Goal: Use online tool/utility: Utilize a website feature to perform a specific function

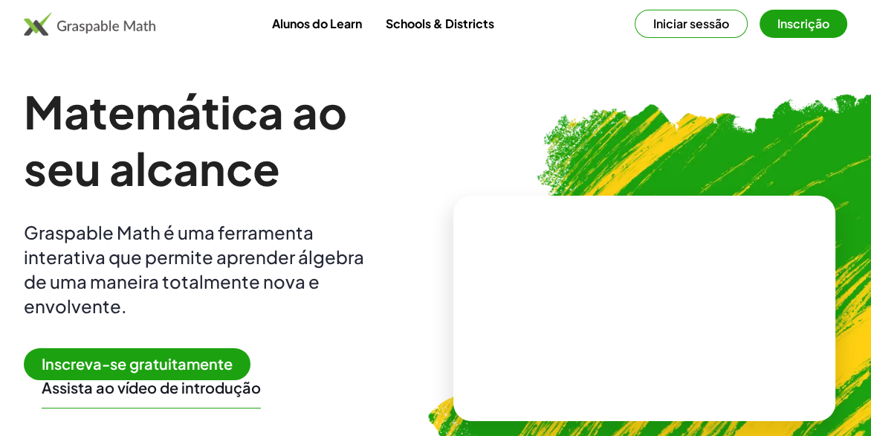
scroll to position [74, 0]
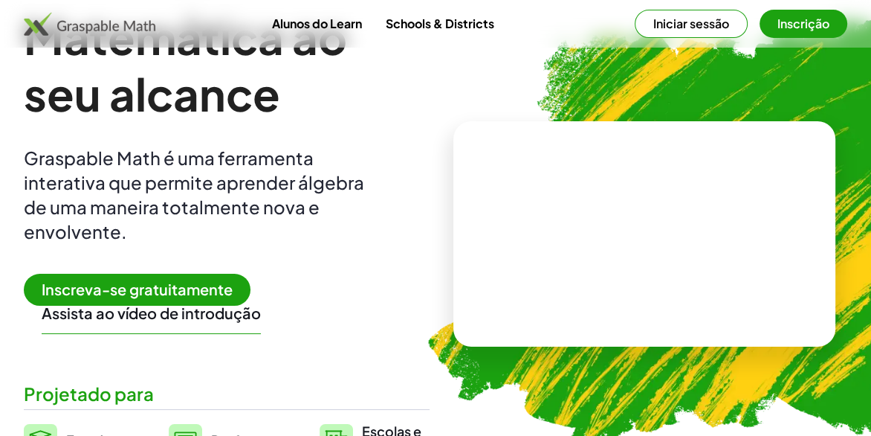
click at [783, 21] on button "Inscrição" at bounding box center [804, 24] width 88 height 28
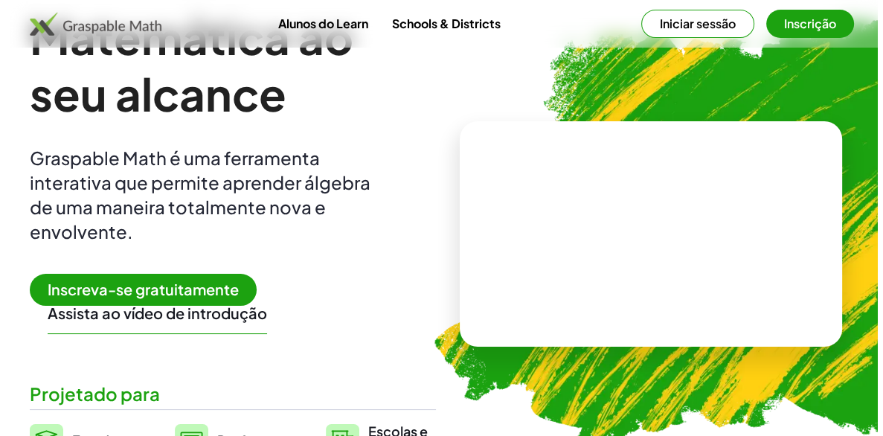
scroll to position [0, 0]
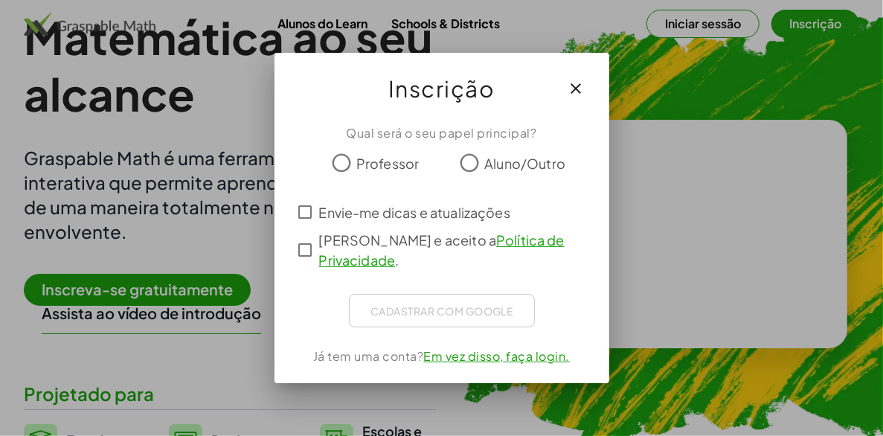
click at [384, 162] on span "Professor" at bounding box center [387, 163] width 62 height 20
click at [393, 221] on span "Envie-me dicas e atualizações" at bounding box center [414, 212] width 191 height 20
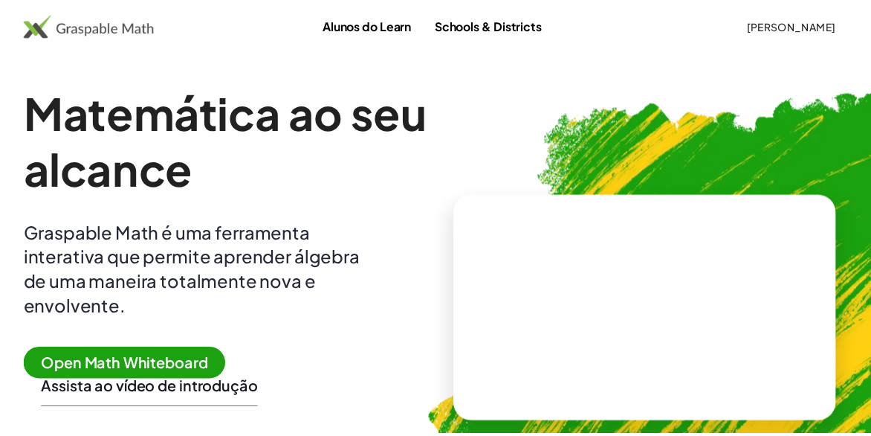
scroll to position [74, 0]
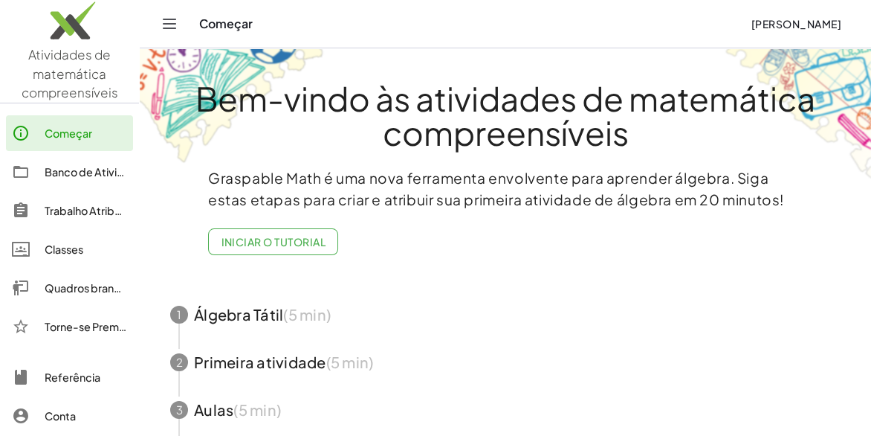
scroll to position [44, 0]
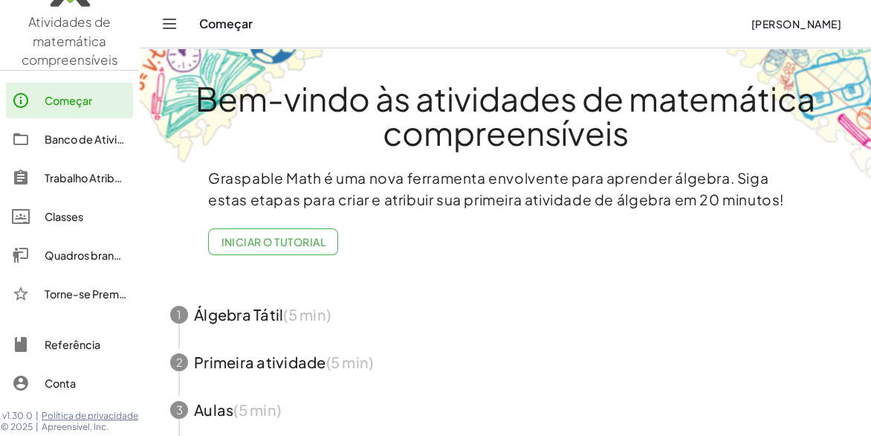
click at [61, 374] on div "Conta" at bounding box center [86, 383] width 83 height 18
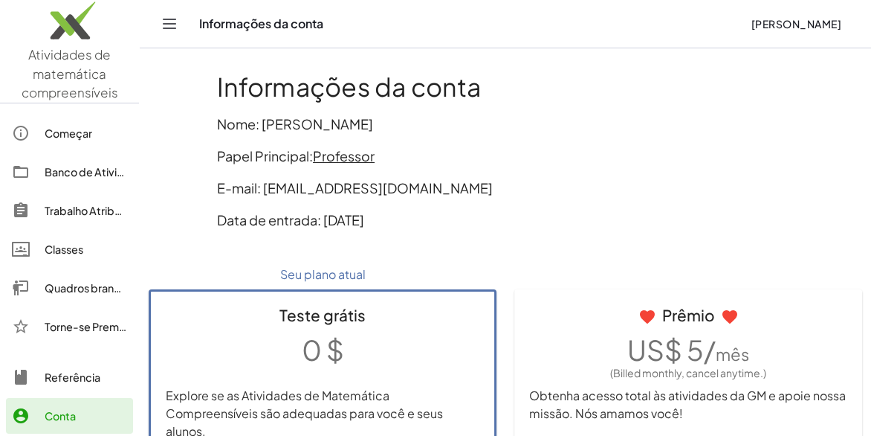
click at [167, 22] on icon "Alternar de navegação" at bounding box center [170, 24] width 18 height 18
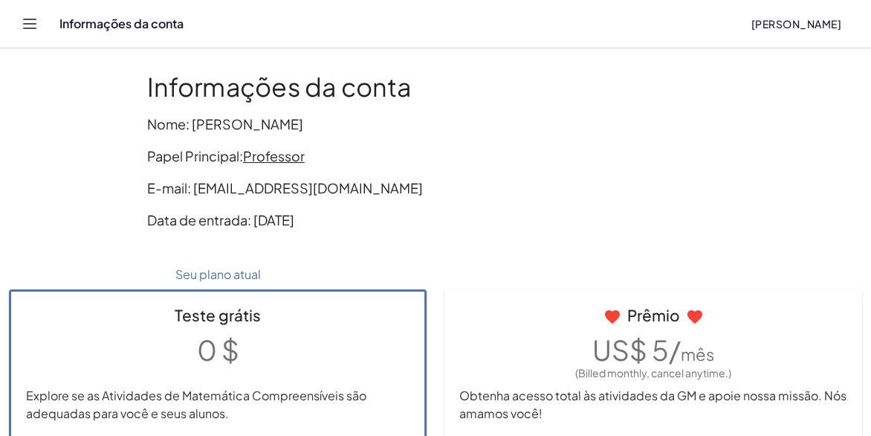
click at [36, 19] on icon "Alternar de navegação" at bounding box center [30, 24] width 18 height 18
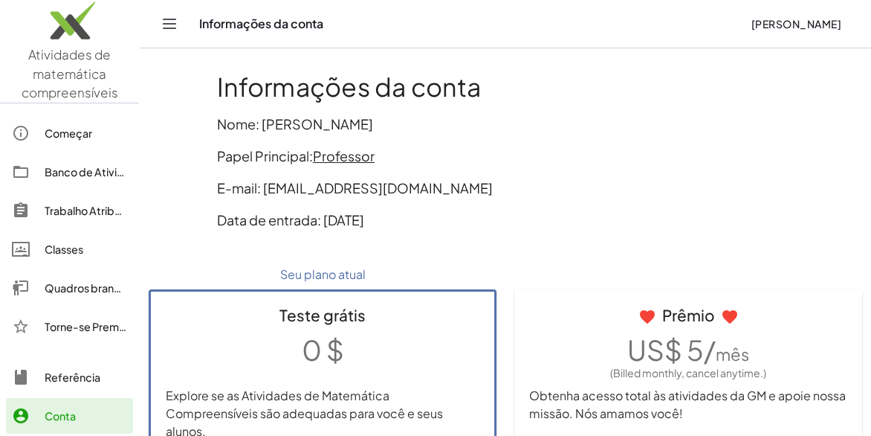
click at [76, 132] on div "Começar" at bounding box center [86, 133] width 83 height 18
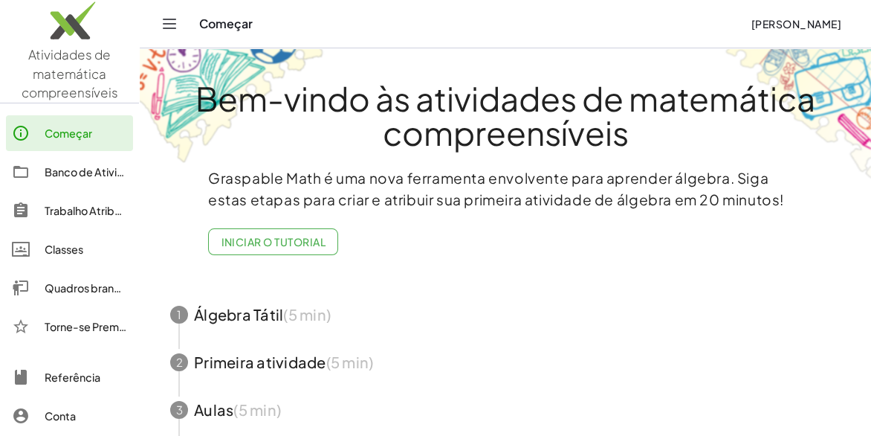
scroll to position [143, 0]
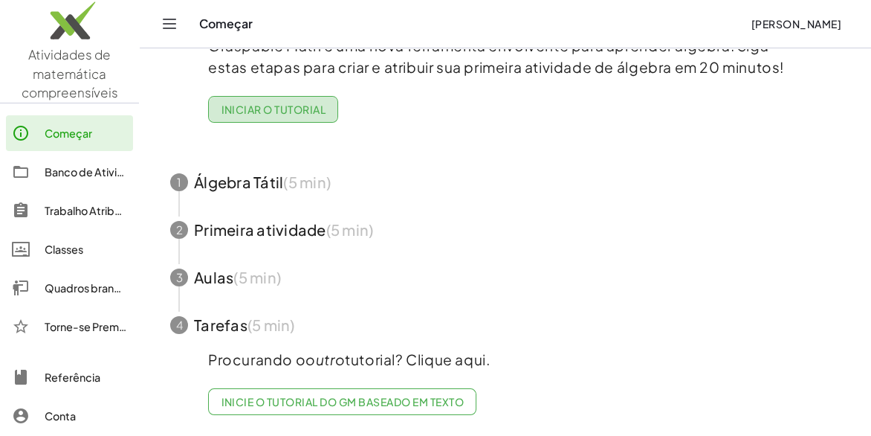
click at [300, 103] on font "Iniciar o tutorial" at bounding box center [273, 109] width 105 height 13
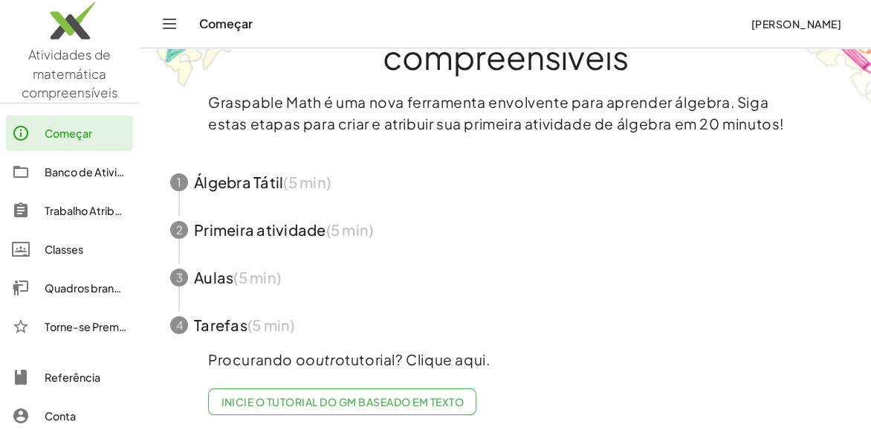
click at [83, 288] on div "Quadros brancos" at bounding box center [86, 288] width 83 height 18
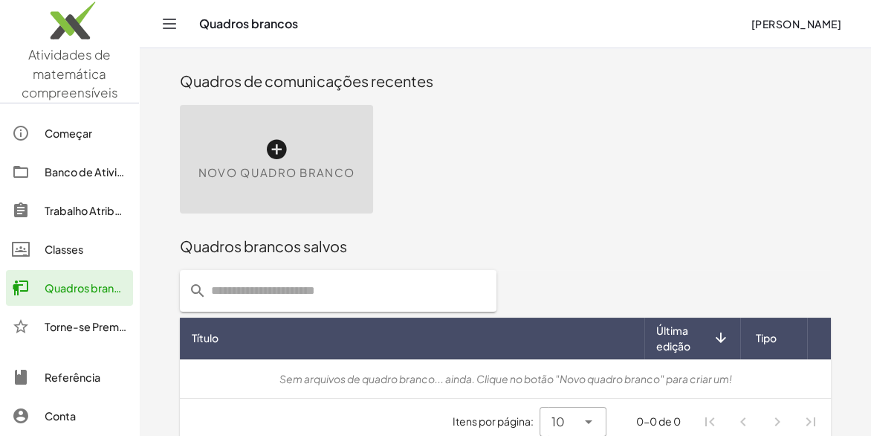
click at [281, 149] on icon at bounding box center [277, 150] width 24 height 24
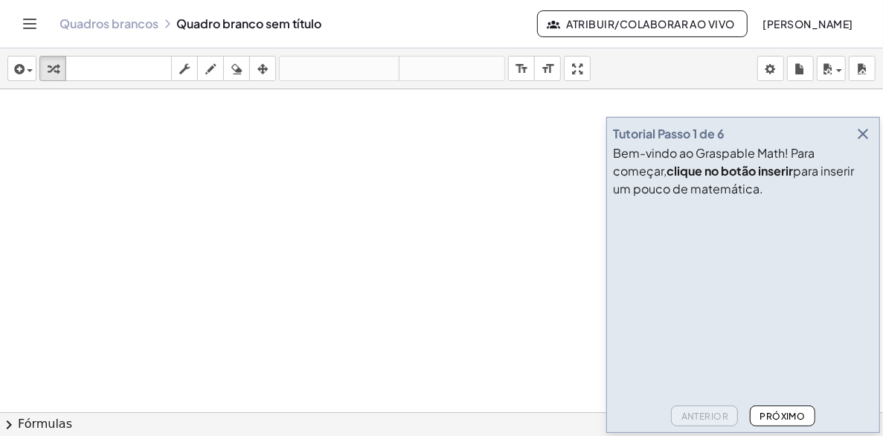
click at [860, 137] on icon "button" at bounding box center [863, 134] width 18 height 18
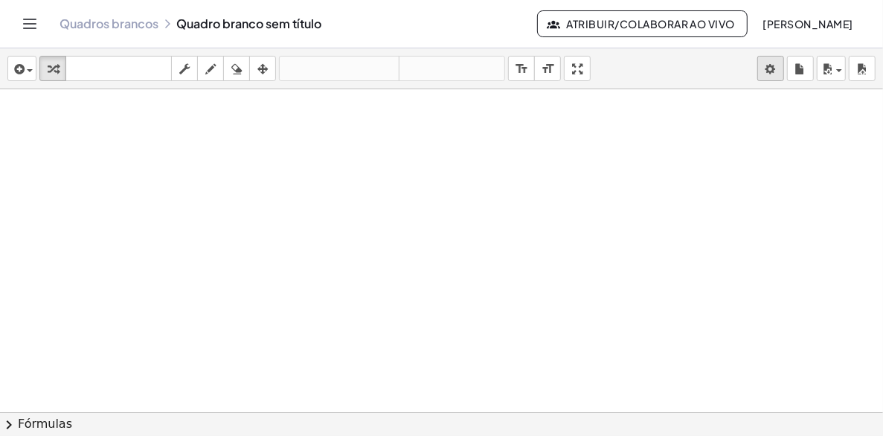
click at [770, 65] on body "Atividades de matemática compreensíveis Começar Banco de Atividades Trabalho At…" at bounding box center [441, 218] width 883 height 436
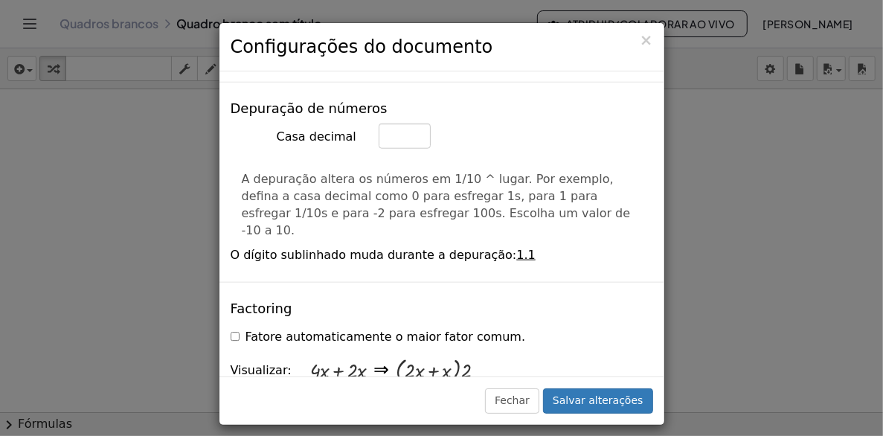
scroll to position [967, 0]
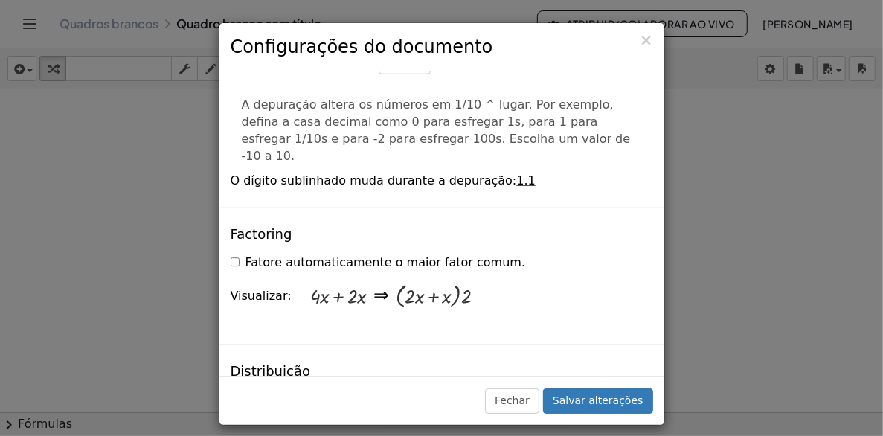
click at [239, 254] on label "Fatore automaticamente o maior fator comum." at bounding box center [377, 262] width 295 height 17
click at [240, 254] on label "Fatore automaticamente o maior fator comum." at bounding box center [377, 262] width 295 height 17
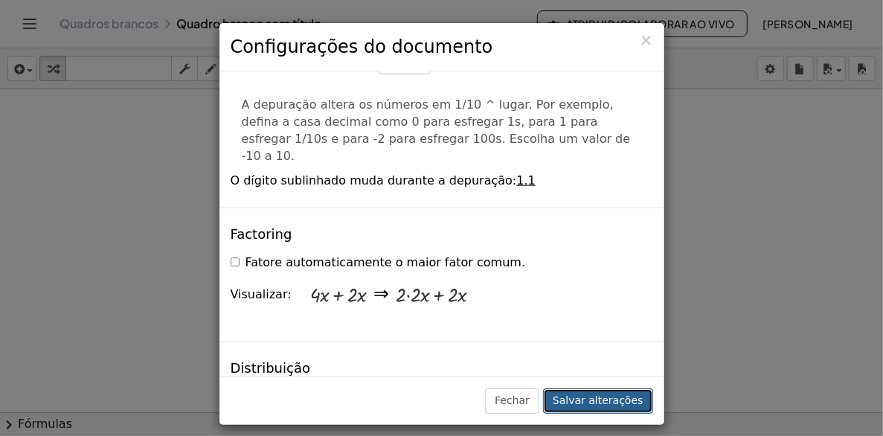
click at [610, 400] on button "Salvar alterações" at bounding box center [598, 400] width 110 height 25
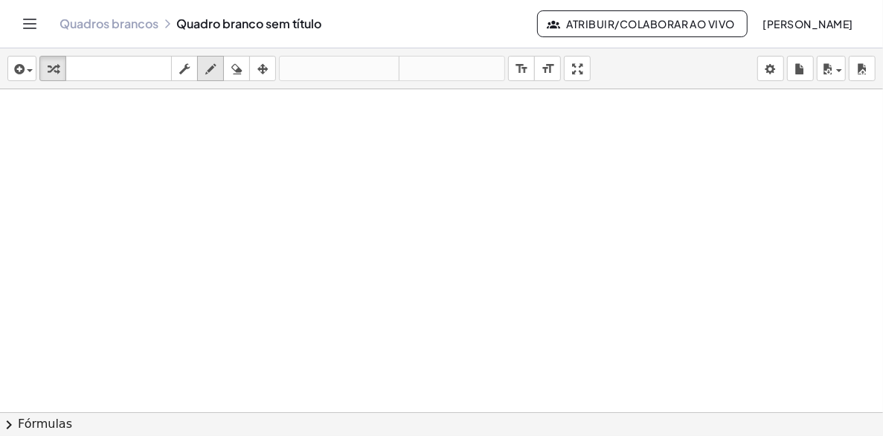
click at [207, 63] on icon "button" at bounding box center [210, 69] width 10 height 18
drag, startPoint x: 97, startPoint y: 117, endPoint x: 103, endPoint y: 128, distance: 13.0
click at [97, 134] on div at bounding box center [441, 411] width 883 height 645
click at [123, 133] on div at bounding box center [441, 411] width 883 height 645
drag, startPoint x: 114, startPoint y: 124, endPoint x: 127, endPoint y: 120, distance: 13.9
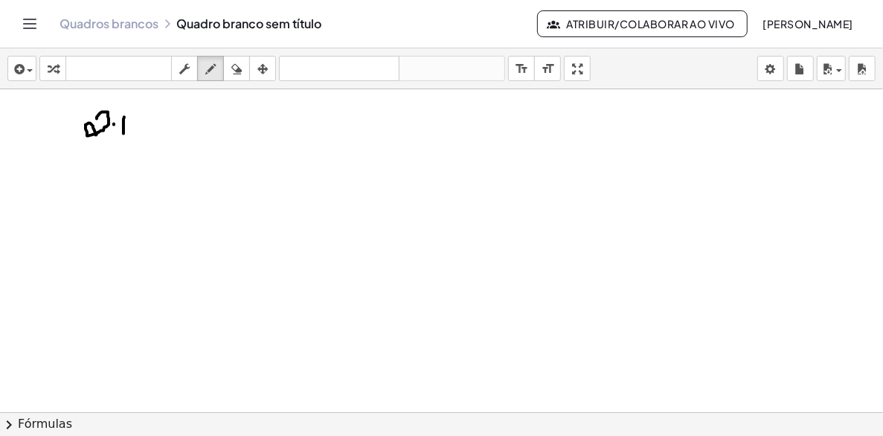
click at [126, 122] on div at bounding box center [441, 411] width 883 height 645
drag, startPoint x: 141, startPoint y: 110, endPoint x: 136, endPoint y: 132, distance: 22.2
click at [136, 132] on div at bounding box center [441, 411] width 883 height 645
click at [158, 122] on div at bounding box center [441, 411] width 883 height 645
drag, startPoint x: 173, startPoint y: 112, endPoint x: 182, endPoint y: 129, distance: 19.0
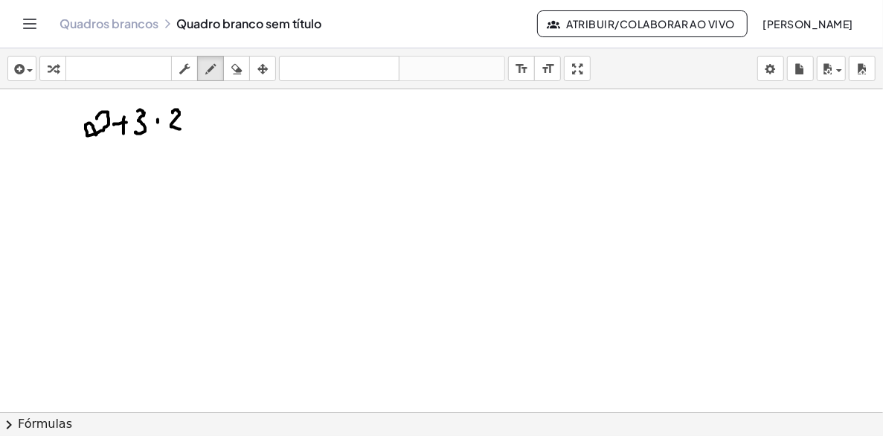
click at [182, 129] on div at bounding box center [441, 411] width 883 height 645
click at [205, 109] on div at bounding box center [441, 411] width 883 height 645
click at [207, 118] on div at bounding box center [441, 411] width 883 height 645
drag, startPoint x: 295, startPoint y: 128, endPoint x: 263, endPoint y: 163, distance: 47.4
click at [263, 163] on div at bounding box center [441, 411] width 883 height 645
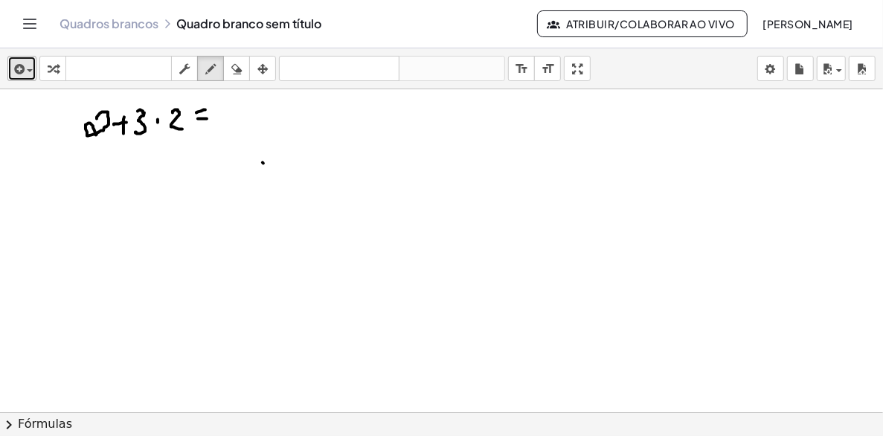
click at [23, 71] on icon "button" at bounding box center [17, 69] width 13 height 18
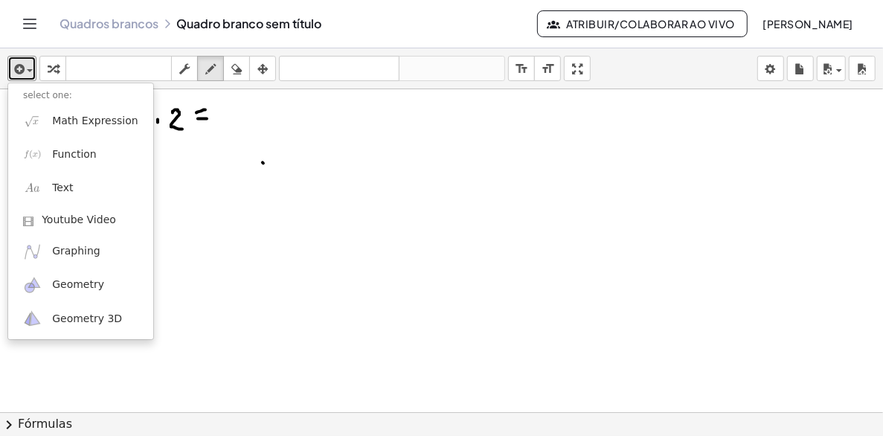
click at [247, 120] on div at bounding box center [441, 411] width 883 height 645
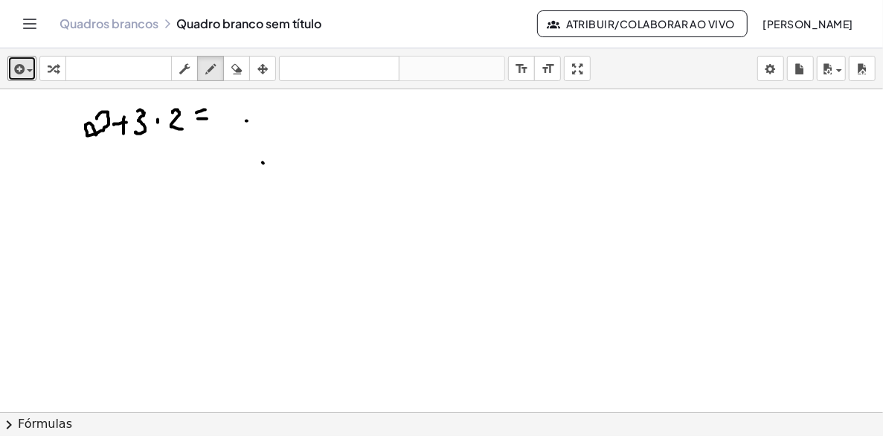
click at [7, 56] on button "inserir" at bounding box center [21, 68] width 29 height 25
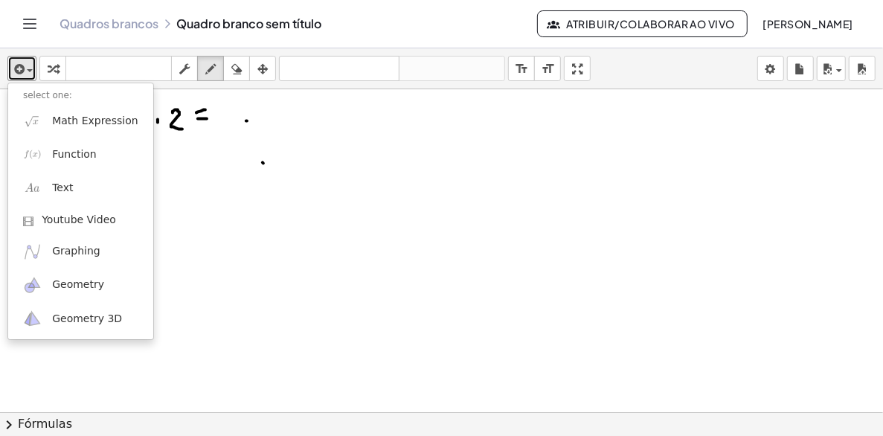
click at [7, 56] on button "inserir" at bounding box center [21, 68] width 29 height 25
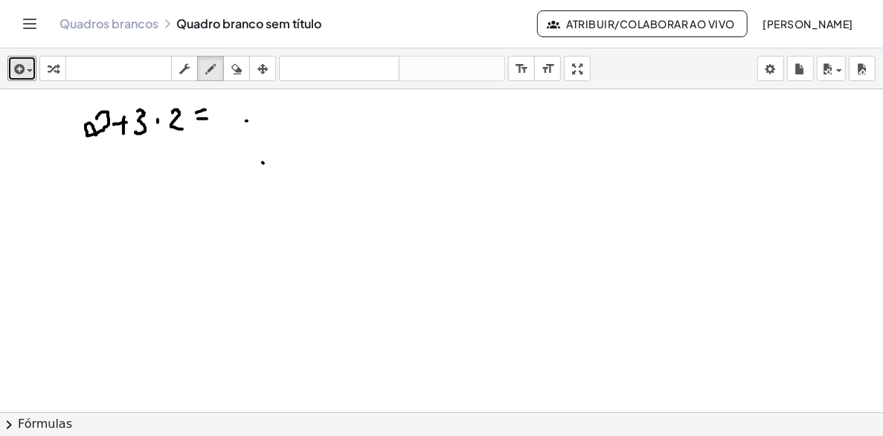
click at [7, 56] on button "inserir" at bounding box center [21, 68] width 29 height 25
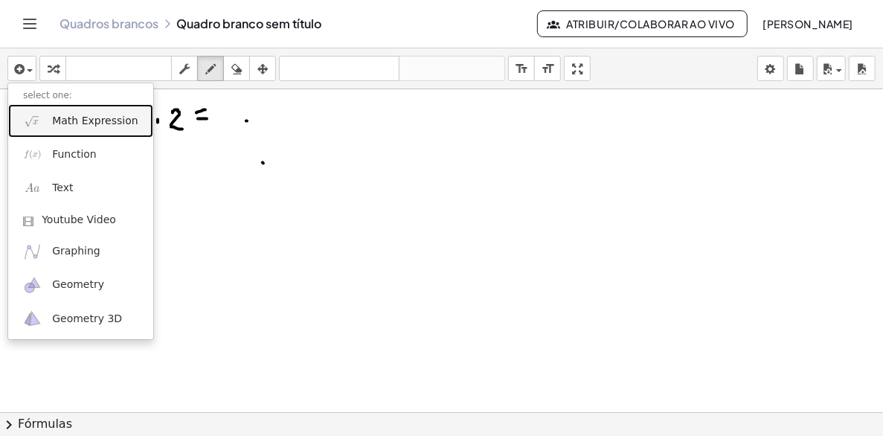
click at [99, 124] on span "Math Expression" at bounding box center [95, 121] width 86 height 15
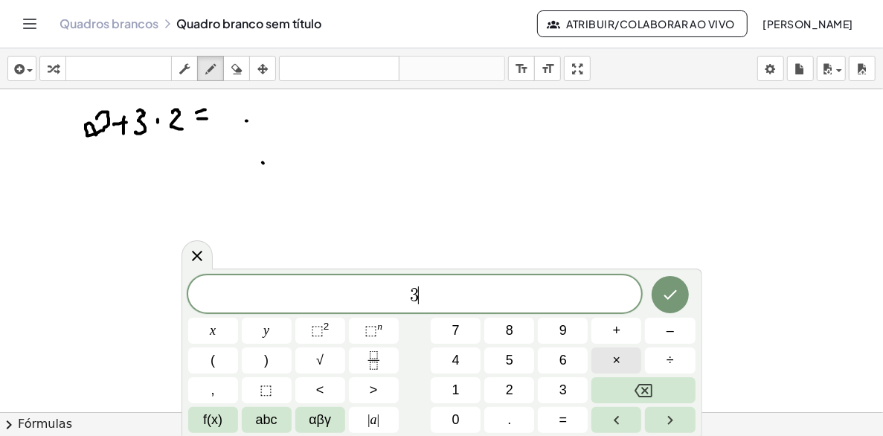
click at [628, 359] on button "×" at bounding box center [616, 360] width 50 height 26
click at [518, 388] on button "2" at bounding box center [509, 390] width 50 height 26
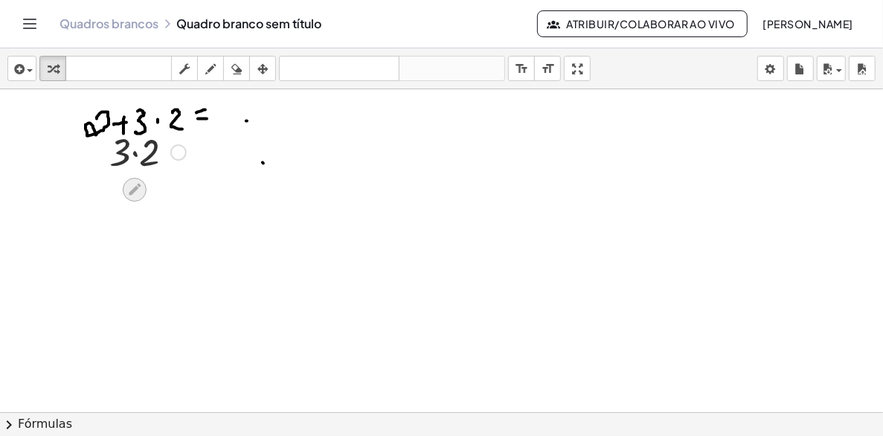
click at [141, 187] on icon at bounding box center [134, 189] width 16 height 16
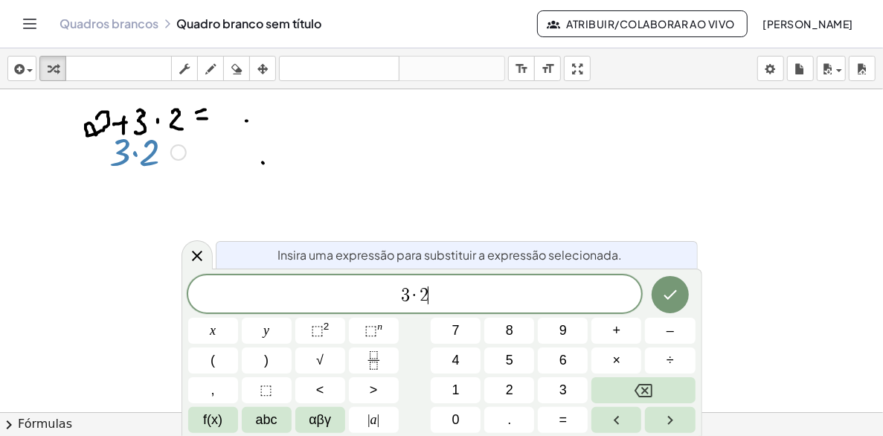
click at [447, 288] on span "3 · 2 ​" at bounding box center [415, 295] width 454 height 21
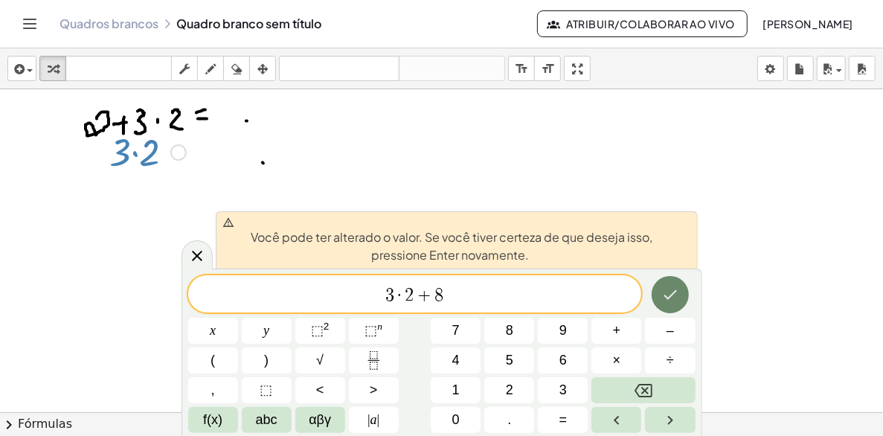
click at [668, 298] on icon "Terminado" at bounding box center [669, 295] width 13 height 10
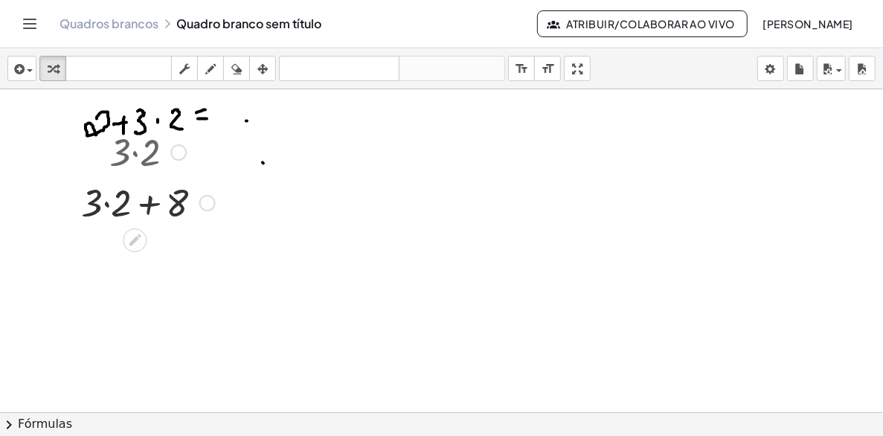
click at [178, 151] on div at bounding box center [178, 152] width 16 height 16
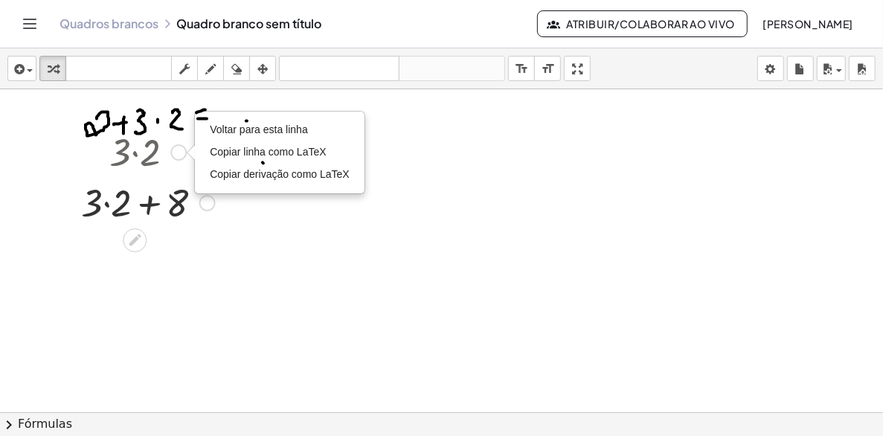
click at [163, 126] on div at bounding box center [148, 151] width 149 height 51
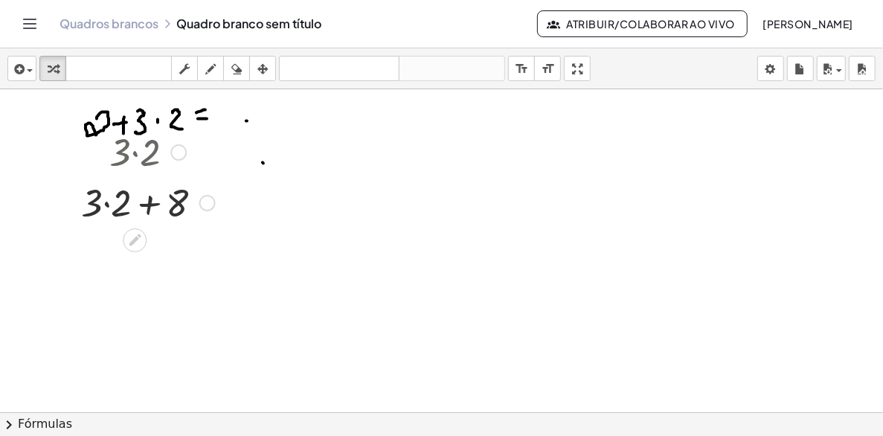
drag, startPoint x: 152, startPoint y: 152, endPoint x: 175, endPoint y: 160, distance: 24.2
click at [175, 160] on div at bounding box center [148, 151] width 149 height 51
drag, startPoint x: 94, startPoint y: 199, endPoint x: 214, endPoint y: 195, distance: 119.8
click at [214, 195] on div at bounding box center [148, 201] width 149 height 51
click at [206, 206] on div at bounding box center [207, 203] width 16 height 16
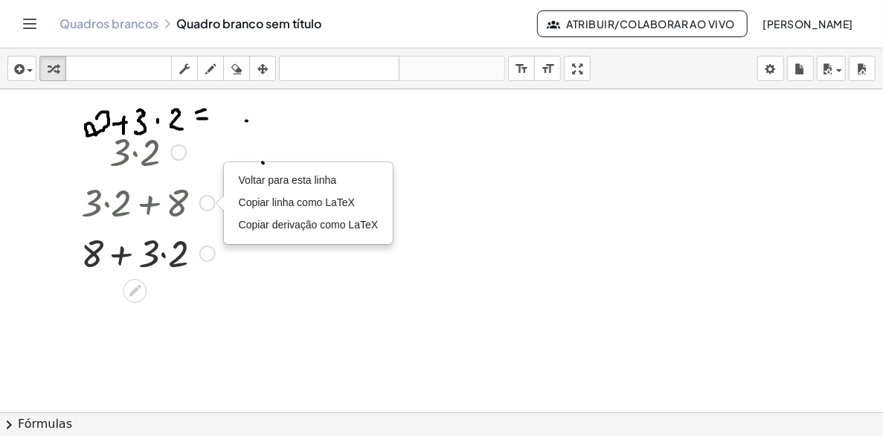
drag, startPoint x: 207, startPoint y: 206, endPoint x: 225, endPoint y: 250, distance: 47.4
click at [245, 269] on div at bounding box center [441, 411] width 883 height 645
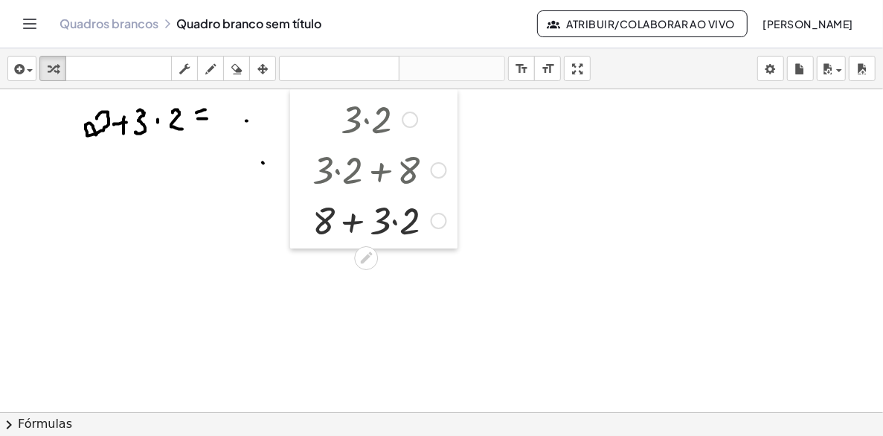
drag, startPoint x: 75, startPoint y: 175, endPoint x: 305, endPoint y: 146, distance: 231.6
click at [307, 141] on div at bounding box center [301, 168] width 22 height 159
click at [410, 120] on div "Go back to this line Copy line as LaTeX Copy derivation as LaTeX" at bounding box center [410, 120] width 16 height 16
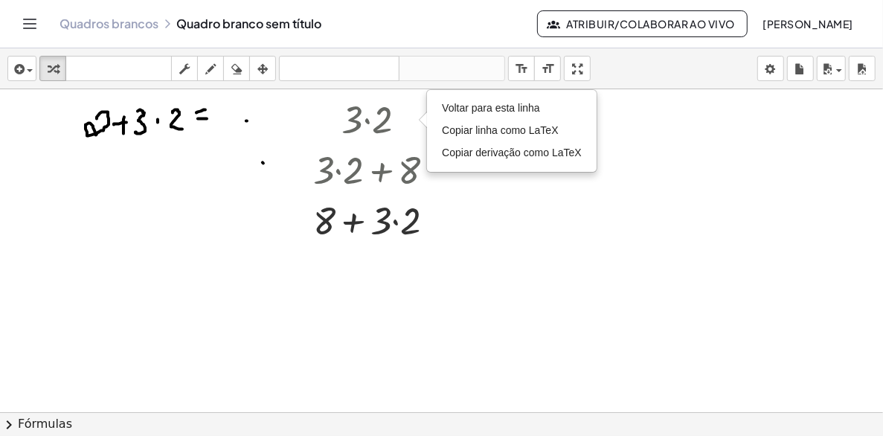
click at [471, 177] on div at bounding box center [441, 411] width 883 height 645
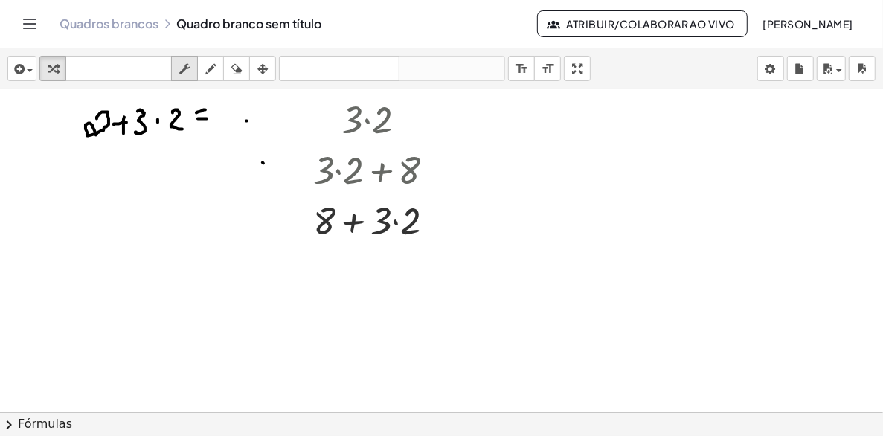
click at [184, 65] on icon "button" at bounding box center [184, 69] width 10 height 18
drag, startPoint x: 382, startPoint y: 140, endPoint x: 391, endPoint y: 142, distance: 9.2
click at [367, 120] on div "· 3 ▲ ▼ · 2 ▲ ▼" at bounding box center [367, 120] width 0 height 0
click at [381, 138] on div "▼" at bounding box center [382, 141] width 10 height 13
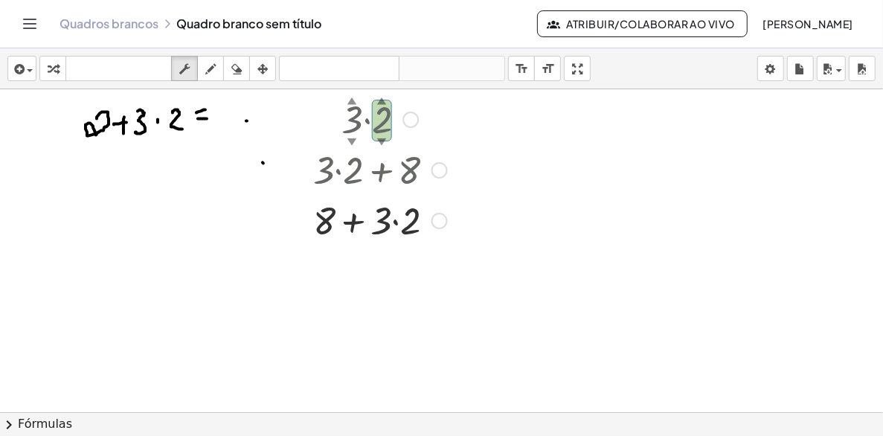
drag, startPoint x: 380, startPoint y: 124, endPoint x: 370, endPoint y: 125, distance: 10.4
click at [370, 125] on div at bounding box center [380, 118] width 149 height 51
drag, startPoint x: 379, startPoint y: 123, endPoint x: 351, endPoint y: 275, distance: 154.3
click at [347, 282] on div at bounding box center [441, 411] width 883 height 645
click at [266, 73] on icon "button" at bounding box center [262, 69] width 10 height 18
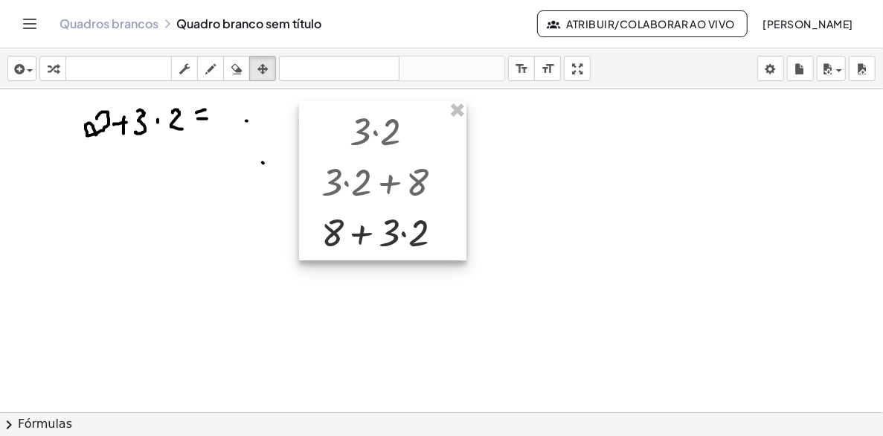
drag, startPoint x: 415, startPoint y: 112, endPoint x: 431, endPoint y: 126, distance: 21.1
click at [430, 126] on div at bounding box center [382, 180] width 167 height 159
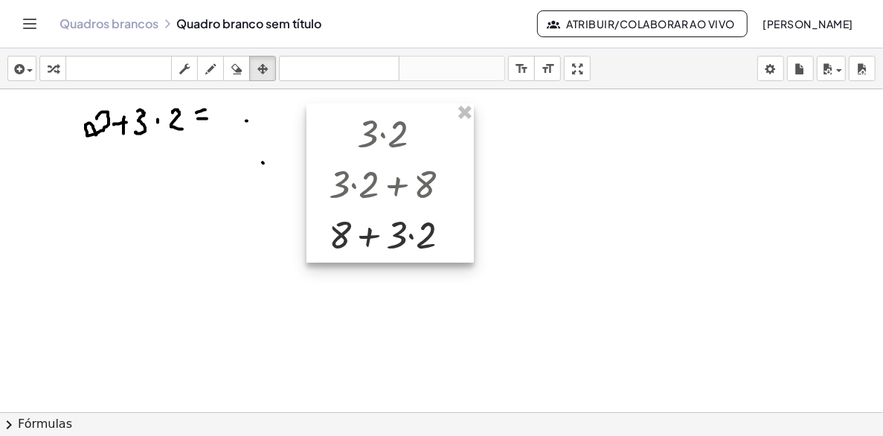
click at [431, 123] on div at bounding box center [389, 182] width 167 height 159
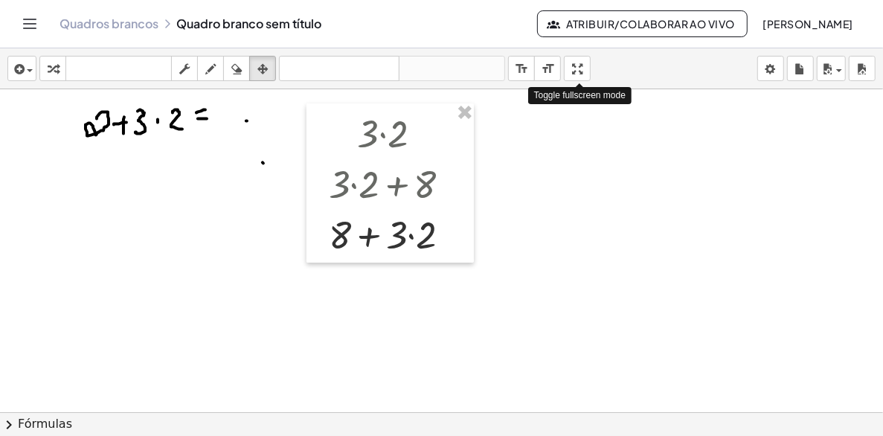
drag, startPoint x: 580, startPoint y: 64, endPoint x: 619, endPoint y: 117, distance: 66.5
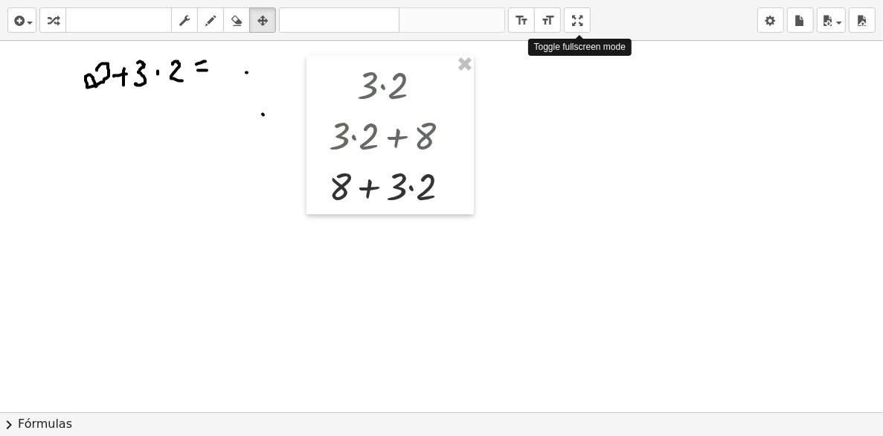
click at [619, 117] on div "inserir select one: Math Expression Function Text Youtube Video Graphing Geomet…" at bounding box center [441, 218] width 883 height 436
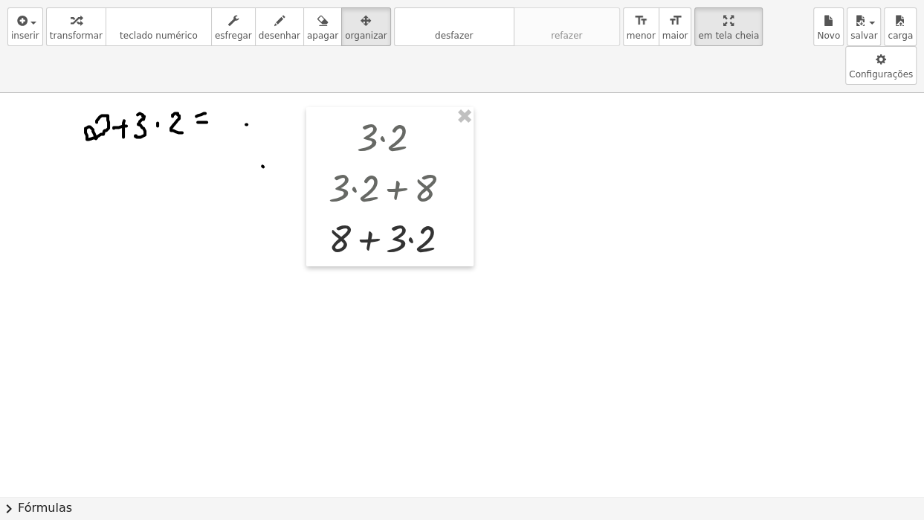
click at [652, 0] on html "Atividades de matemática compreensíveis Começar Banco de Atividades Trabalho At…" at bounding box center [462, 260] width 924 height 520
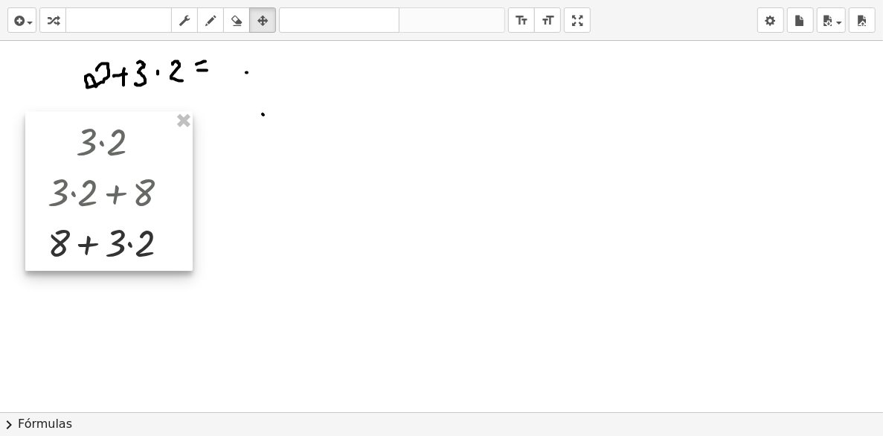
drag, startPoint x: 380, startPoint y: 172, endPoint x: 97, endPoint y: 228, distance: 288.9
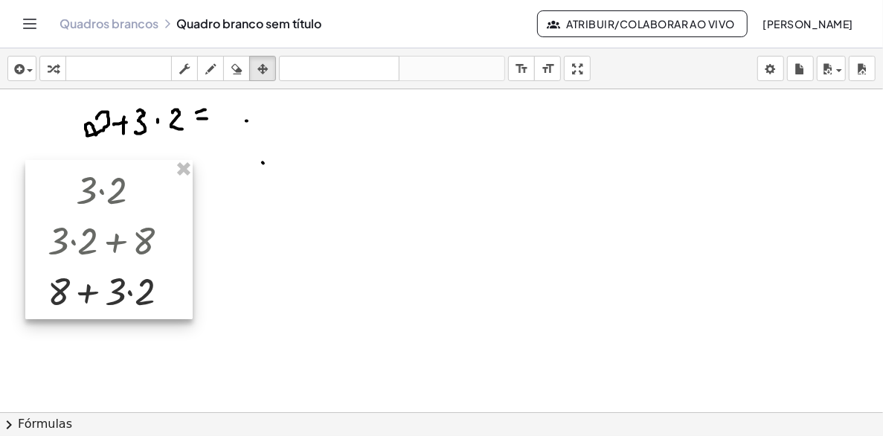
click at [97, 228] on div at bounding box center [108, 239] width 167 height 159
click at [193, 230] on div at bounding box center [441, 411] width 883 height 645
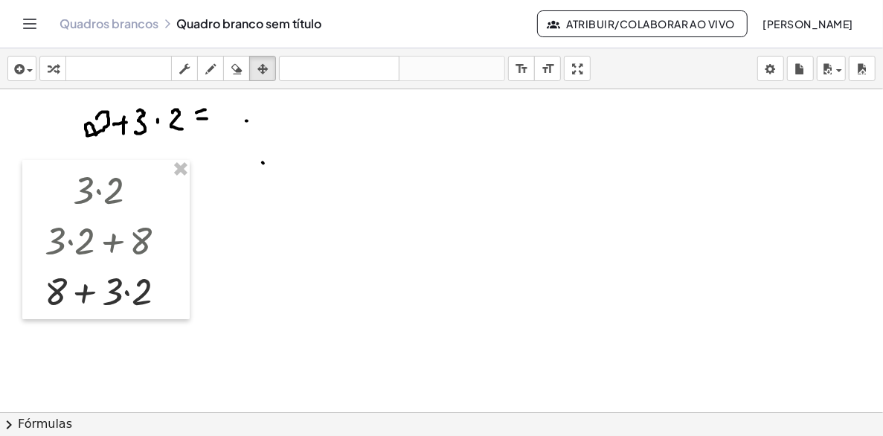
click at [5, 423] on span "chevron_right" at bounding box center [9, 425] width 18 height 18
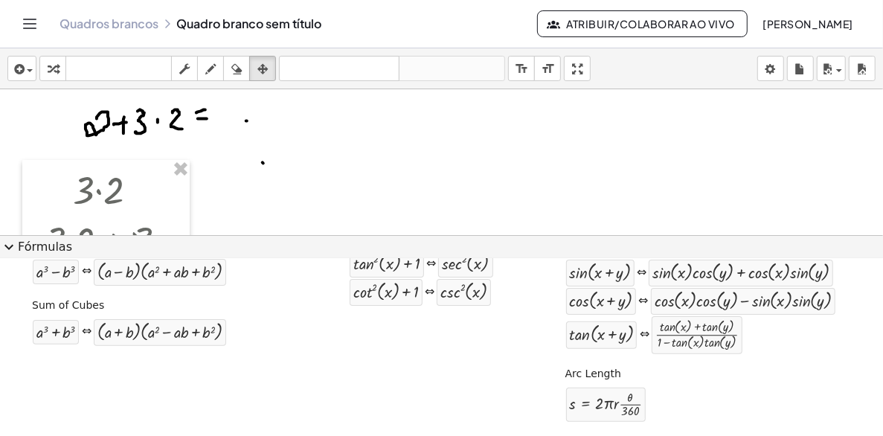
scroll to position [0, 0]
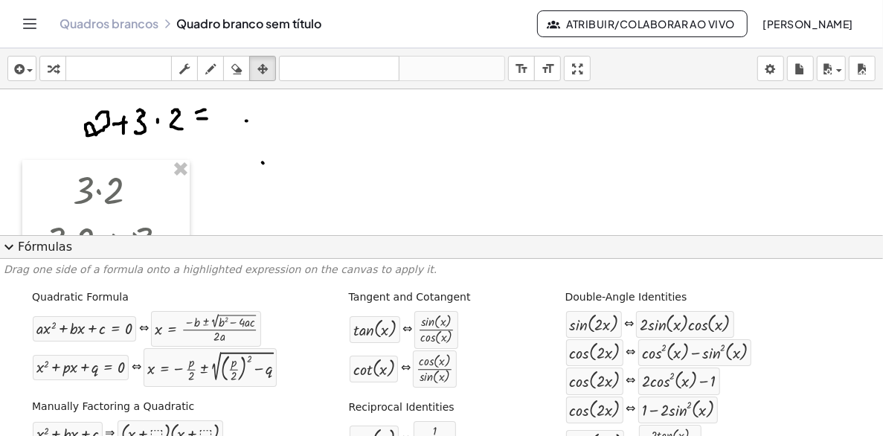
click at [7, 247] on span "expand_more" at bounding box center [9, 247] width 18 height 18
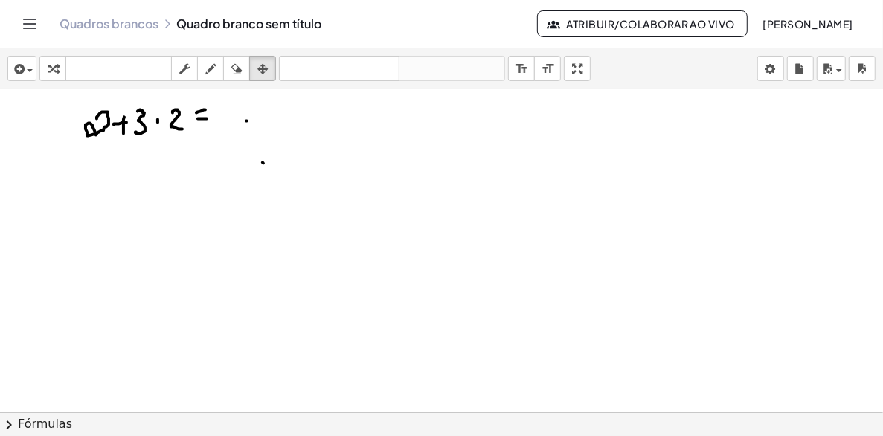
drag, startPoint x: 63, startPoint y: 96, endPoint x: 190, endPoint y: 132, distance: 132.1
click at [190, 132] on div at bounding box center [441, 411] width 883 height 645
click at [30, 25] on icon "Alternar de navegação" at bounding box center [30, 24] width 18 height 18
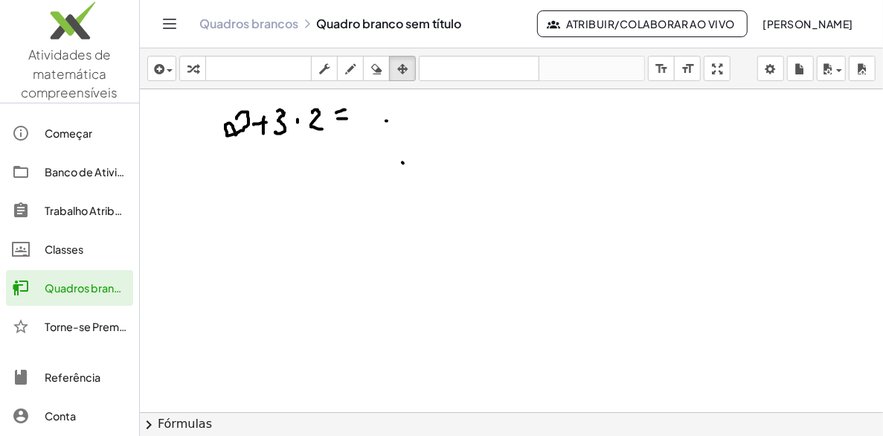
click at [302, 222] on div at bounding box center [511, 411] width 743 height 645
drag, startPoint x: 221, startPoint y: 99, endPoint x: 313, endPoint y: 140, distance: 100.9
click at [313, 139] on div at bounding box center [511, 411] width 743 height 645
click at [369, 164] on div at bounding box center [511, 411] width 743 height 645
click at [89, 283] on div "Quadros brancos" at bounding box center [86, 288] width 83 height 18
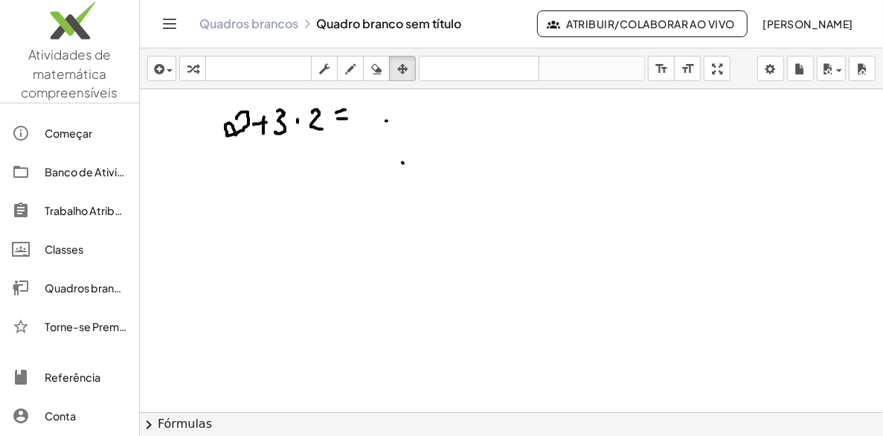
click at [448, 207] on div at bounding box center [511, 411] width 743 height 645
click at [346, 68] on icon "button" at bounding box center [350, 69] width 10 height 18
click at [83, 285] on div "Quadros brancos" at bounding box center [86, 288] width 83 height 18
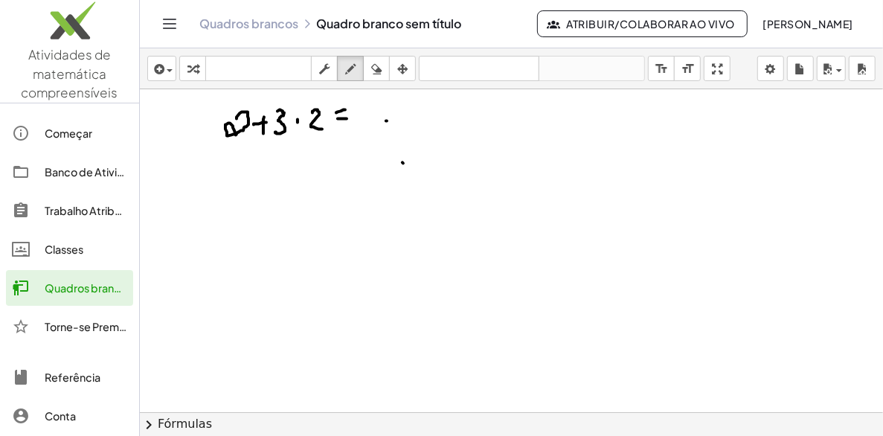
click at [169, 19] on icon "Alternar de navegação" at bounding box center [170, 23] width 13 height 9
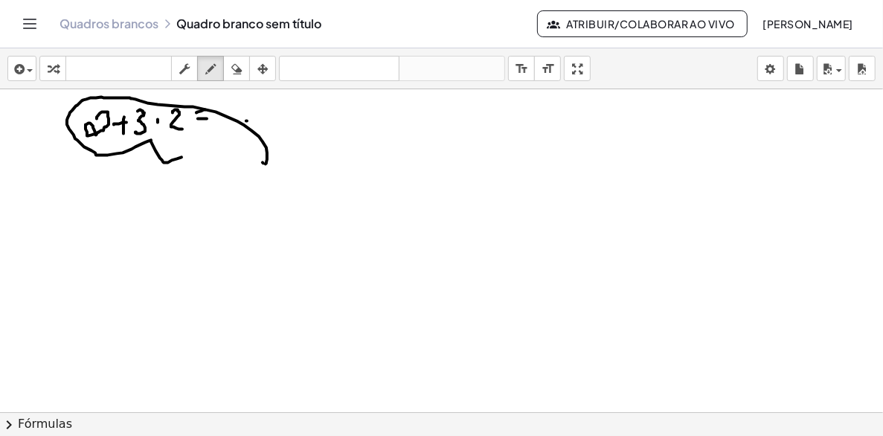
drag, startPoint x: 265, startPoint y: 164, endPoint x: 196, endPoint y: 155, distance: 70.5
click at [192, 156] on div at bounding box center [441, 411] width 883 height 645
drag, startPoint x: 211, startPoint y: 144, endPoint x: 613, endPoint y: 146, distance: 401.5
click at [613, 146] on div at bounding box center [441, 411] width 883 height 645
click at [236, 70] on icon "button" at bounding box center [236, 69] width 10 height 18
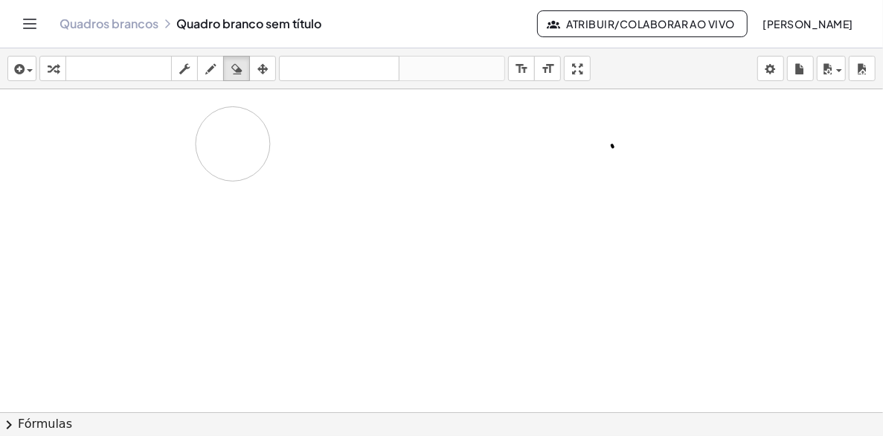
drag, startPoint x: 194, startPoint y: 112, endPoint x: 205, endPoint y: 143, distance: 33.2
click at [211, 144] on div at bounding box center [441, 411] width 883 height 645
click at [207, 68] on icon "button" at bounding box center [210, 69] width 10 height 18
click at [22, 70] on icon "button" at bounding box center [17, 69] width 13 height 18
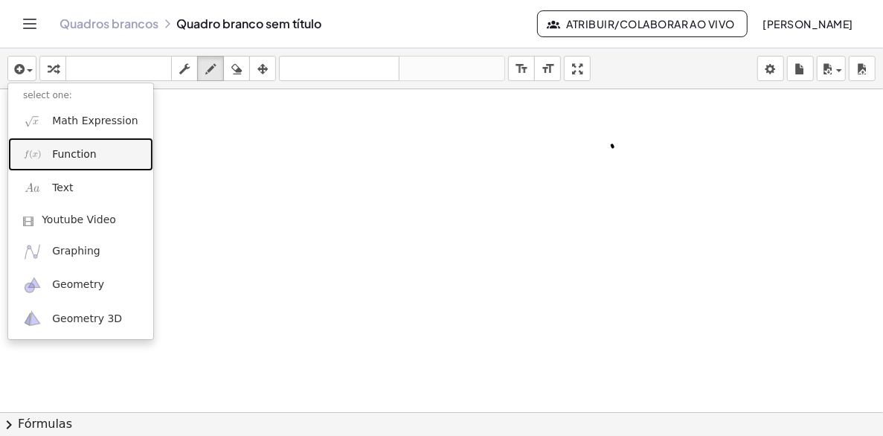
click at [75, 150] on span "Function" at bounding box center [74, 154] width 45 height 15
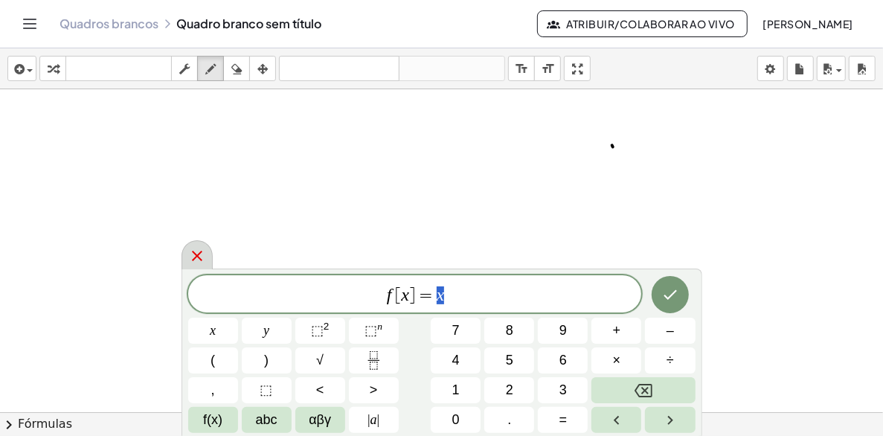
click at [199, 254] on icon at bounding box center [197, 256] width 10 height 10
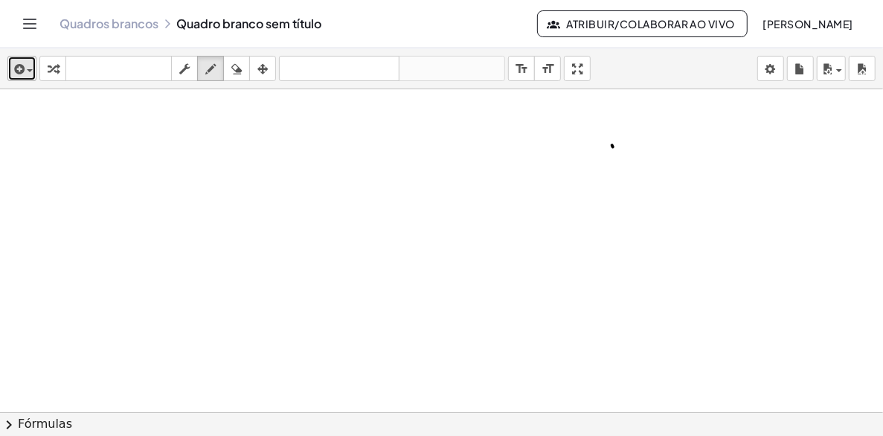
click at [22, 70] on icon "button" at bounding box center [17, 69] width 13 height 18
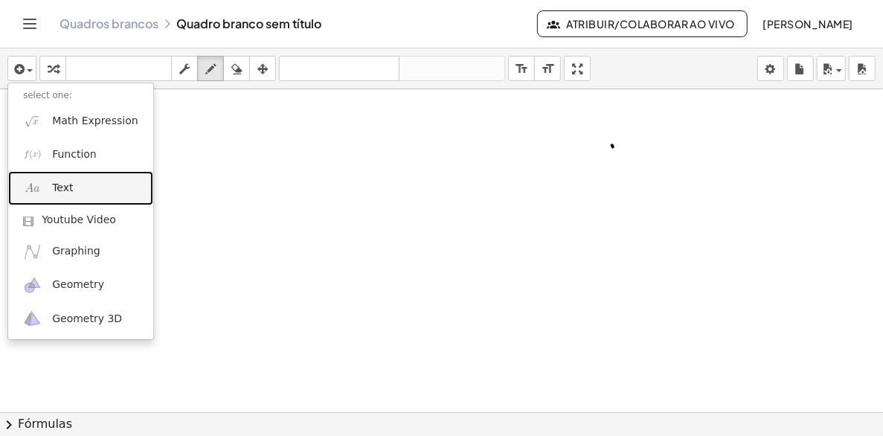
click at [64, 187] on span "Text" at bounding box center [62, 188] width 21 height 15
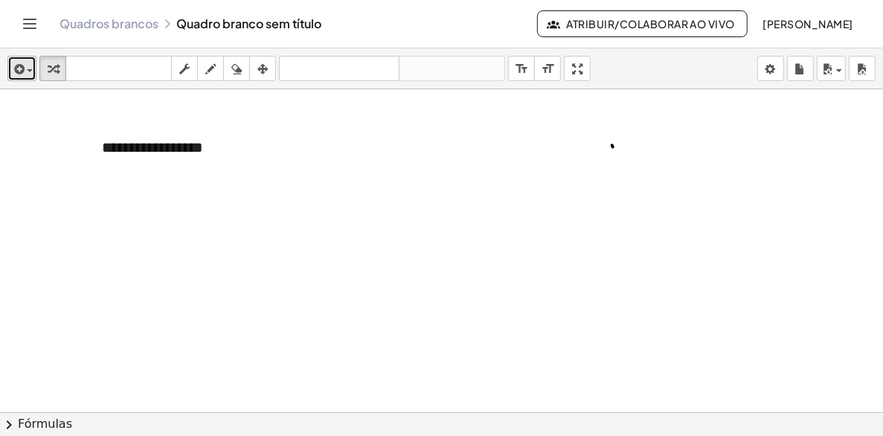
click at [33, 68] on button "inserir" at bounding box center [21, 68] width 29 height 25
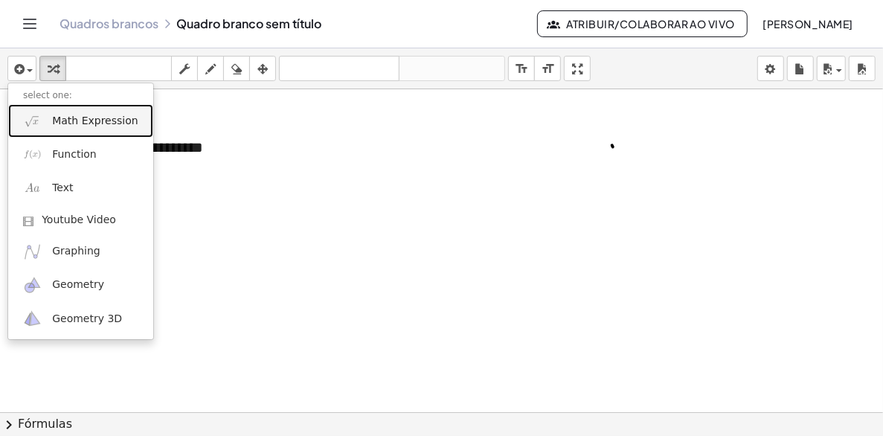
click at [63, 124] on span "Math Expression" at bounding box center [95, 121] width 86 height 15
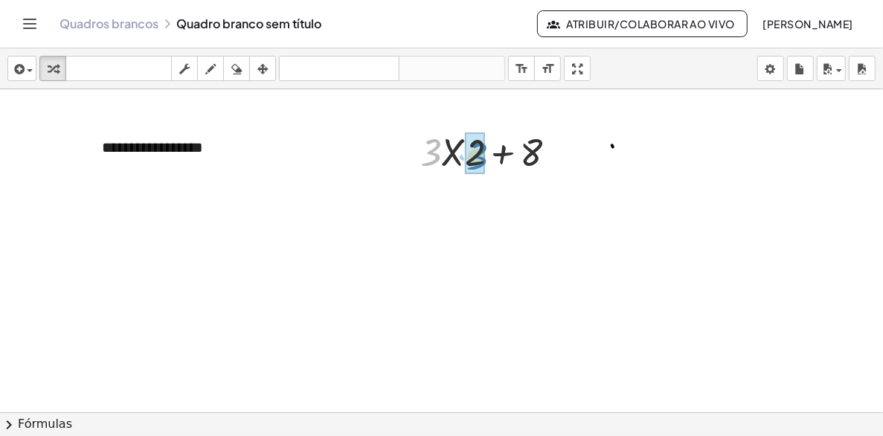
drag, startPoint x: 439, startPoint y: 153, endPoint x: 486, endPoint y: 154, distance: 46.1
click at [486, 154] on div at bounding box center [494, 151] width 163 height 51
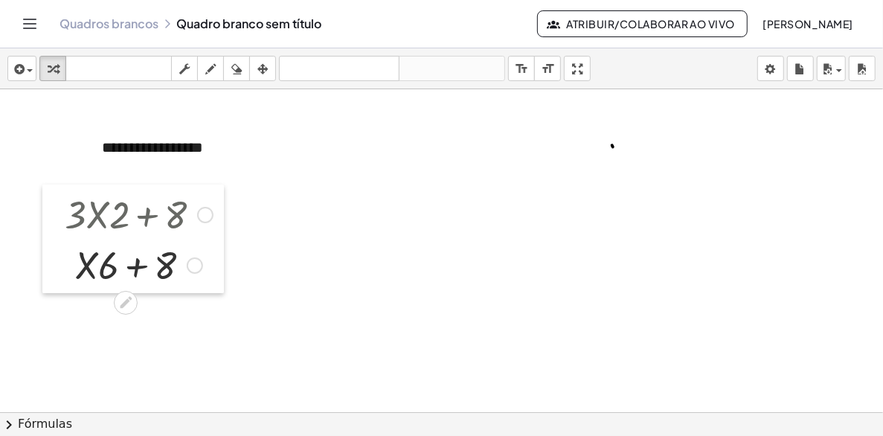
drag, startPoint x: 417, startPoint y: 126, endPoint x: 62, endPoint y: 189, distance: 360.9
click at [62, 189] on div at bounding box center [53, 238] width 22 height 109
drag, startPoint x: 202, startPoint y: 144, endPoint x: 103, endPoint y: 146, distance: 98.2
click at [103, 146] on div "**********" at bounding box center [198, 147] width 223 height 51
click at [296, 271] on div at bounding box center [441, 411] width 883 height 645
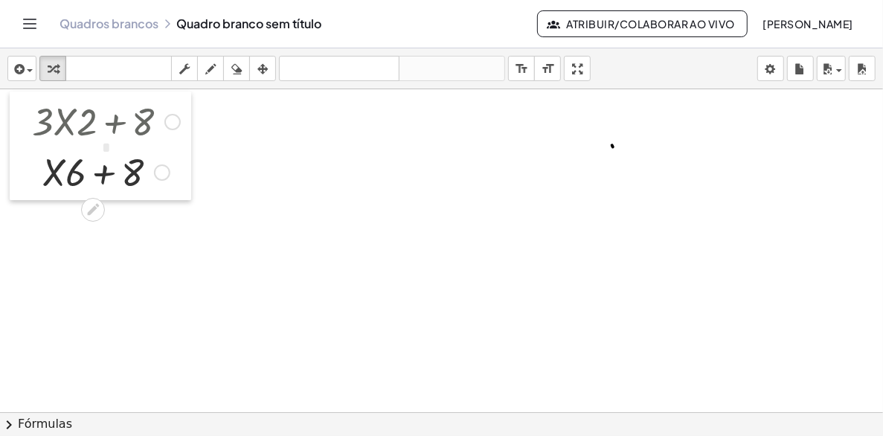
drag, startPoint x: 59, startPoint y: 190, endPoint x: 27, endPoint y: 98, distance: 97.8
click at [27, 98] on div at bounding box center [21, 145] width 22 height 109
click at [205, 179] on div at bounding box center [441, 411] width 883 height 645
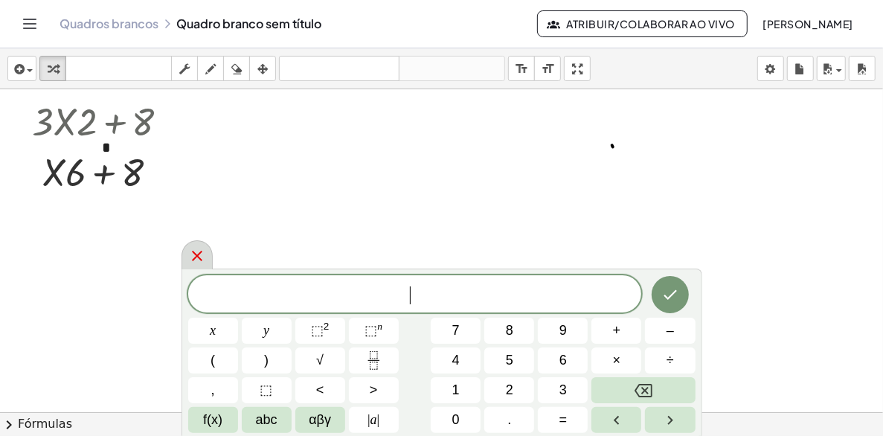
click at [192, 255] on icon at bounding box center [197, 256] width 18 height 18
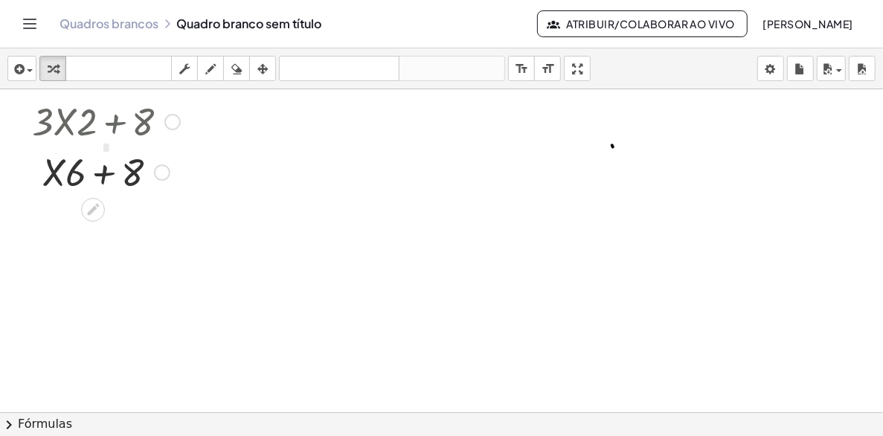
click at [175, 121] on div at bounding box center [172, 122] width 16 height 16
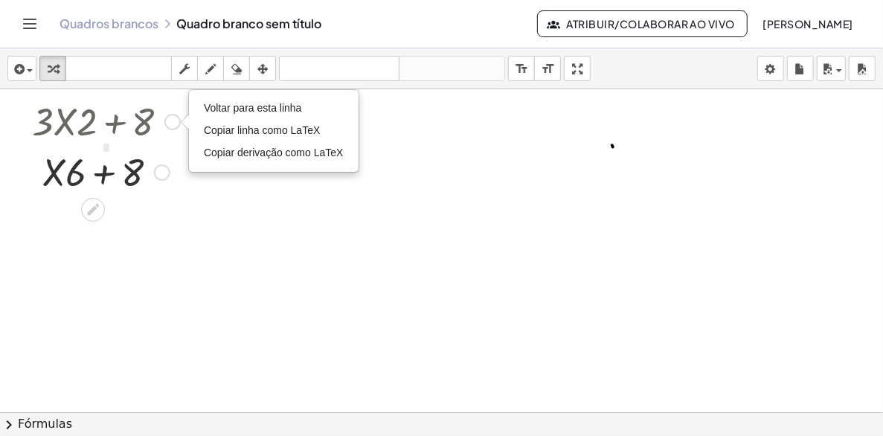
click at [168, 162] on div at bounding box center [106, 171] width 163 height 51
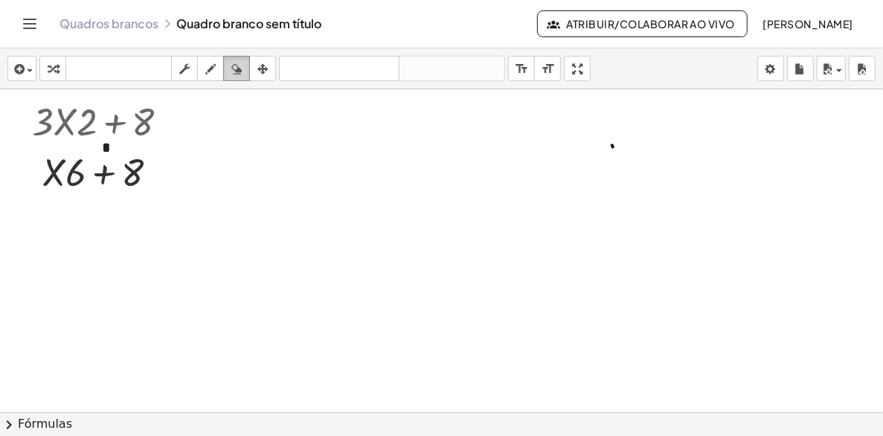
click at [241, 65] on icon "button" at bounding box center [236, 69] width 10 height 18
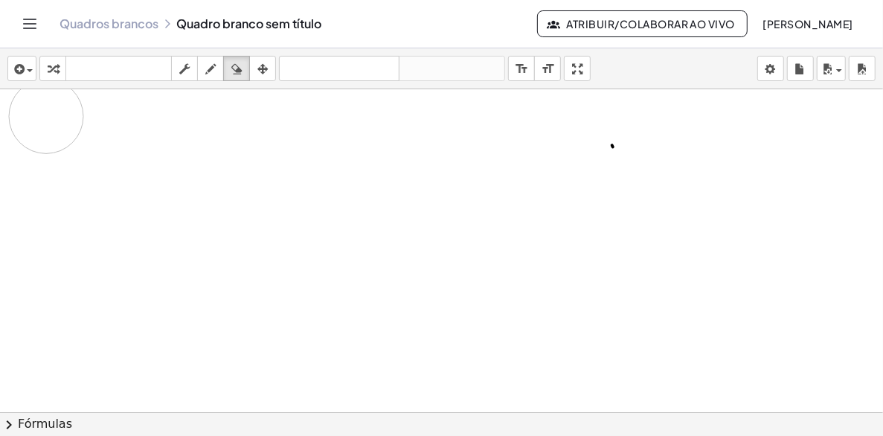
drag, startPoint x: 165, startPoint y: 126, endPoint x: 51, endPoint y: 120, distance: 114.7
click at [50, 122] on div at bounding box center [441, 411] width 883 height 645
drag, startPoint x: 67, startPoint y: 149, endPoint x: 140, endPoint y: 135, distance: 74.2
click at [138, 133] on div at bounding box center [441, 411] width 883 height 645
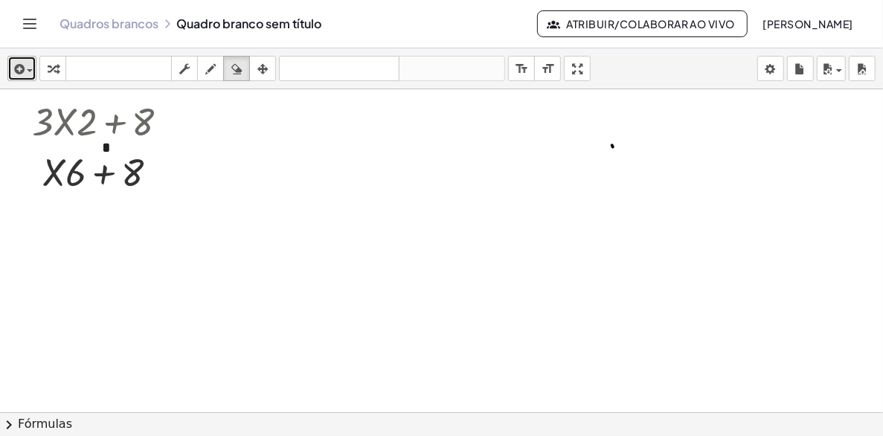
click at [26, 68] on div "button" at bounding box center [22, 68] width 22 height 18
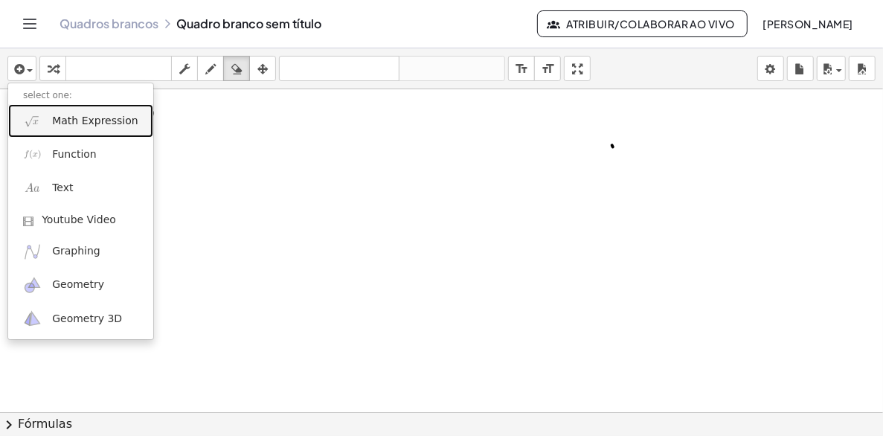
click at [78, 120] on span "Math Expression" at bounding box center [95, 121] width 86 height 15
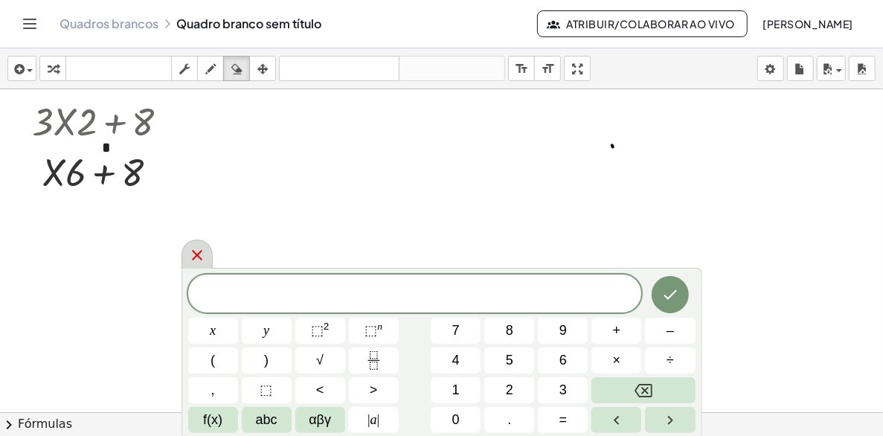
click at [188, 254] on icon at bounding box center [197, 255] width 18 height 18
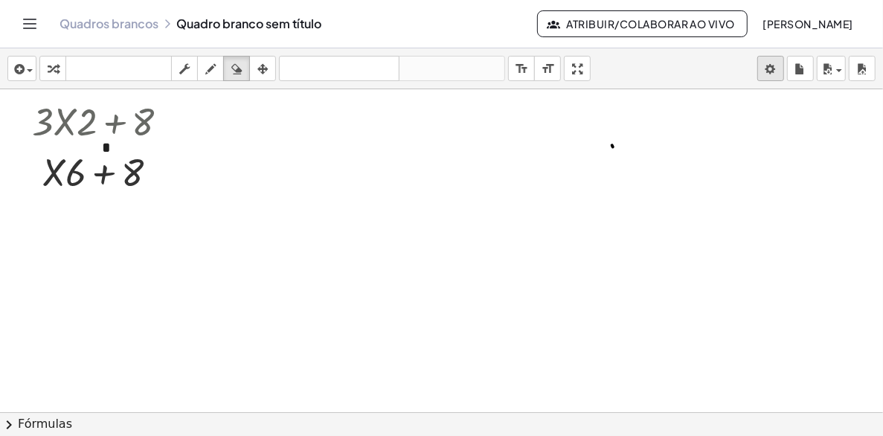
click at [773, 68] on body "Atividades de matemática compreensíveis Começar Banco de Atividades Trabalho At…" at bounding box center [441, 218] width 883 height 436
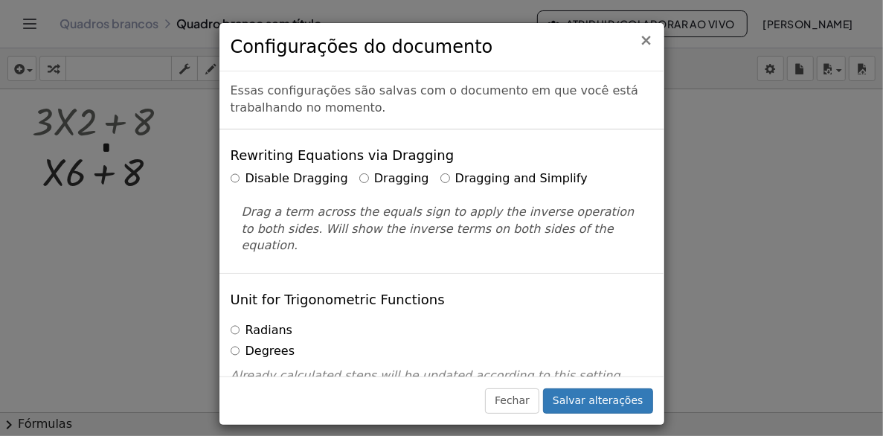
click at [649, 43] on span "×" at bounding box center [645, 40] width 13 height 18
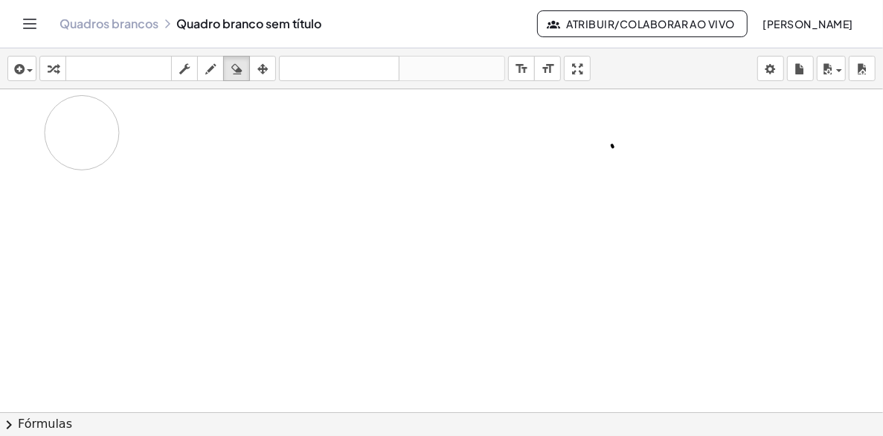
drag, startPoint x: 143, startPoint y: 123, endPoint x: 88, endPoint y: 162, distance: 67.1
click at [88, 162] on div at bounding box center [441, 411] width 883 height 645
drag, startPoint x: 120, startPoint y: 181, endPoint x: 75, endPoint y: 182, distance: 45.4
click at [74, 184] on div at bounding box center [441, 411] width 883 height 645
drag, startPoint x: 136, startPoint y: 184, endPoint x: 64, endPoint y: 173, distance: 73.0
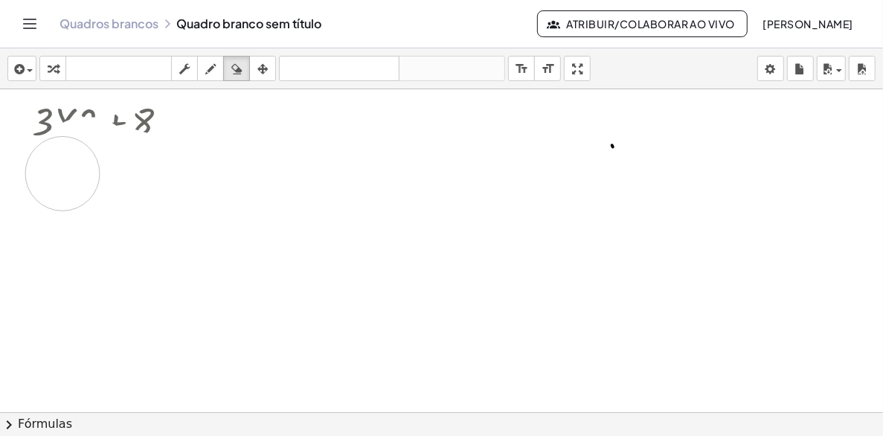
click at [64, 173] on div at bounding box center [441, 411] width 883 height 645
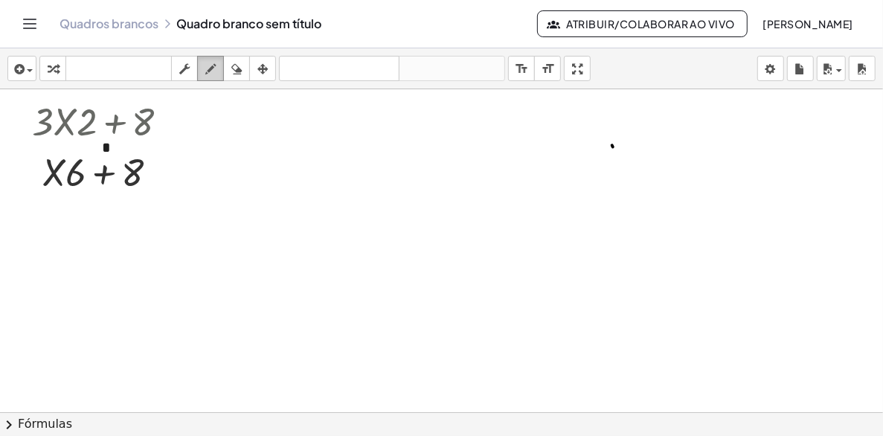
click at [209, 65] on icon "button" at bounding box center [210, 69] width 10 height 18
drag, startPoint x: 19, startPoint y: 95, endPoint x: 152, endPoint y: 194, distance: 165.8
click at [152, 194] on div at bounding box center [441, 411] width 883 height 645
drag, startPoint x: 163, startPoint y: 126, endPoint x: 175, endPoint y: 128, distance: 12.8
click at [175, 128] on div at bounding box center [441, 411] width 883 height 645
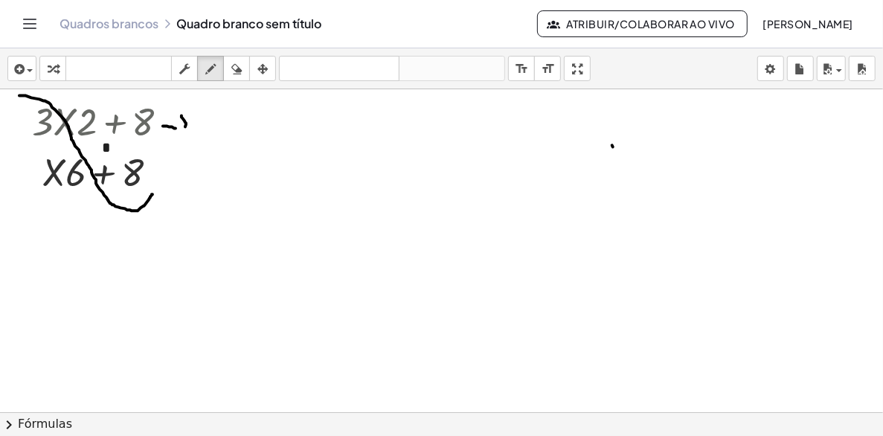
drag, startPoint x: 181, startPoint y: 115, endPoint x: 184, endPoint y: 132, distance: 16.5
click at [181, 133] on div at bounding box center [441, 411] width 883 height 645
click at [203, 122] on div at bounding box center [441, 411] width 883 height 645
click at [207, 133] on div at bounding box center [441, 411] width 883 height 645
click at [239, 65] on icon "button" at bounding box center [236, 69] width 10 height 18
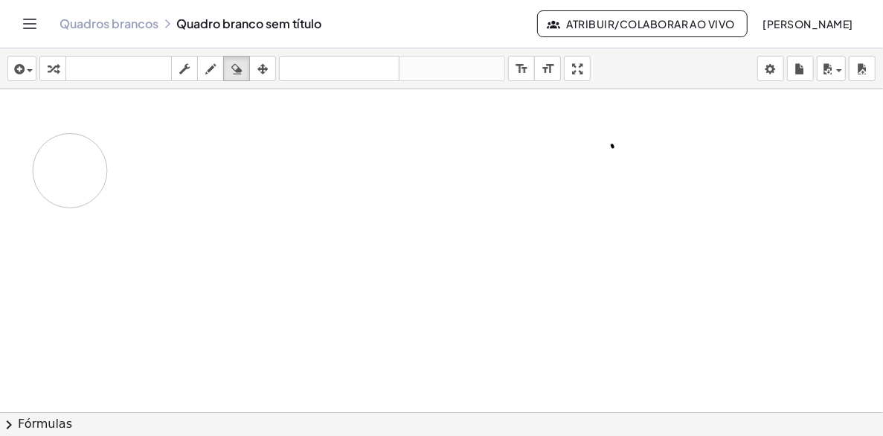
drag, startPoint x: 182, startPoint y: 129, endPoint x: 71, endPoint y: 171, distance: 118.4
click at [71, 171] on div at bounding box center [441, 411] width 883 height 645
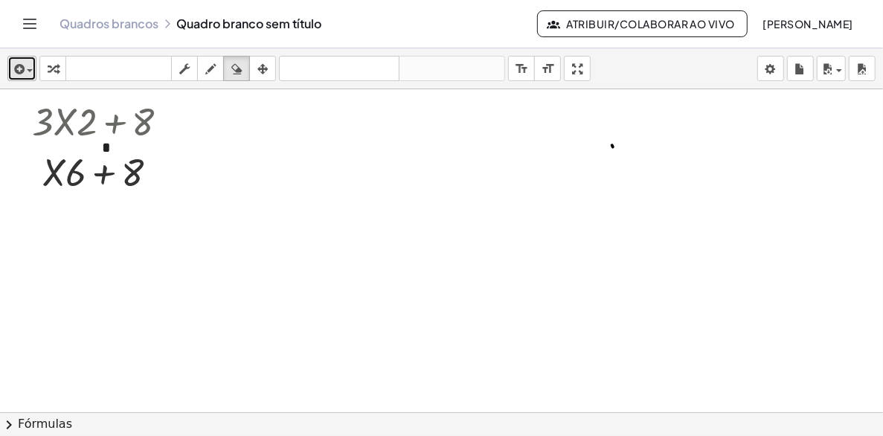
click at [26, 73] on span "button" at bounding box center [26, 70] width 3 height 10
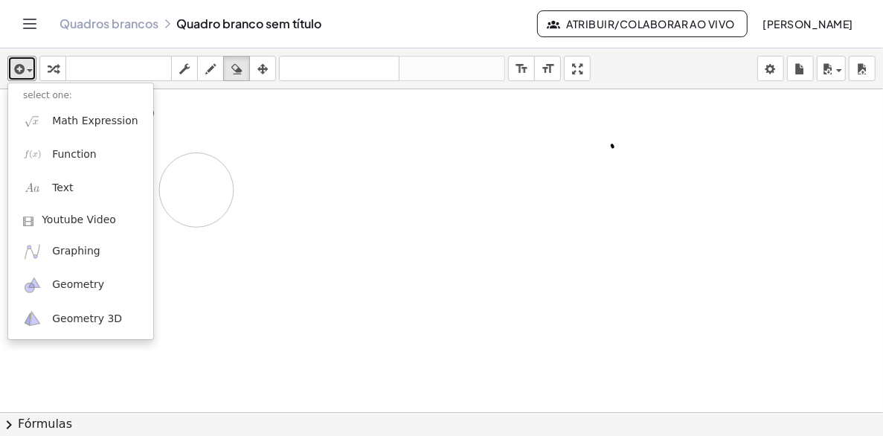
click at [196, 190] on div at bounding box center [441, 411] width 883 height 645
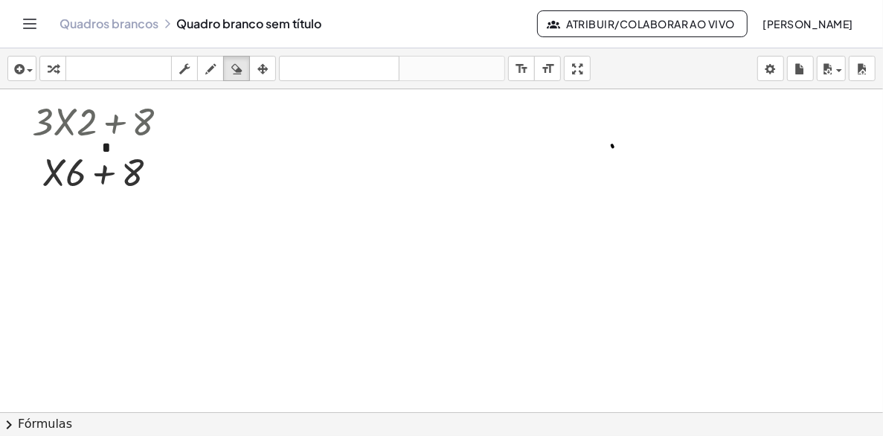
drag, startPoint x: 190, startPoint y: 155, endPoint x: 192, endPoint y: 135, distance: 19.4
click at [192, 135] on div at bounding box center [441, 411] width 883 height 645
click at [264, 67] on icon "button" at bounding box center [262, 69] width 10 height 18
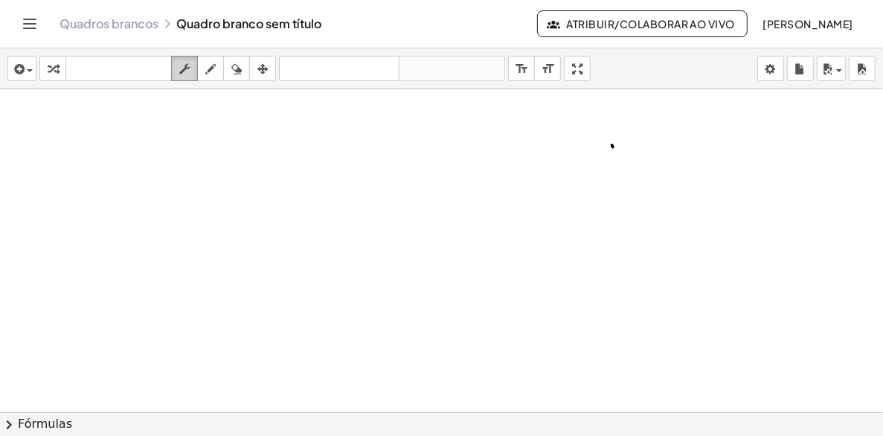
click at [186, 71] on icon "button" at bounding box center [184, 69] width 10 height 18
click at [23, 71] on icon "button" at bounding box center [17, 69] width 13 height 18
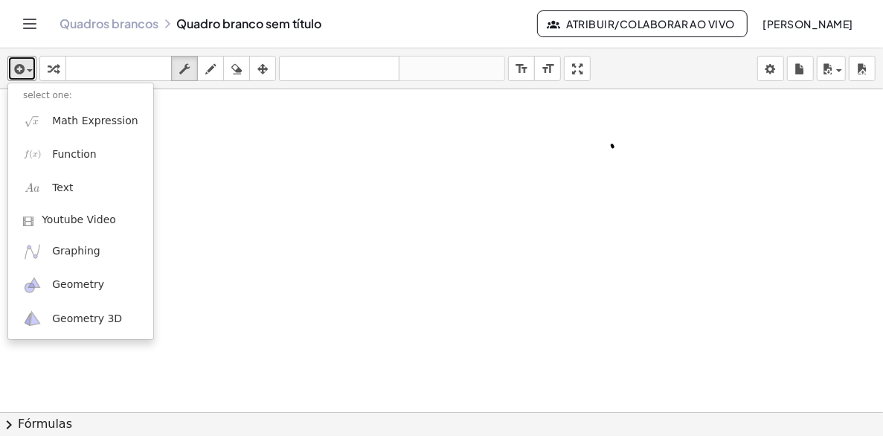
click at [210, 191] on div at bounding box center [441, 411] width 883 height 645
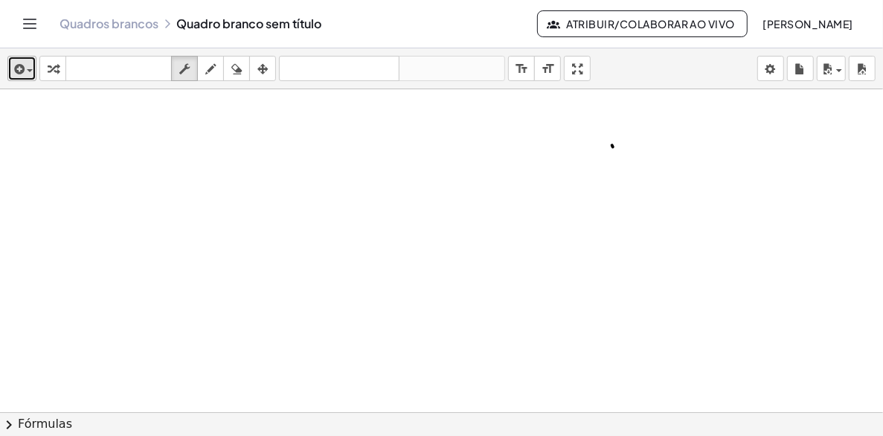
click at [22, 69] on icon "button" at bounding box center [17, 69] width 13 height 18
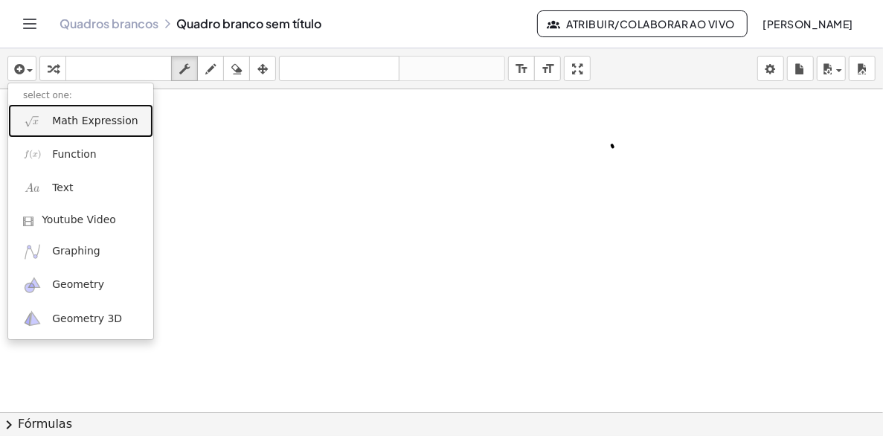
click at [93, 121] on span "Math Expression" at bounding box center [95, 121] width 86 height 15
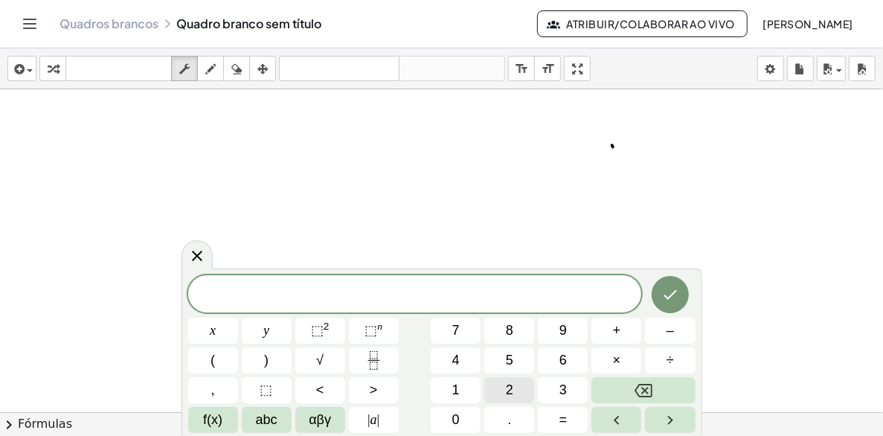
click at [507, 388] on span "2" at bounding box center [509, 390] width 7 height 20
click at [463, 418] on button "0" at bounding box center [456, 420] width 50 height 26
click at [664, 355] on button "÷" at bounding box center [670, 360] width 50 height 26
click at [505, 389] on button "2" at bounding box center [509, 390] width 50 height 26
click at [671, 294] on icon "Terminado" at bounding box center [669, 295] width 13 height 10
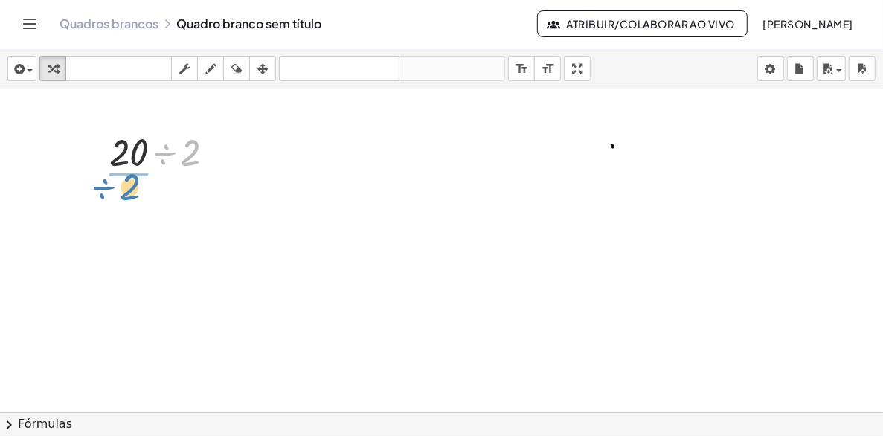
drag, startPoint x: 194, startPoint y: 152, endPoint x: 132, endPoint y: 186, distance: 71.2
drag, startPoint x: 158, startPoint y: 199, endPoint x: 158, endPoint y: 236, distance: 37.2
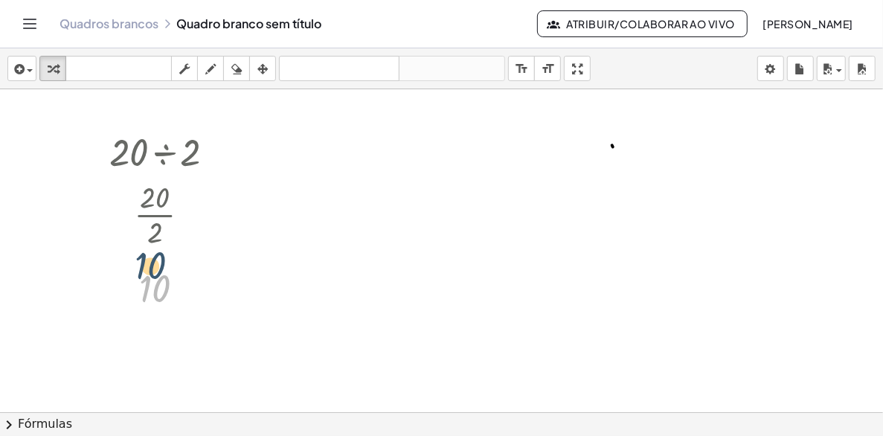
drag, startPoint x: 161, startPoint y: 288, endPoint x: 155, endPoint y: 263, distance: 25.2
click at [155, 263] on div at bounding box center [168, 287] width 132 height 49
click at [268, 65] on icon "button" at bounding box center [262, 69] width 10 height 18
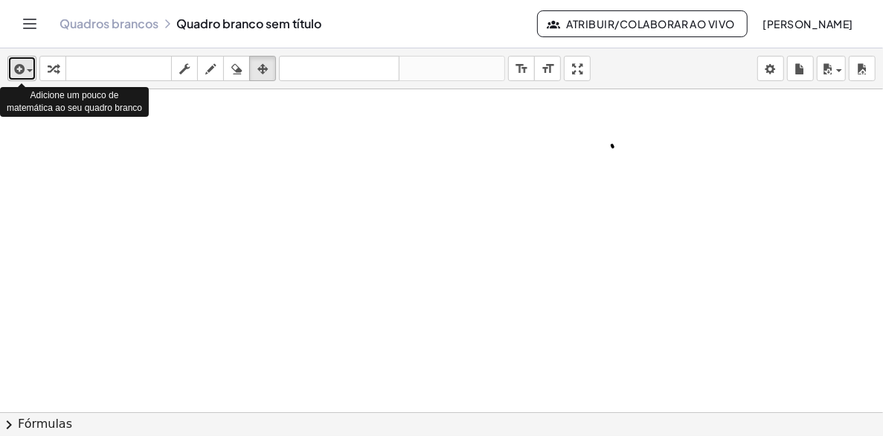
click at [25, 65] on div "button" at bounding box center [22, 68] width 22 height 18
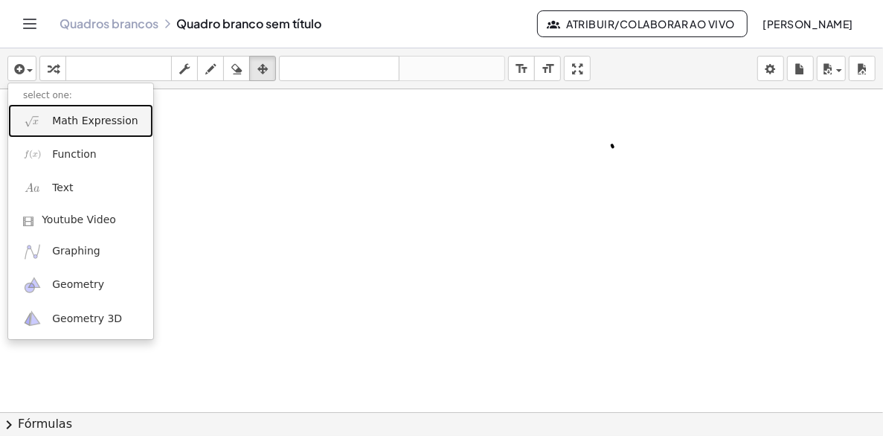
click at [62, 123] on span "Math Expression" at bounding box center [95, 121] width 86 height 15
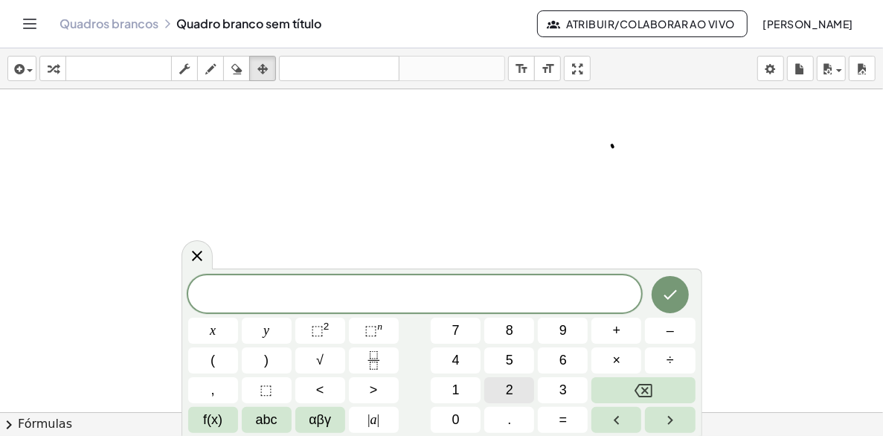
click at [512, 386] on span "2" at bounding box center [509, 390] width 7 height 20
click at [515, 357] on button "5" at bounding box center [509, 360] width 50 height 26
click at [616, 356] on span "×" at bounding box center [617, 360] width 8 height 20
click at [559, 393] on span "3" at bounding box center [562, 390] width 7 height 20
click at [622, 334] on button "+" at bounding box center [616, 330] width 50 height 26
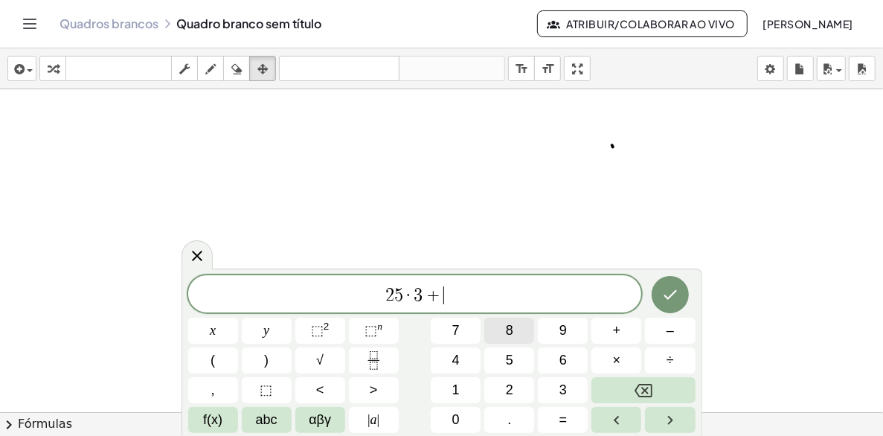
click at [526, 332] on button "8" at bounding box center [509, 330] width 50 height 26
click at [611, 361] on button "×" at bounding box center [616, 360] width 50 height 26
click at [564, 327] on span "9" at bounding box center [562, 330] width 7 height 20
click at [666, 295] on icon "Terminado" at bounding box center [670, 295] width 18 height 18
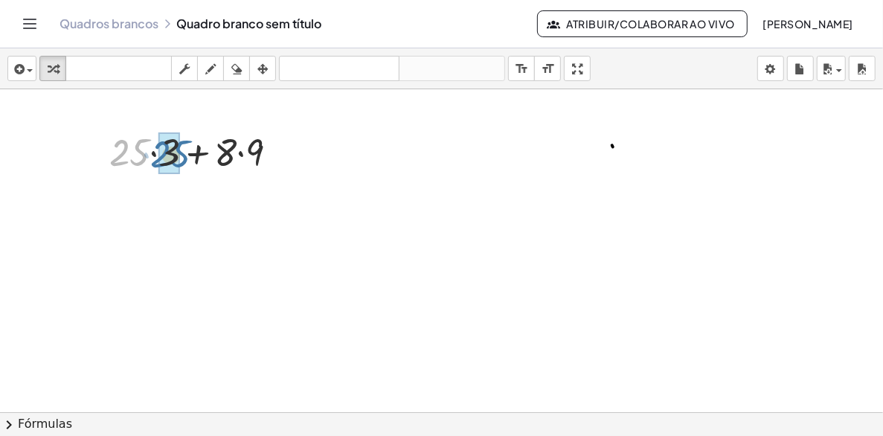
drag, startPoint x: 127, startPoint y: 152, endPoint x: 170, endPoint y: 155, distance: 43.2
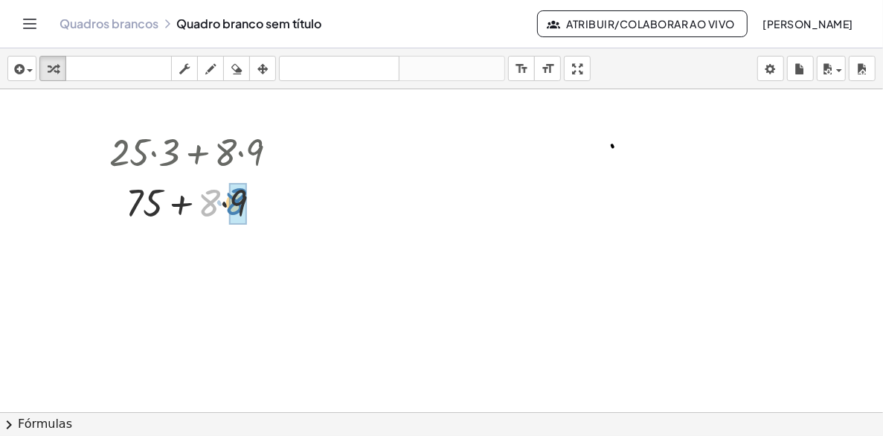
drag, startPoint x: 207, startPoint y: 203, endPoint x: 233, endPoint y: 202, distance: 26.0
click at [259, 202] on div at bounding box center [256, 203] width 16 height 16
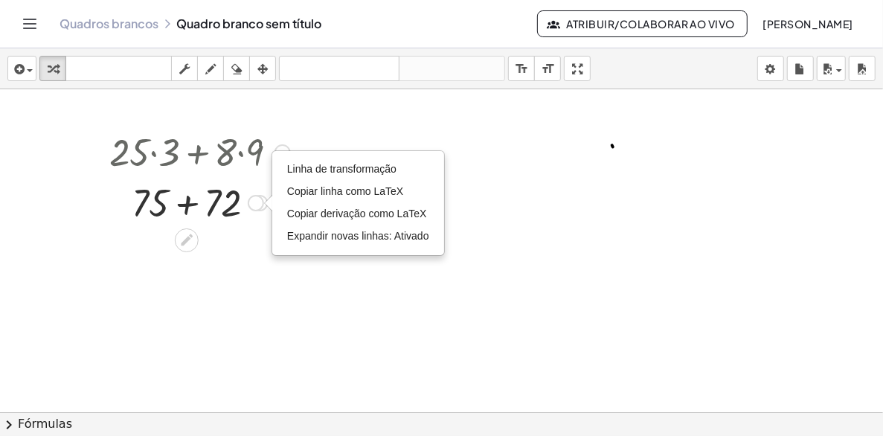
click at [187, 203] on div "+ + 75 72 Transform line Copy line as LaTeX Copy derivation as LaTeX Expand new…" at bounding box center [187, 203] width 0 height 0
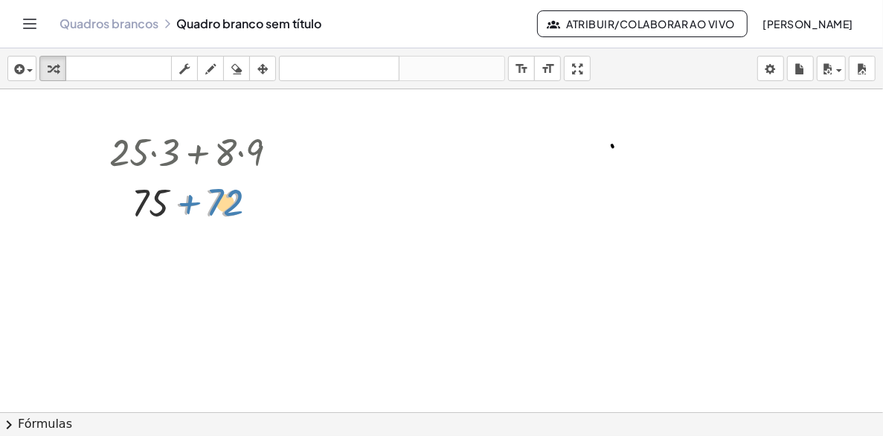
click at [229, 199] on div at bounding box center [200, 201] width 196 height 51
click at [262, 204] on div "Transform line Copy line as LaTeX Copy derivation as LaTeX Expand new lines: On" at bounding box center [256, 203] width 16 height 16
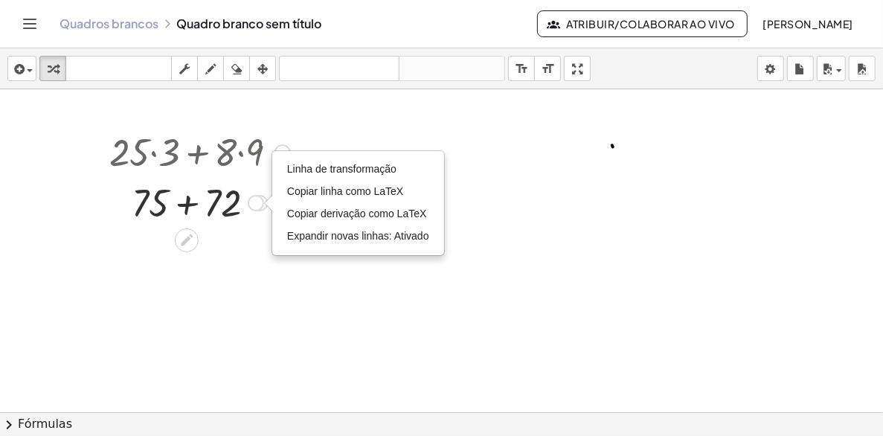
click at [176, 183] on div at bounding box center [200, 201] width 196 height 51
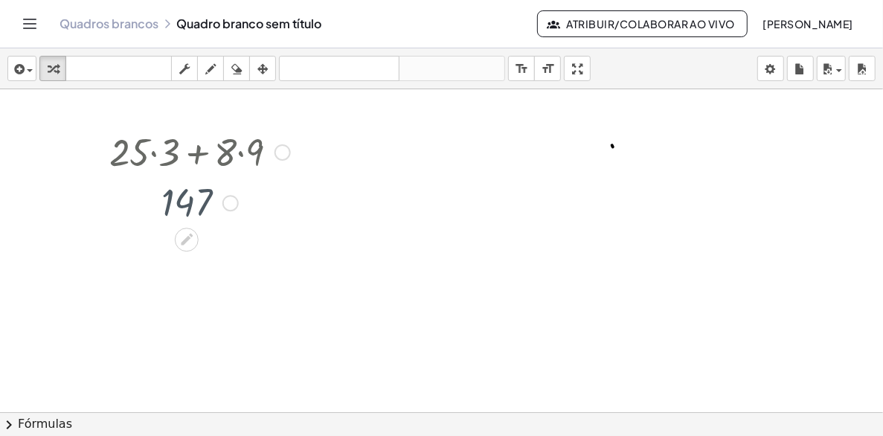
click at [156, 201] on div at bounding box center [200, 201] width 196 height 49
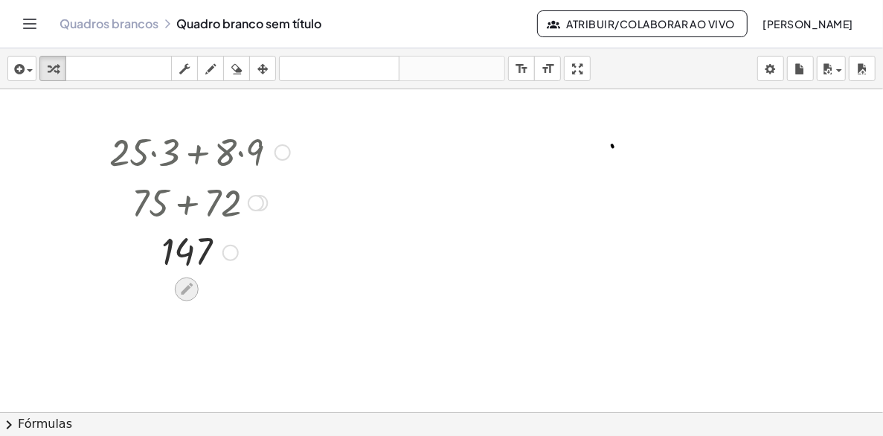
click at [189, 290] on icon at bounding box center [186, 289] width 16 height 16
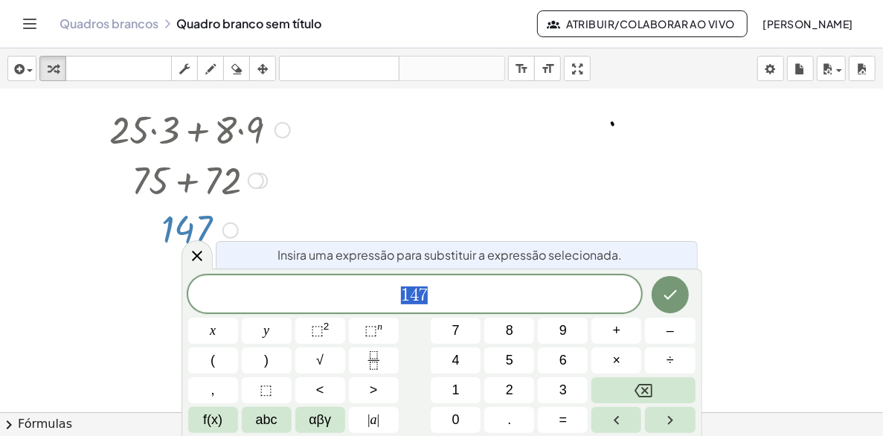
scroll to position [25, 0]
click at [453, 292] on span "1 4 7" at bounding box center [415, 295] width 454 height 21
click at [671, 357] on span "÷" at bounding box center [669, 360] width 7 height 20
click at [572, 386] on button "3" at bounding box center [563, 390] width 50 height 26
click at [673, 294] on icon "Terminado" at bounding box center [670, 295] width 18 height 18
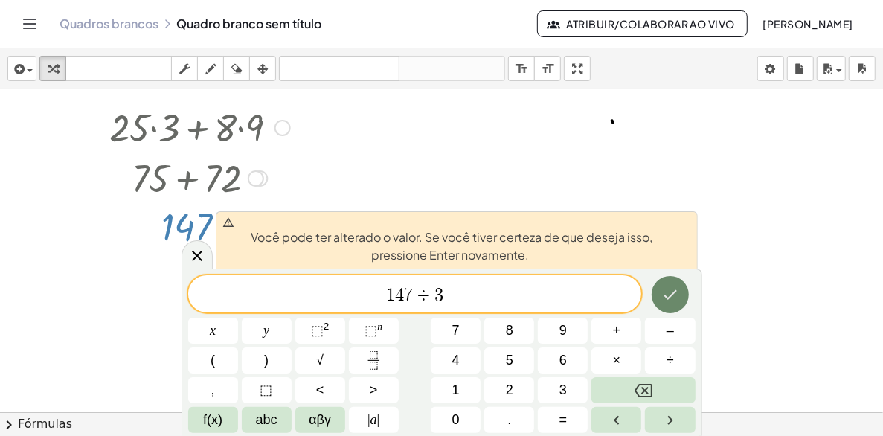
click at [665, 297] on icon "Terminado" at bounding box center [669, 295] width 13 height 10
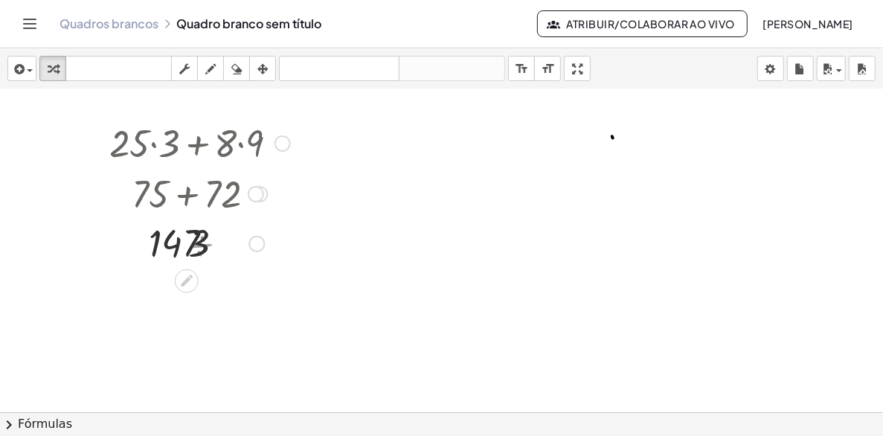
scroll to position [0, 0]
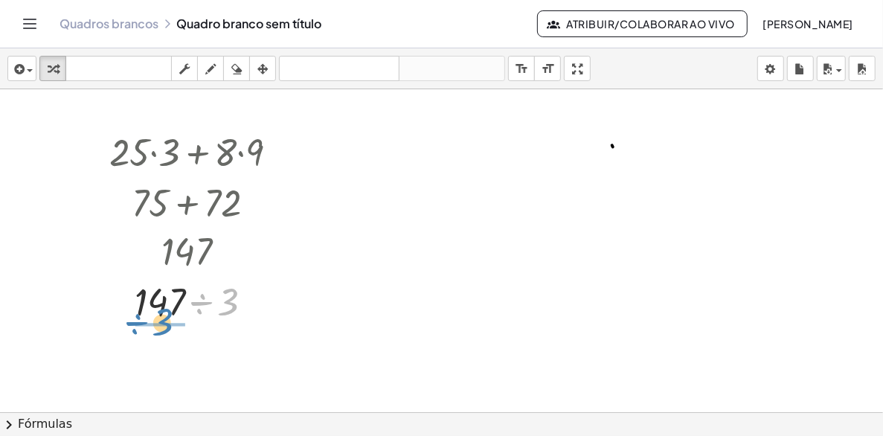
drag, startPoint x: 231, startPoint y: 300, endPoint x: 156, endPoint y: 329, distance: 80.5
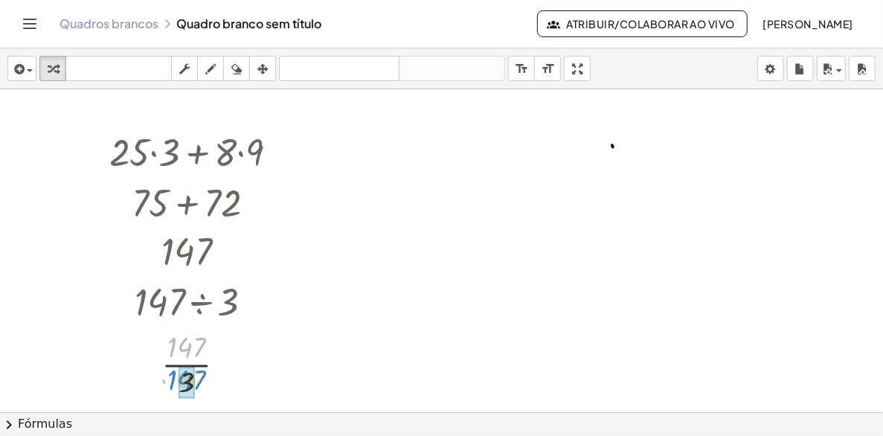
drag, startPoint x: 195, startPoint y: 347, endPoint x: 193, endPoint y: 381, distance: 34.3
drag, startPoint x: 226, startPoint y: 366, endPoint x: 378, endPoint y: 158, distance: 257.0
click at [378, 158] on div "+ · 25 · 3 + · 8 · 9 + 75 + · 8 · 9 + 75 + 72 147 · 147 ÷ 3 · 147 · 3 · 49 · 3 …" at bounding box center [441, 411] width 883 height 645
click at [361, 152] on div at bounding box center [360, 152] width 16 height 16
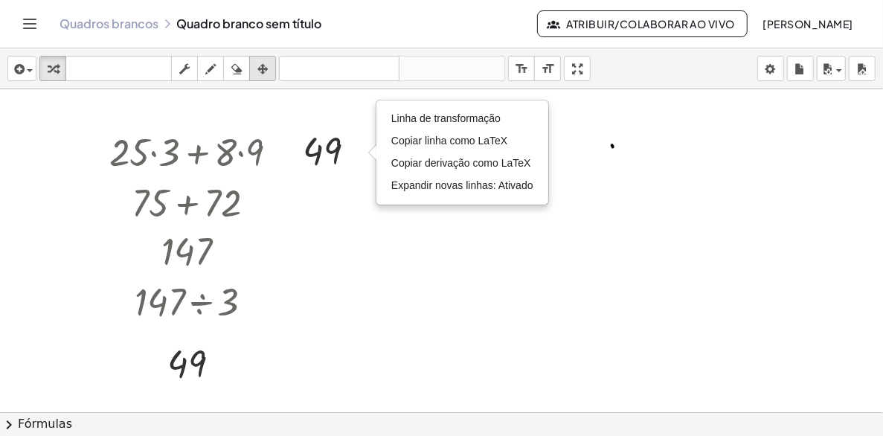
click at [259, 60] on icon "button" at bounding box center [262, 69] width 10 height 18
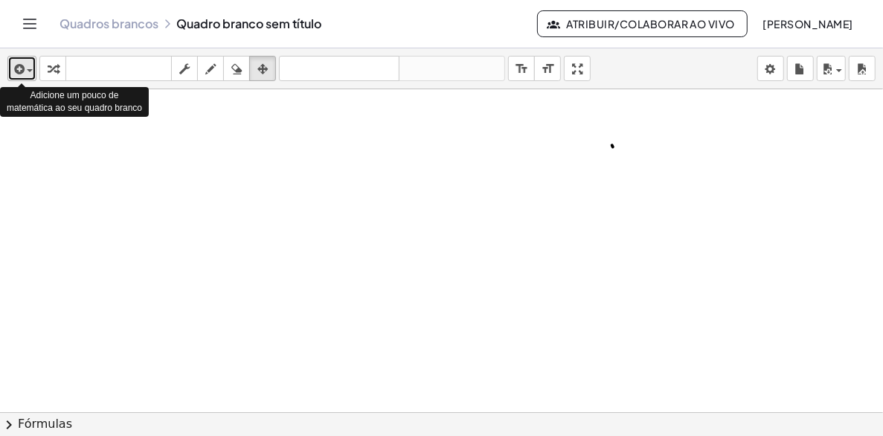
click at [27, 65] on div "button" at bounding box center [22, 68] width 22 height 18
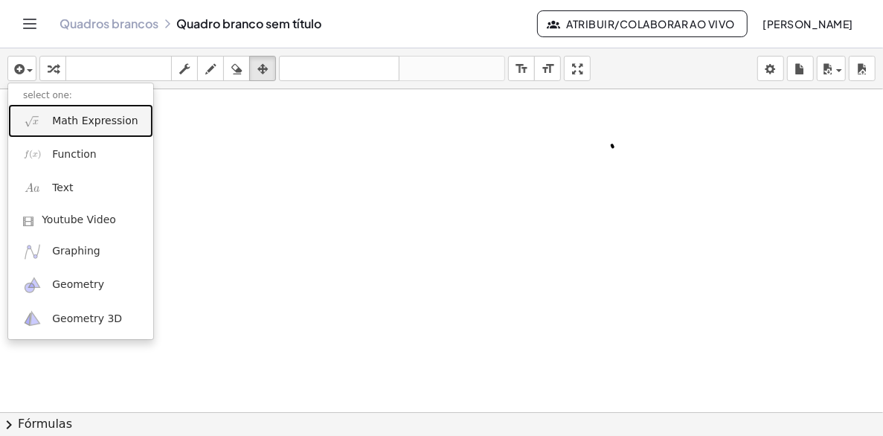
click at [87, 116] on span "Math Expression" at bounding box center [95, 121] width 86 height 15
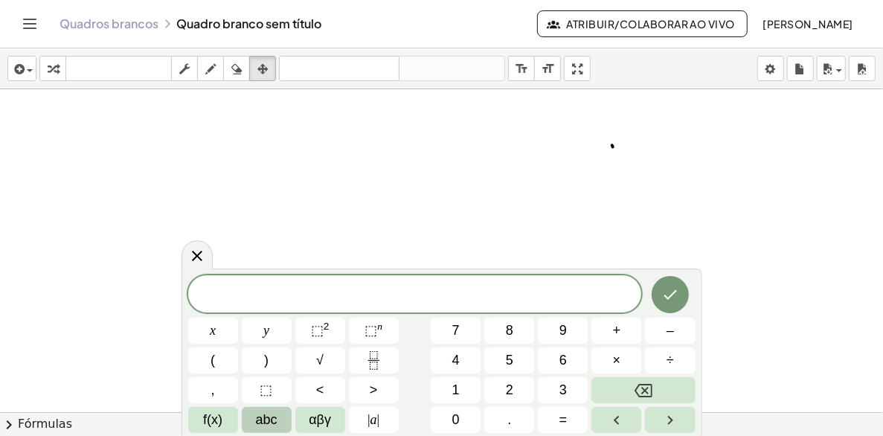
click at [265, 418] on span "abc" at bounding box center [267, 420] width 22 height 20
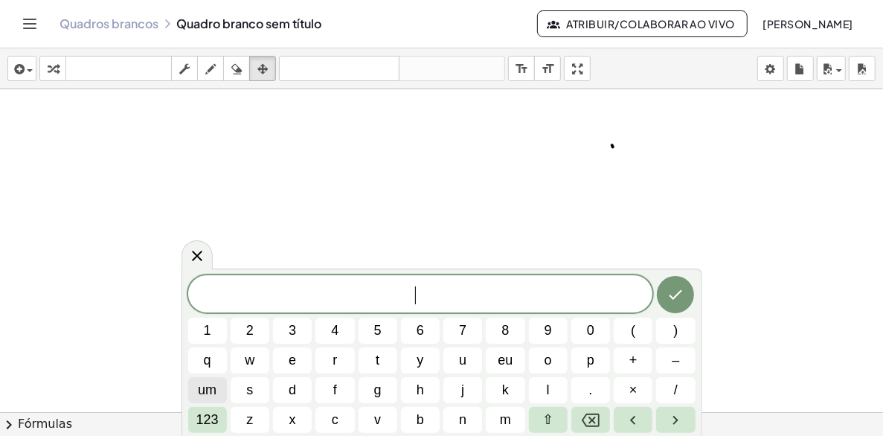
click at [208, 387] on span "um" at bounding box center [207, 390] width 19 height 20
click at [637, 390] on button "×" at bounding box center [632, 390] width 39 height 26
click at [210, 393] on span "um" at bounding box center [207, 390] width 19 height 20
click at [674, 298] on icon "Terminado" at bounding box center [675, 295] width 13 height 10
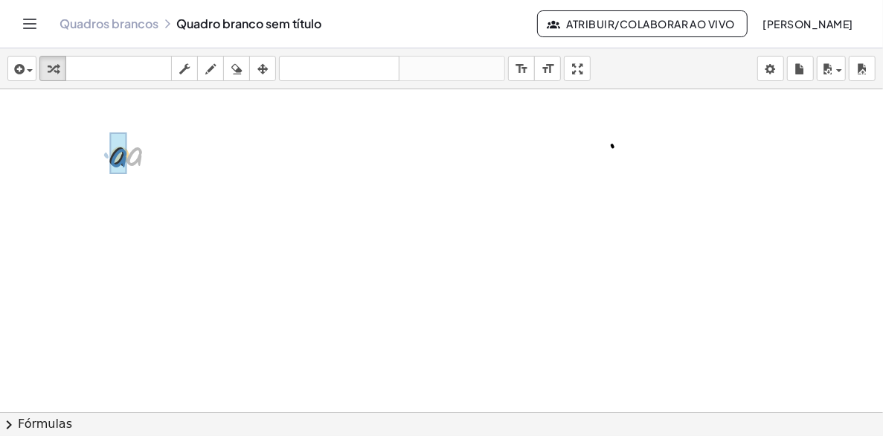
drag, startPoint x: 140, startPoint y: 158, endPoint x: 123, endPoint y: 158, distance: 16.4
click at [29, 68] on div "button" at bounding box center [22, 68] width 22 height 18
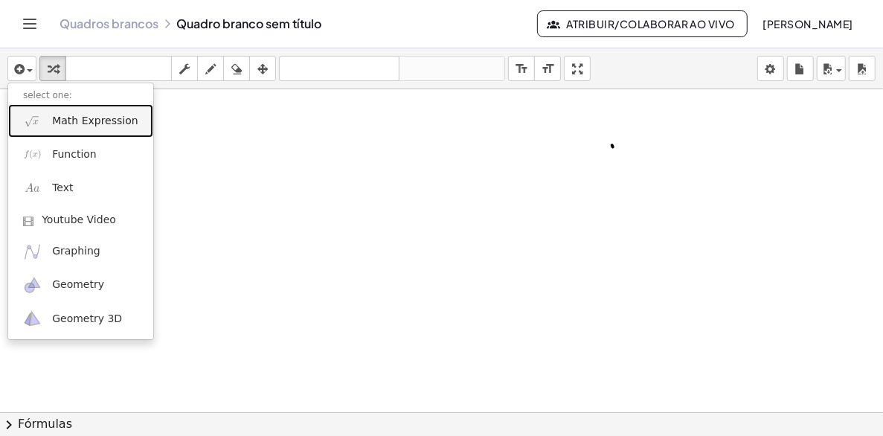
click at [106, 119] on span "Math Expression" at bounding box center [95, 121] width 86 height 15
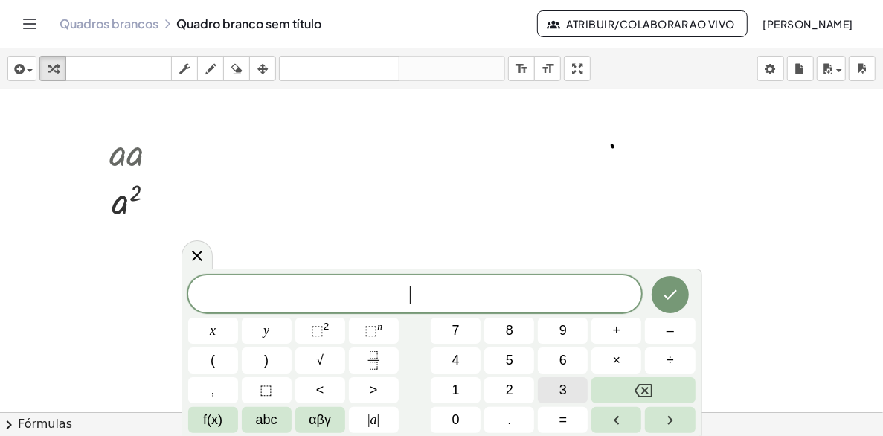
click at [559, 389] on span "3" at bounding box center [562, 390] width 7 height 20
click at [325, 331] on sup "2" at bounding box center [326, 325] width 6 height 11
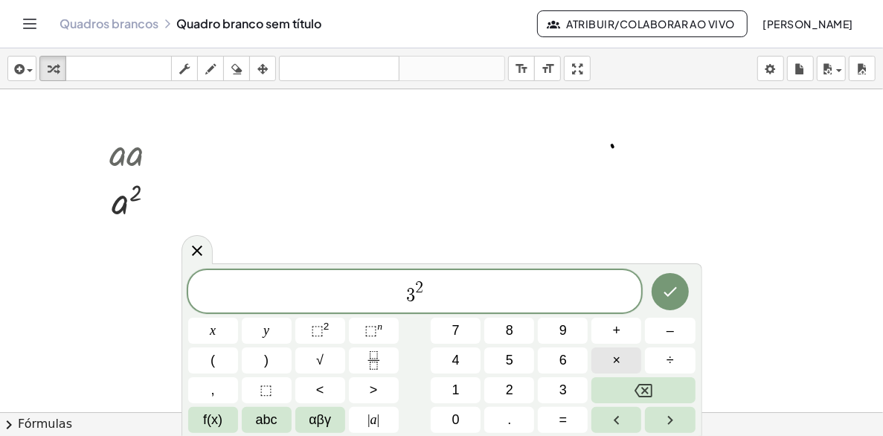
click at [611, 355] on button "×" at bounding box center [616, 360] width 50 height 26
click at [517, 393] on button "2" at bounding box center [509, 390] width 50 height 26
click at [674, 288] on icon "Terminado" at bounding box center [669, 292] width 13 height 10
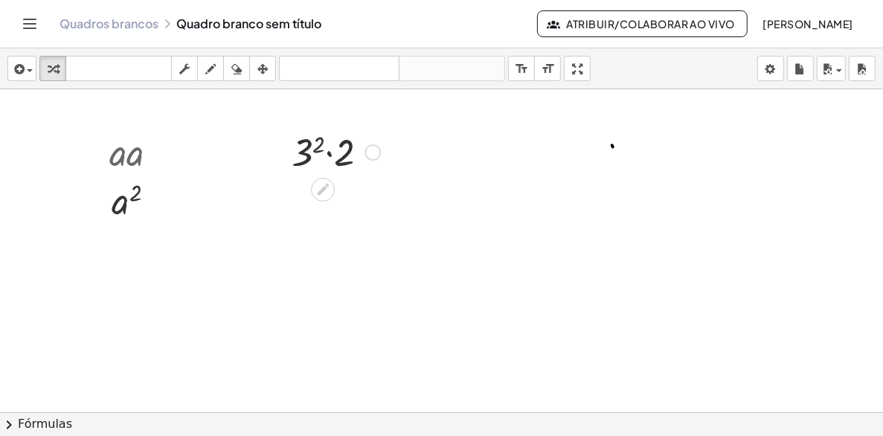
drag, startPoint x: 336, startPoint y: 153, endPoint x: 329, endPoint y: 158, distance: 9.1
click at [329, 158] on div at bounding box center [335, 151] width 103 height 51
drag, startPoint x: 282, startPoint y: 135, endPoint x: 180, endPoint y: 149, distance: 102.7
click at [182, 152] on div at bounding box center [181, 170] width 22 height 58
drag, startPoint x: 187, startPoint y: 153, endPoint x: 174, endPoint y: 140, distance: 18.9
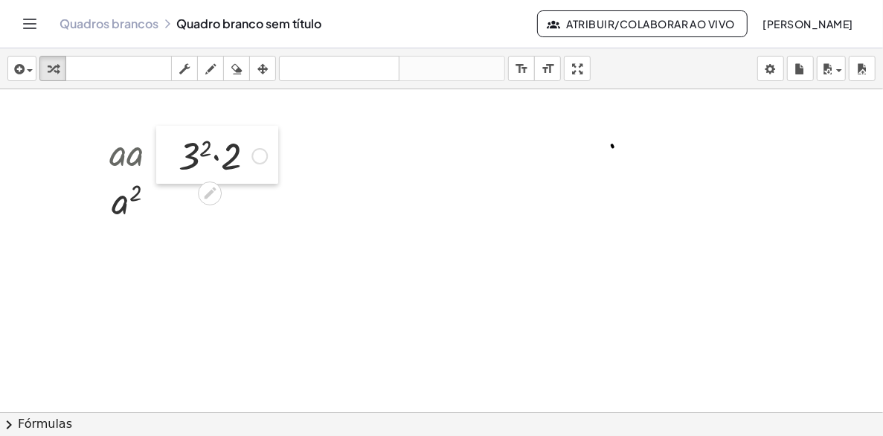
click at [174, 140] on div at bounding box center [167, 155] width 22 height 58
click at [352, 170] on div at bounding box center [441, 411] width 883 height 645
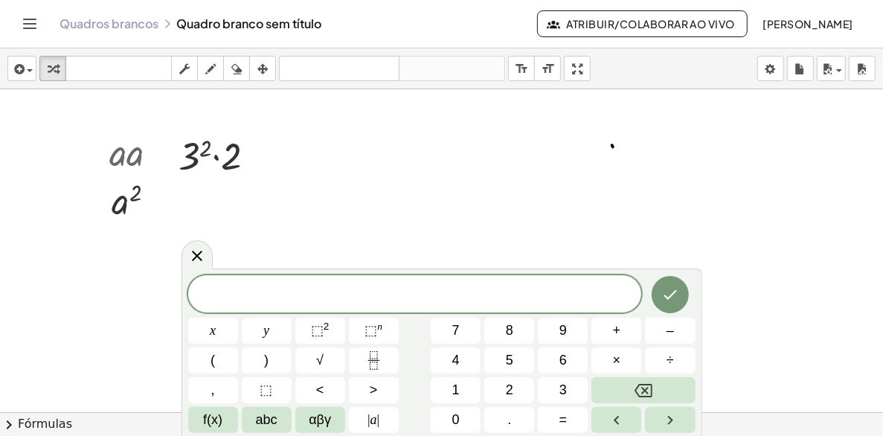
click at [344, 190] on div at bounding box center [441, 411] width 883 height 645
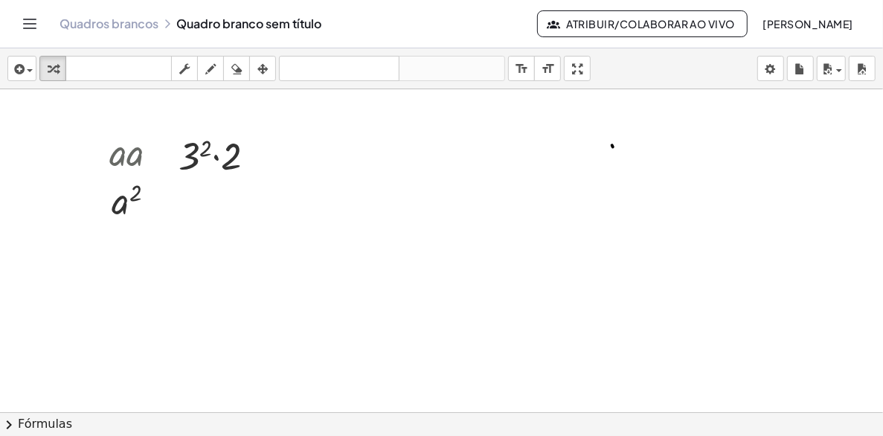
click at [351, 198] on div at bounding box center [441, 411] width 883 height 645
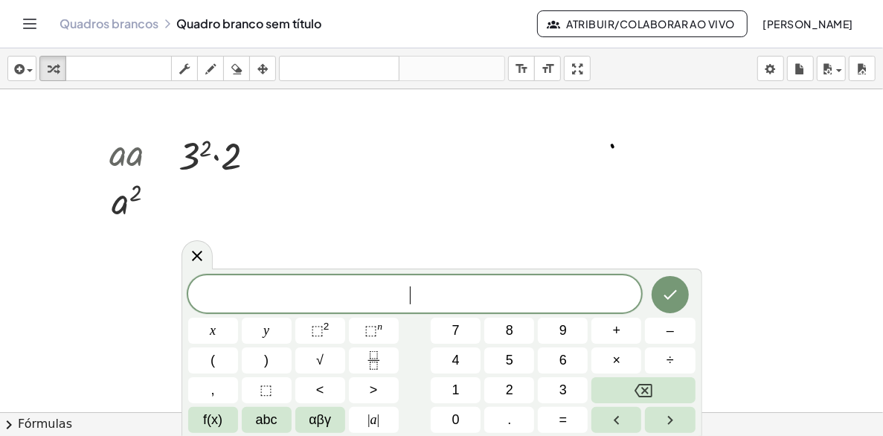
click at [348, 198] on div at bounding box center [441, 411] width 883 height 645
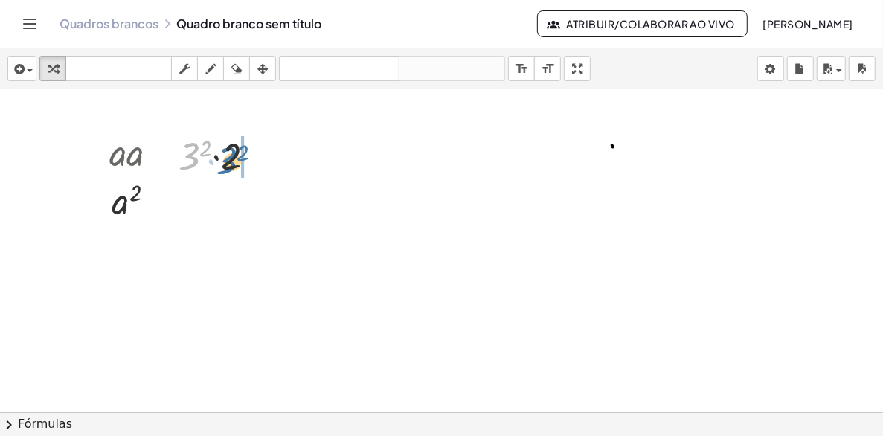
drag, startPoint x: 193, startPoint y: 158, endPoint x: 234, endPoint y: 166, distance: 42.3
click at [234, 166] on div at bounding box center [222, 154] width 103 height 51
drag, startPoint x: 186, startPoint y: 161, endPoint x: 219, endPoint y: 157, distance: 32.9
click at [219, 157] on div at bounding box center [222, 154] width 103 height 51
drag, startPoint x: 219, startPoint y: 158, endPoint x: 184, endPoint y: 191, distance: 48.4
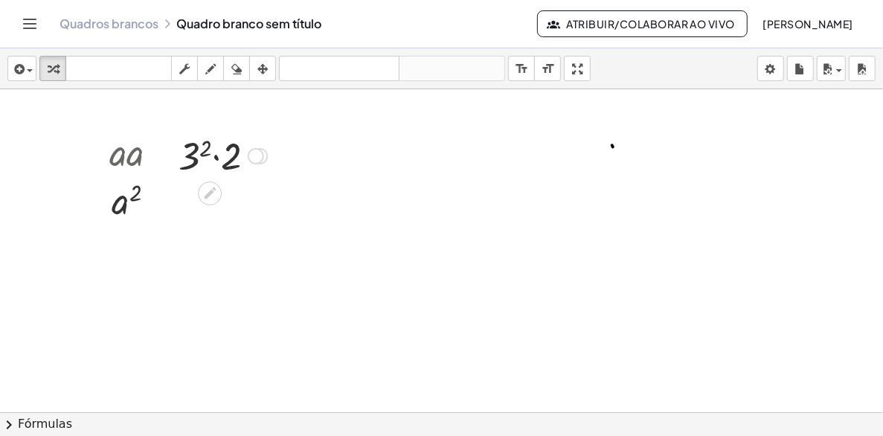
click at [259, 156] on div at bounding box center [256, 156] width 16 height 16
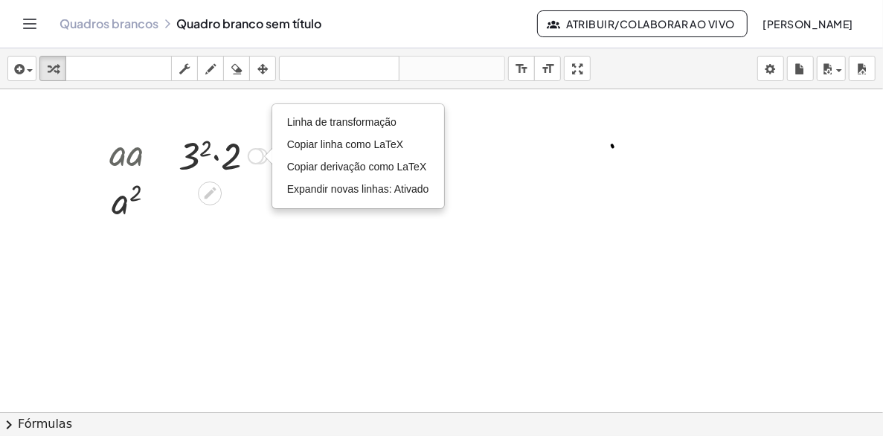
click at [259, 156] on div "Transform line Copy line as LaTeX Copy derivation as LaTeX Expand new lines: On" at bounding box center [256, 156] width 16 height 16
click at [216, 195] on icon at bounding box center [210, 193] width 16 height 16
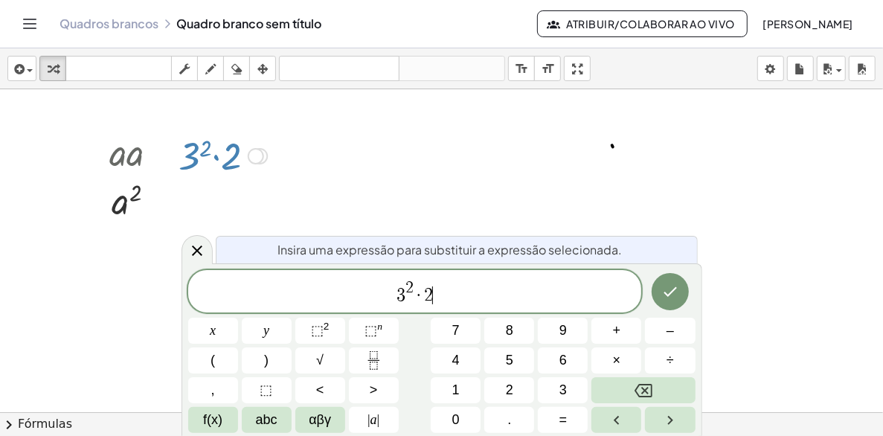
click at [438, 291] on span "3 2 · 2 ​" at bounding box center [415, 292] width 454 height 27
click at [669, 288] on icon "Terminado" at bounding box center [670, 292] width 18 height 18
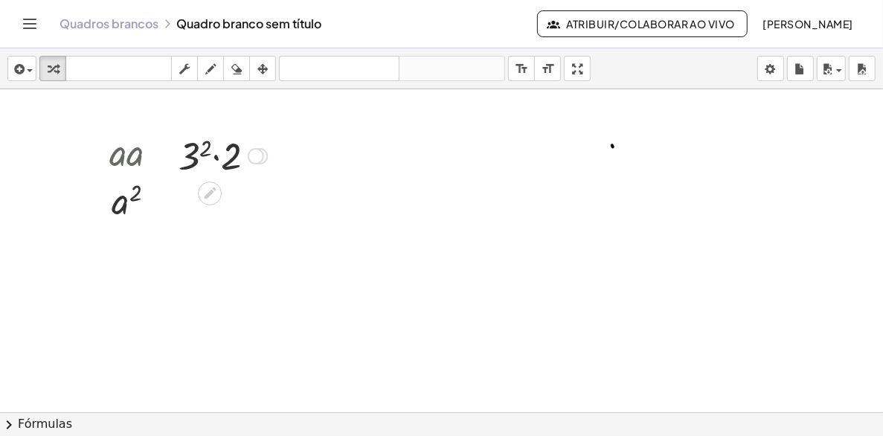
click at [191, 158] on div at bounding box center [222, 154] width 103 height 51
drag, startPoint x: 197, startPoint y: 154, endPoint x: 221, endPoint y: 159, distance: 24.4
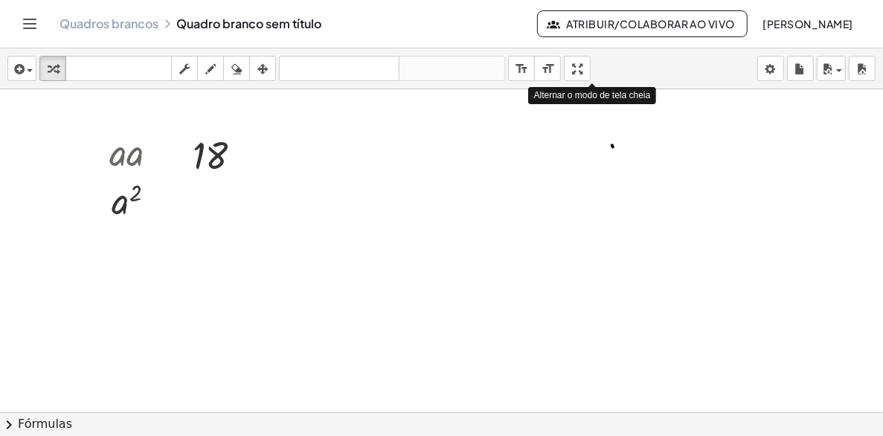
drag, startPoint x: 578, startPoint y: 69, endPoint x: 616, endPoint y: 123, distance: 66.2
click at [616, 123] on div "inserir select one: Math Expression Function Text Youtube Video Graphing Geomet…" at bounding box center [441, 241] width 883 height 387
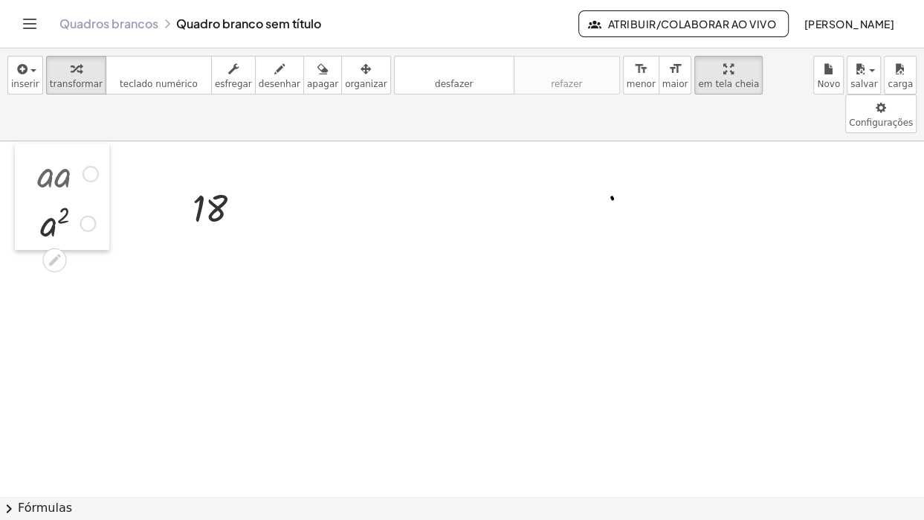
drag, startPoint x: 104, startPoint y: 101, endPoint x: 32, endPoint y: 71, distance: 78.0
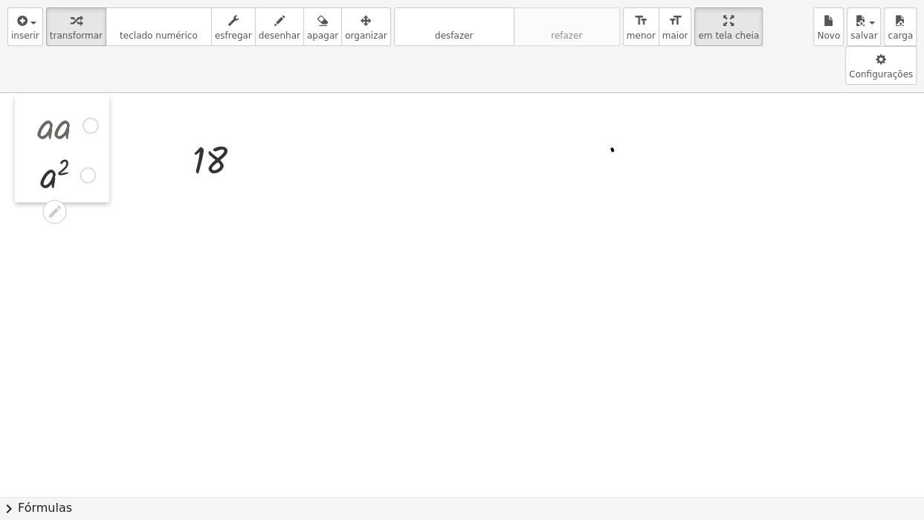
click at [32, 95] on div at bounding box center [26, 148] width 22 height 107
drag, startPoint x: 187, startPoint y: 106, endPoint x: 110, endPoint y: 82, distance: 80.4
click at [110, 106] on div at bounding box center [106, 134] width 22 height 57
click at [221, 149] on div at bounding box center [462, 496] width 924 height 806
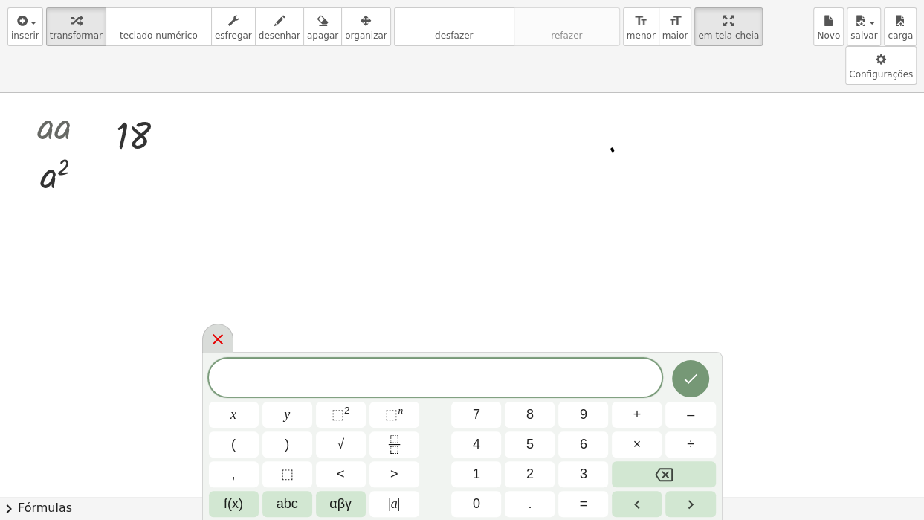
click at [216, 332] on icon at bounding box center [218, 339] width 18 height 18
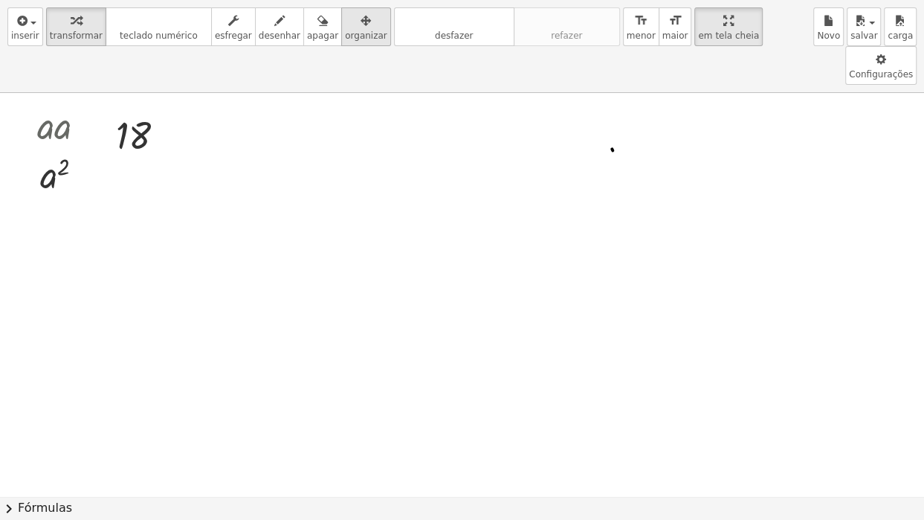
click at [361, 25] on icon "button" at bounding box center [366, 21] width 10 height 18
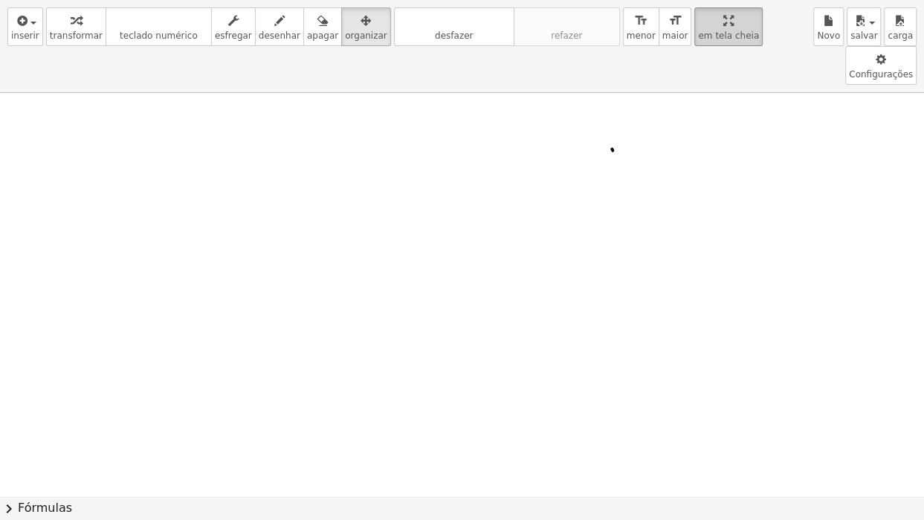
click at [652, 0] on html "Atividades de matemática compreensíveis Começar Banco de Atividades Trabalho At…" at bounding box center [462, 260] width 924 height 520
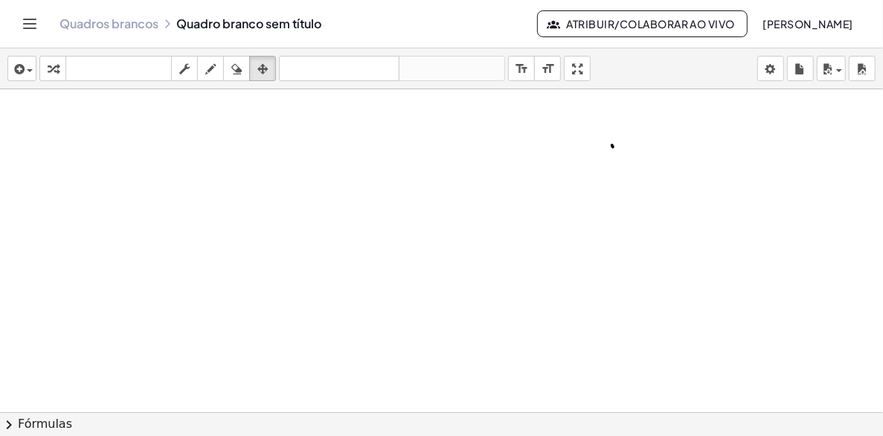
drag, startPoint x: 580, startPoint y: 65, endPoint x: 478, endPoint y: 155, distance: 135.9
click at [618, 118] on div "inserir select one: Math Expression Function Text Youtube Video Graphing Geomet…" at bounding box center [441, 241] width 883 height 387
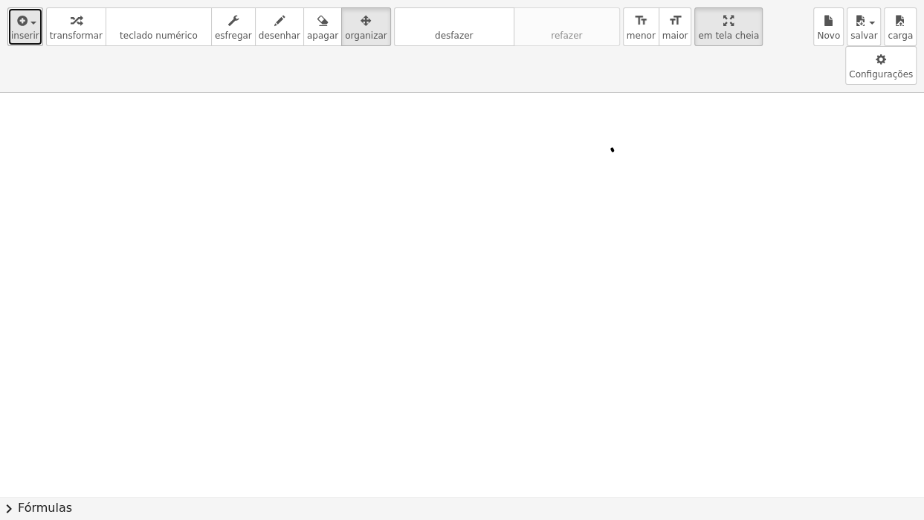
click at [31, 30] on span "inserir" at bounding box center [25, 35] width 28 height 10
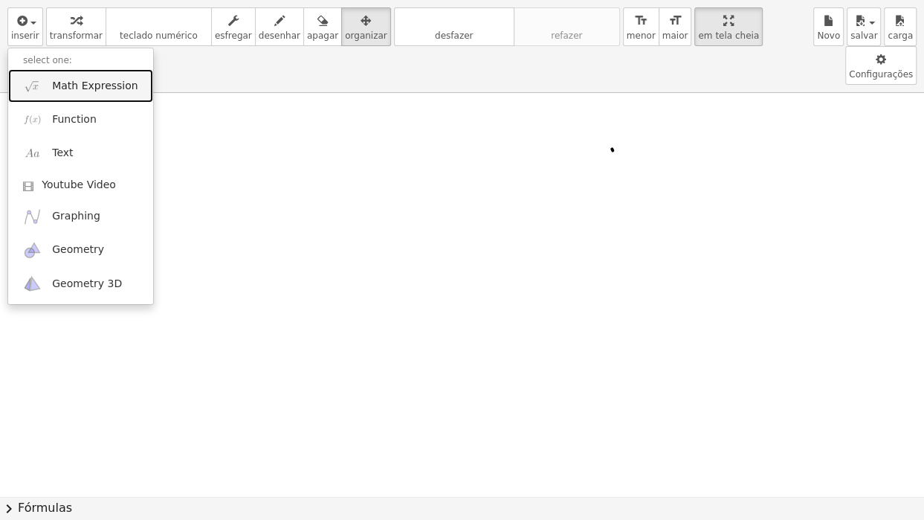
click at [71, 81] on span "Math Expression" at bounding box center [95, 86] width 86 height 15
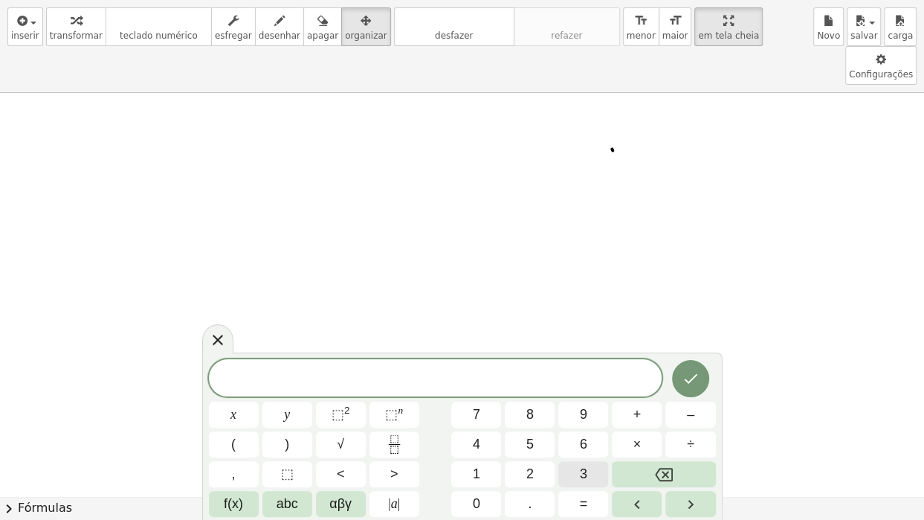
click at [584, 435] on span "3" at bounding box center [583, 474] width 7 height 20
click at [642, 414] on button "+" at bounding box center [637, 415] width 50 height 26
click at [537, 435] on button "2" at bounding box center [530, 474] width 50 height 26
click at [631, 435] on button "×" at bounding box center [637, 444] width 50 height 26
click at [534, 416] on button "8" at bounding box center [530, 415] width 50 height 26
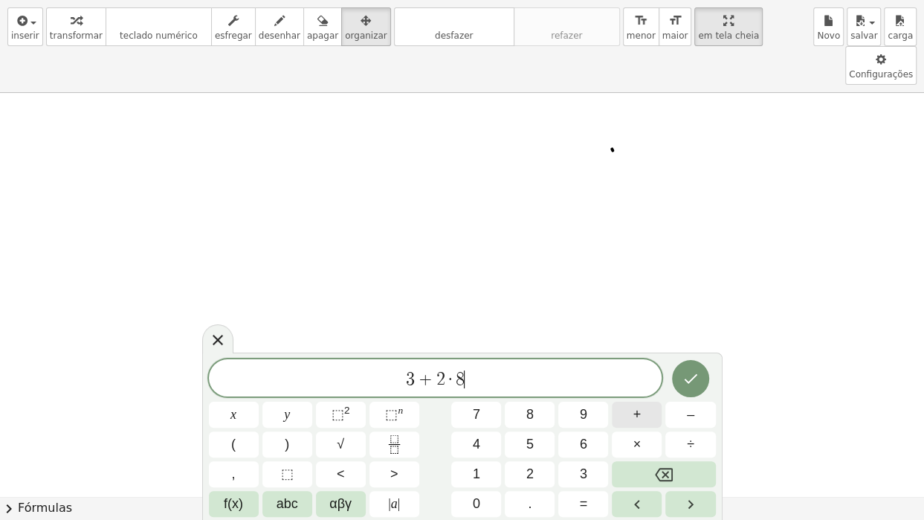
click at [634, 414] on span "+" at bounding box center [638, 414] width 8 height 20
click at [584, 435] on span "3" at bounding box center [583, 474] width 7 height 20
click at [693, 376] on icon "Terminado" at bounding box center [691, 379] width 18 height 18
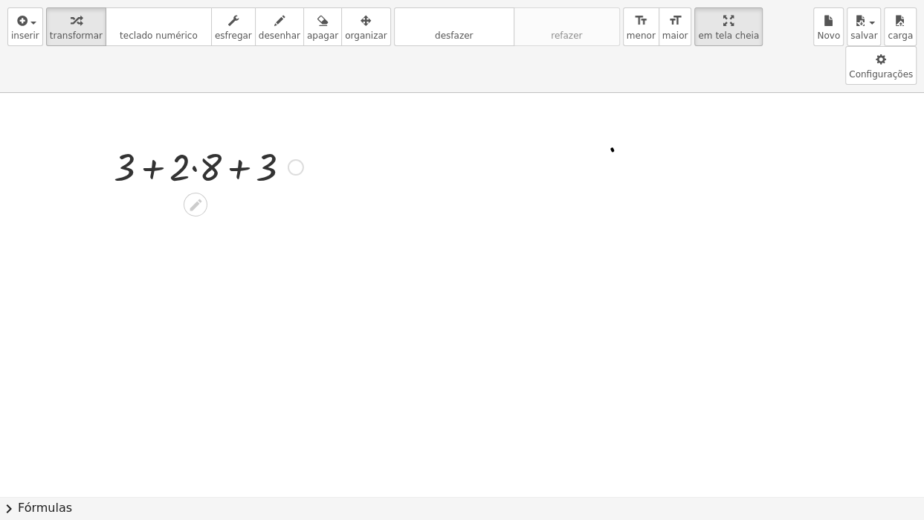
click at [118, 137] on div "+ 3 + · 2 · 8 + 3" at bounding box center [202, 166] width 223 height 58
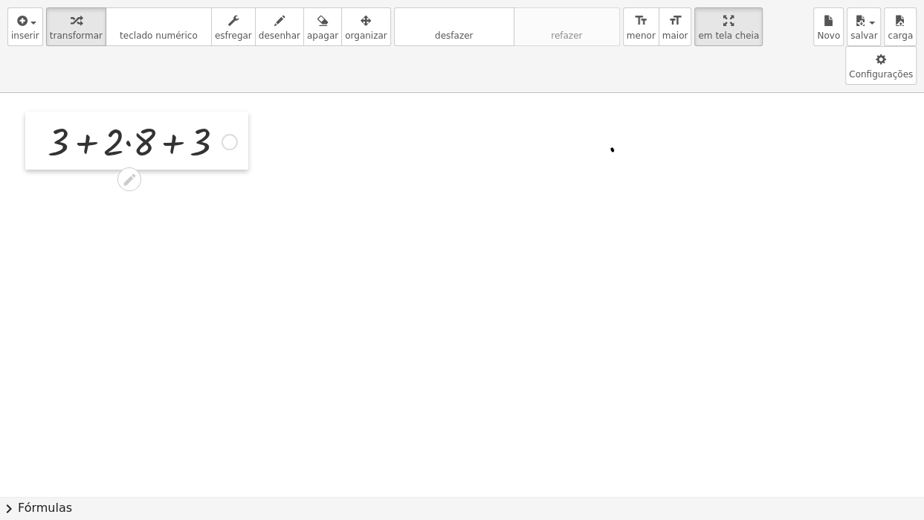
drag, startPoint x: 110, startPoint y: 105, endPoint x: 53, endPoint y: 85, distance: 60.7
click at [44, 112] on div at bounding box center [36, 141] width 22 height 58
drag, startPoint x: 112, startPoint y: 106, endPoint x: 143, endPoint y: 109, distance: 31.4
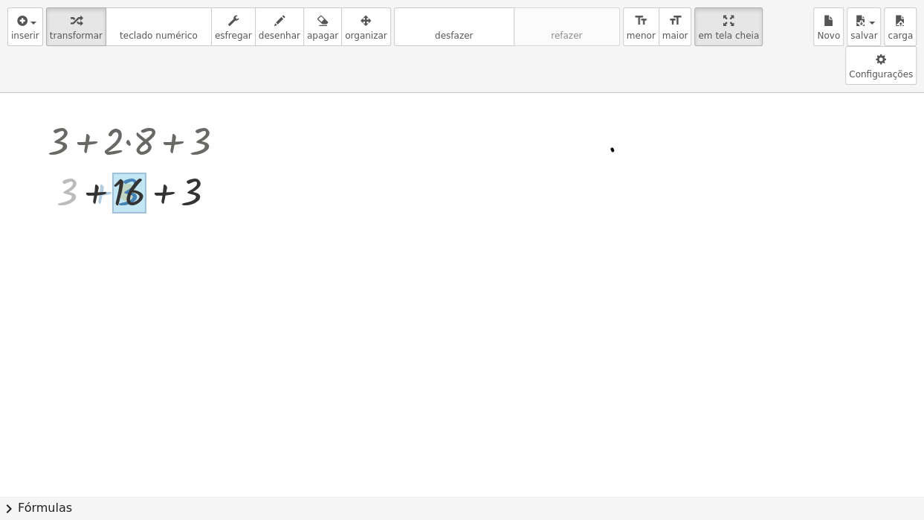
drag, startPoint x: 68, startPoint y: 149, endPoint x: 130, endPoint y: 149, distance: 61.7
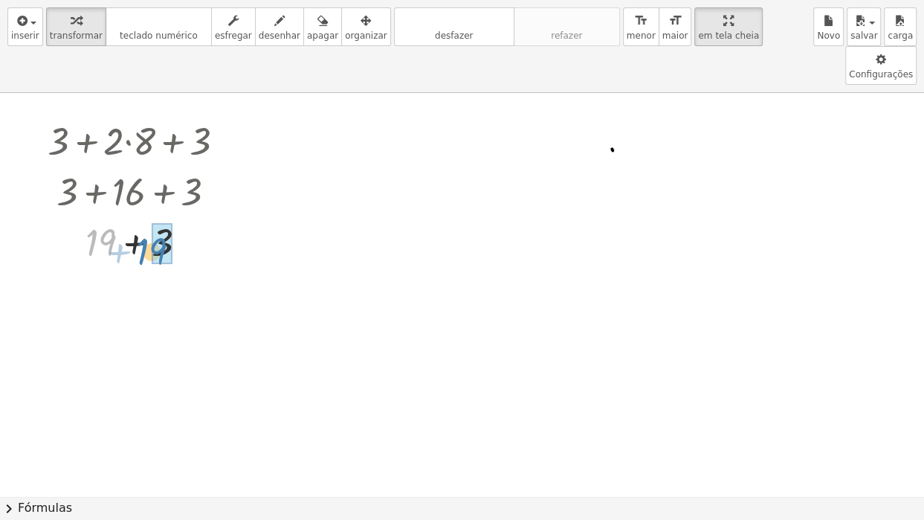
drag, startPoint x: 109, startPoint y: 196, endPoint x: 164, endPoint y: 199, distance: 55.1
click at [274, 25] on icon "button" at bounding box center [279, 21] width 10 height 18
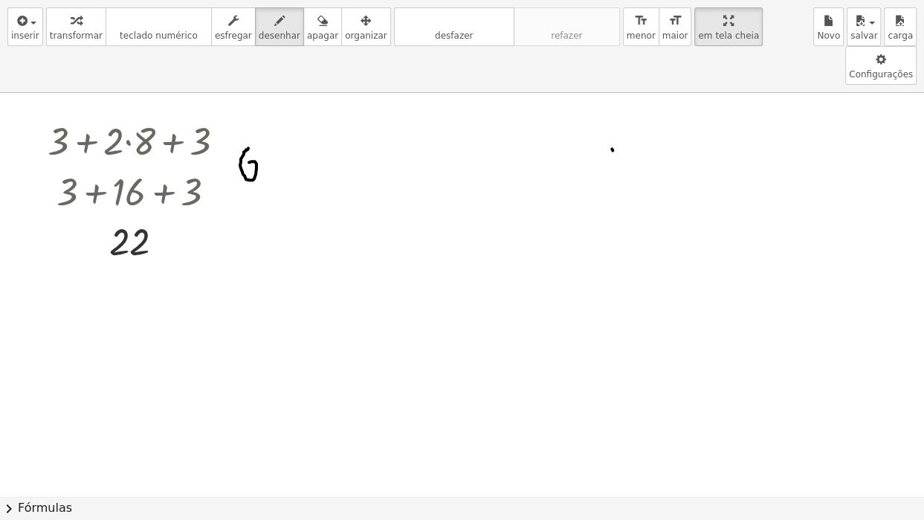
drag, startPoint x: 248, startPoint y: 109, endPoint x: 259, endPoint y: 120, distance: 15.3
click at [249, 124] on div at bounding box center [462, 496] width 924 height 806
drag, startPoint x: 276, startPoint y: 131, endPoint x: 265, endPoint y: 119, distance: 15.8
click at [265, 119] on div at bounding box center [462, 496] width 924 height 806
drag, startPoint x: 285, startPoint y: 115, endPoint x: 292, endPoint y: 132, distance: 18.6
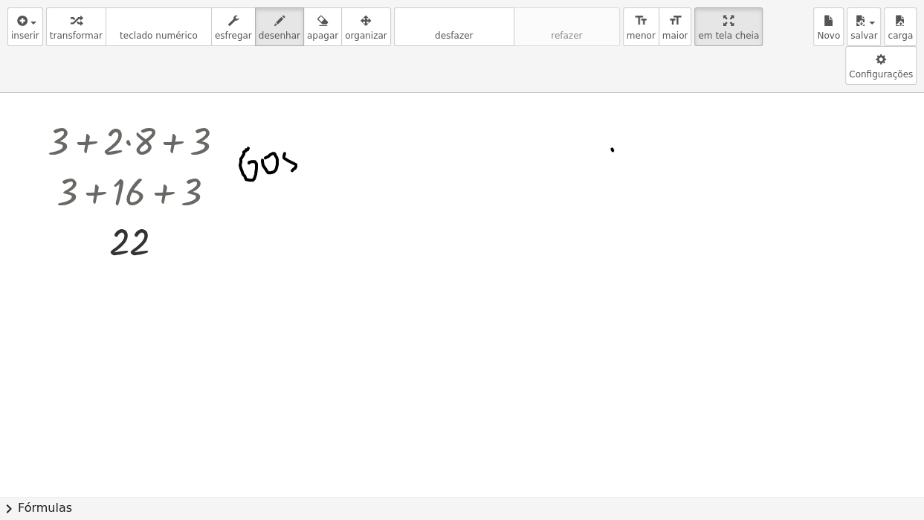
click at [292, 132] on div at bounding box center [462, 496] width 924 height 806
click at [310, 138] on div at bounding box center [462, 496] width 924 height 806
drag, startPoint x: 302, startPoint y: 119, endPoint x: 317, endPoint y: 118, distance: 14.9
click at [303, 119] on div at bounding box center [462, 496] width 924 height 806
drag, startPoint x: 328, startPoint y: 131, endPoint x: 327, endPoint y: 117, distance: 14.1
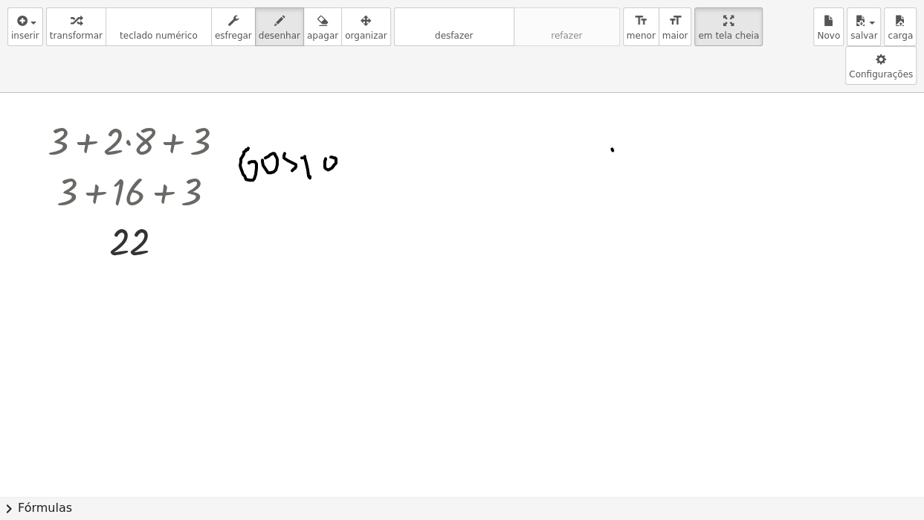
click at [329, 118] on div at bounding box center [462, 496] width 924 height 806
click at [356, 121] on div at bounding box center [462, 496] width 924 height 806
drag, startPoint x: 387, startPoint y: 112, endPoint x: 380, endPoint y: 132, distance: 21.9
click at [379, 132] on div at bounding box center [462, 496] width 924 height 806
click at [375, 144] on div at bounding box center [462, 496] width 924 height 806
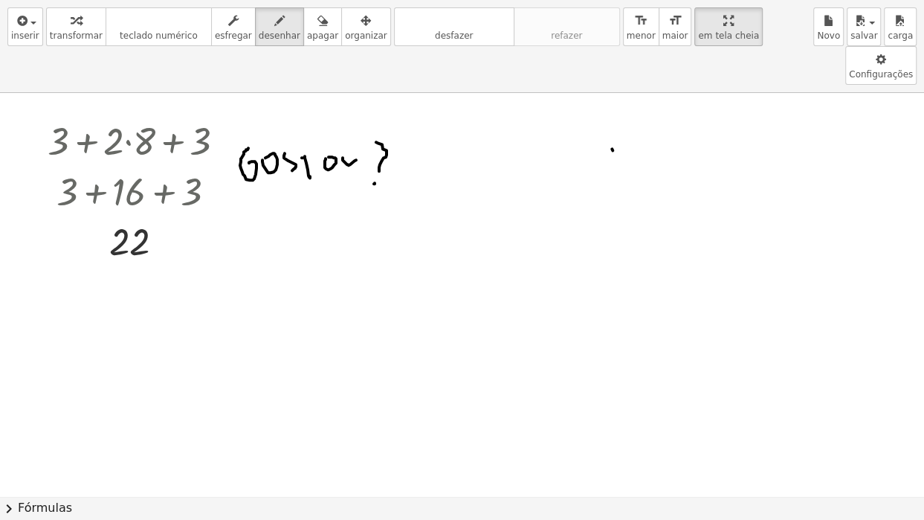
click at [262, 93] on div at bounding box center [462, 496] width 924 height 806
click at [361, 24] on icon "button" at bounding box center [366, 21] width 10 height 18
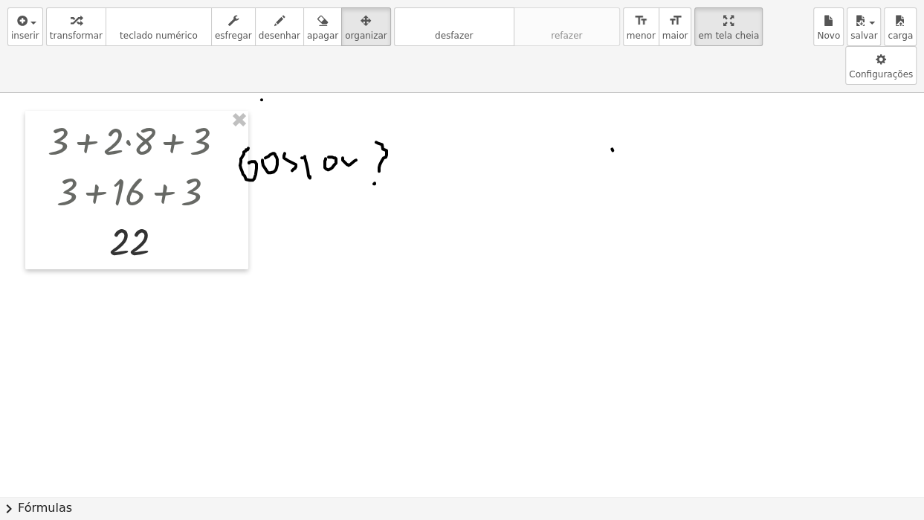
click at [367, 93] on div at bounding box center [462, 496] width 924 height 806
click at [404, 138] on div at bounding box center [462, 496] width 924 height 806
drag, startPoint x: 390, startPoint y: 162, endPoint x: 378, endPoint y: 163, distance: 11.9
click at [390, 163] on div at bounding box center [462, 496] width 924 height 806
drag, startPoint x: 290, startPoint y: 124, endPoint x: 309, endPoint y: 131, distance: 19.8
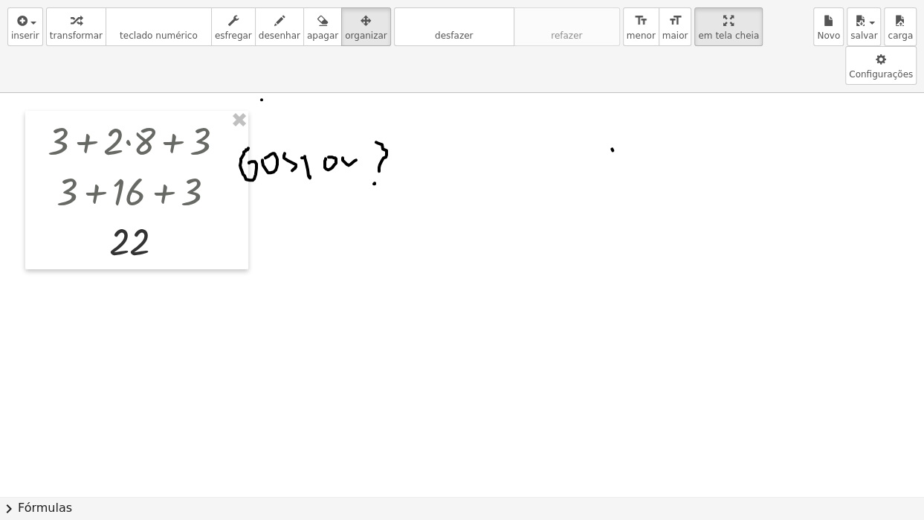
click at [309, 131] on div at bounding box center [462, 496] width 924 height 806
drag, startPoint x: 335, startPoint y: 27, endPoint x: 338, endPoint y: 36, distance: 9.4
click at [361, 29] on icon "button" at bounding box center [366, 21] width 10 height 18
click at [327, 93] on div at bounding box center [462, 496] width 924 height 806
click at [319, 209] on div at bounding box center [462, 496] width 924 height 806
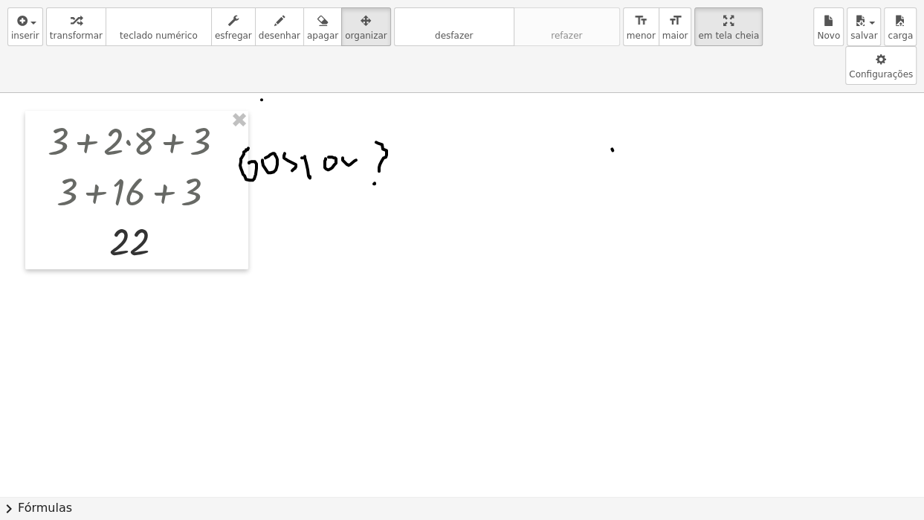
click at [352, 210] on div at bounding box center [462, 496] width 924 height 806
click at [259, 35] on span "desenhar" at bounding box center [280, 35] width 42 height 10
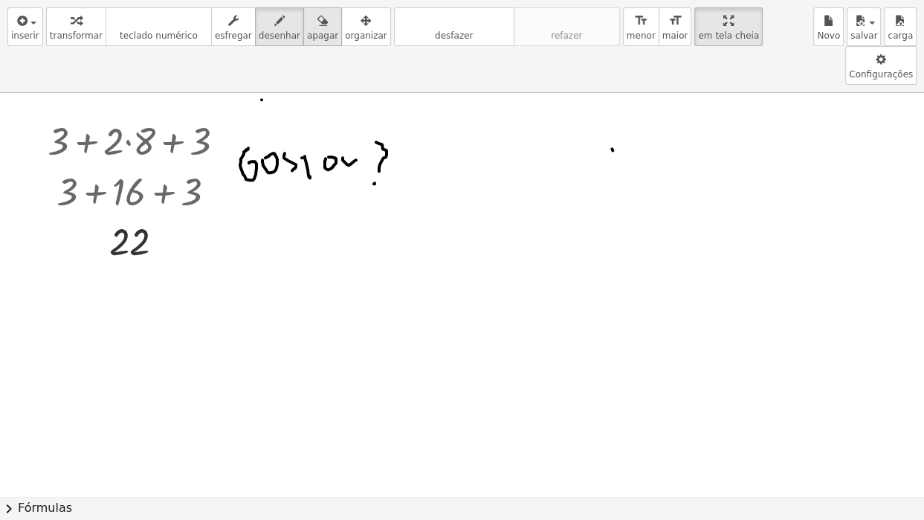
drag, startPoint x: 290, startPoint y: 141, endPoint x: 303, endPoint y: 27, distance: 114.5
click at [317, 25] on icon "button" at bounding box center [322, 21] width 10 height 18
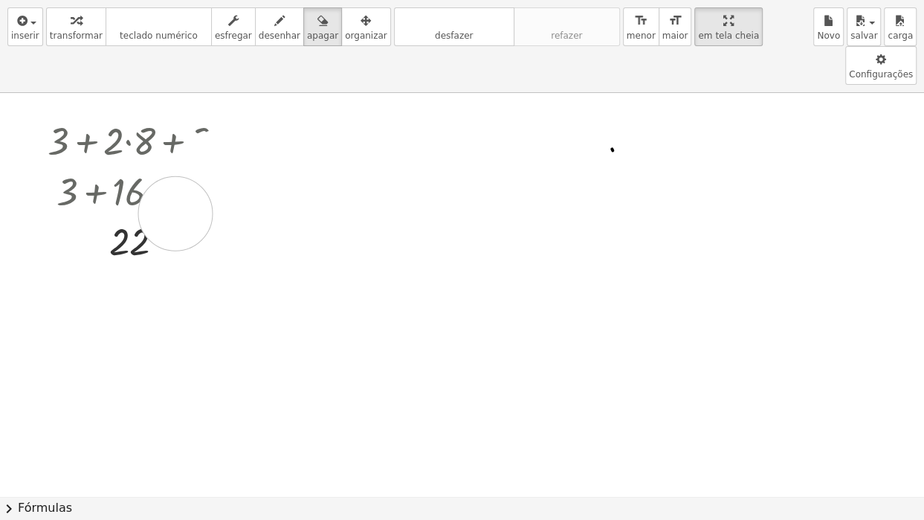
drag, startPoint x: 274, startPoint y: 111, endPoint x: 485, endPoint y: 207, distance: 231.6
click at [177, 186] on div at bounding box center [462, 496] width 924 height 806
click at [361, 22] on icon "button" at bounding box center [366, 21] width 10 height 18
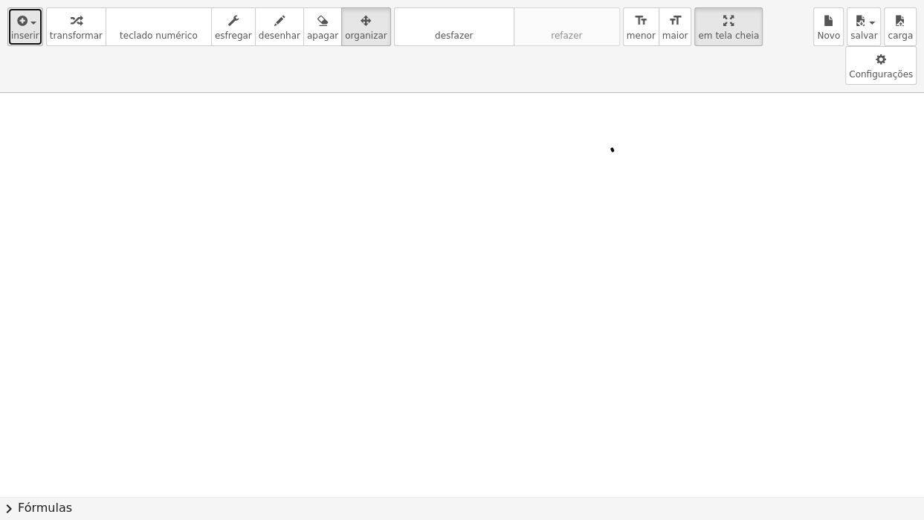
click at [30, 25] on div "button" at bounding box center [25, 20] width 28 height 18
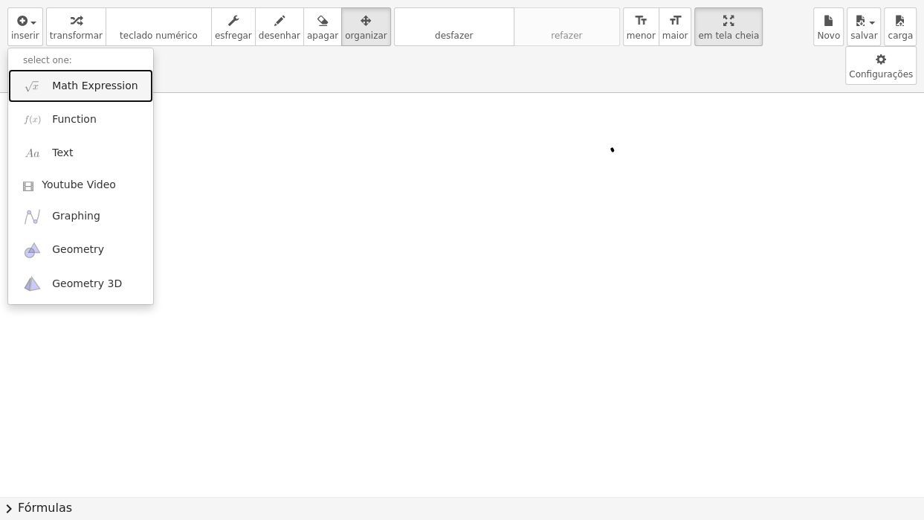
click at [59, 85] on span "Math Expression" at bounding box center [95, 86] width 86 height 15
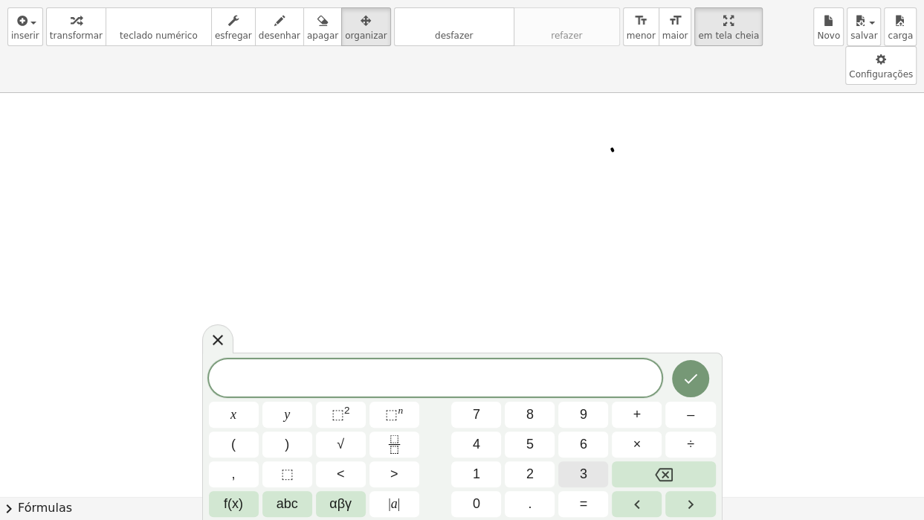
click at [582, 435] on span "3" at bounding box center [583, 474] width 7 height 20
click at [634, 435] on span "×" at bounding box center [638, 444] width 8 height 20
click at [590, 435] on button "3" at bounding box center [583, 474] width 50 height 26
click at [640, 413] on button "+" at bounding box center [637, 415] width 50 height 26
click at [534, 413] on button "8" at bounding box center [530, 415] width 50 height 26
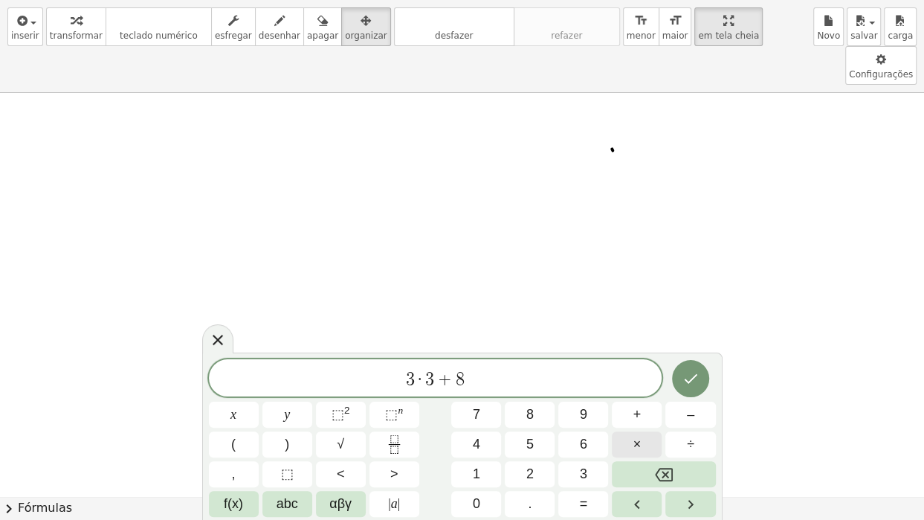
click at [627, 435] on button "×" at bounding box center [637, 444] width 50 height 26
click at [581, 416] on span "9" at bounding box center [583, 414] width 7 height 20
click at [685, 385] on icon "Terminado" at bounding box center [691, 379] width 18 height 18
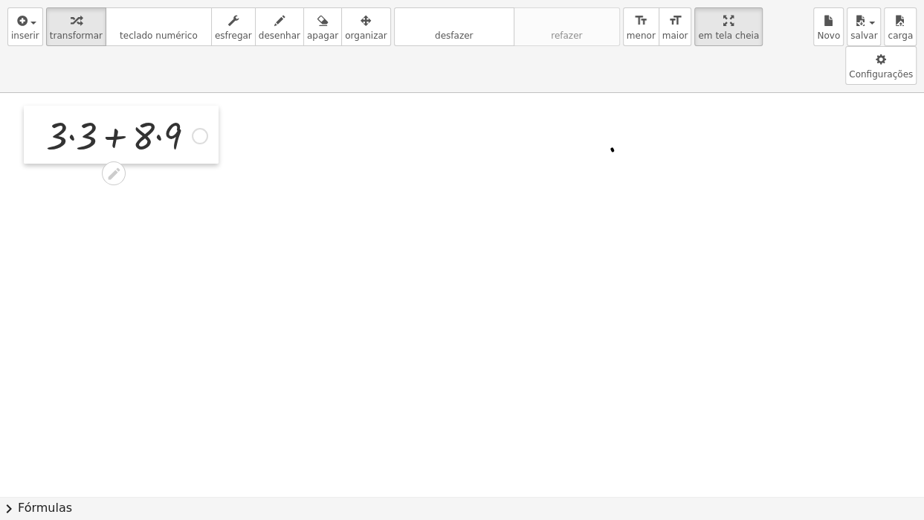
drag, startPoint x: 99, startPoint y: 102, endPoint x: 31, endPoint y: 71, distance: 74.5
click at [31, 106] on div at bounding box center [35, 135] width 22 height 58
drag, startPoint x: 49, startPoint y: 92, endPoint x: 87, endPoint y: 88, distance: 38.1
drag, startPoint x: 128, startPoint y: 146, endPoint x: 158, endPoint y: 147, distance: 29.8
drag, startPoint x: 74, startPoint y: 144, endPoint x: 139, endPoint y: 156, distance: 65.8
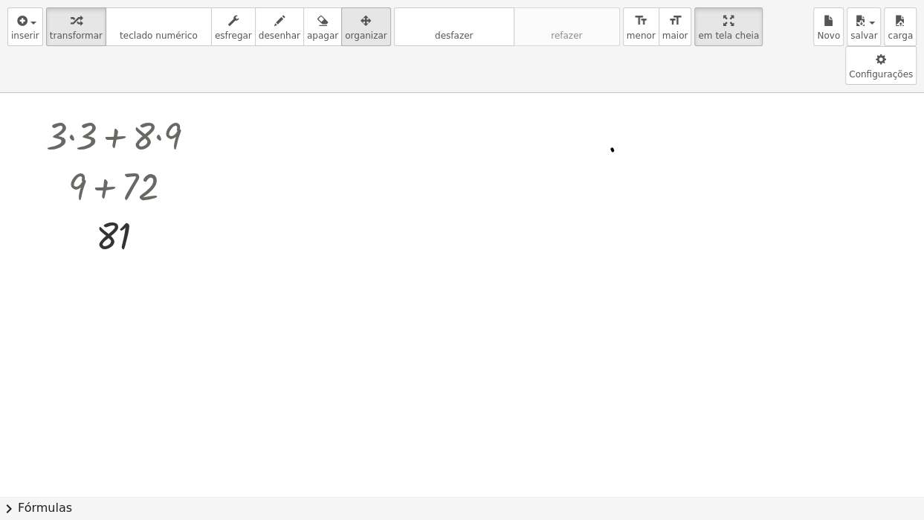
click at [361, 29] on icon "button" at bounding box center [366, 21] width 10 height 18
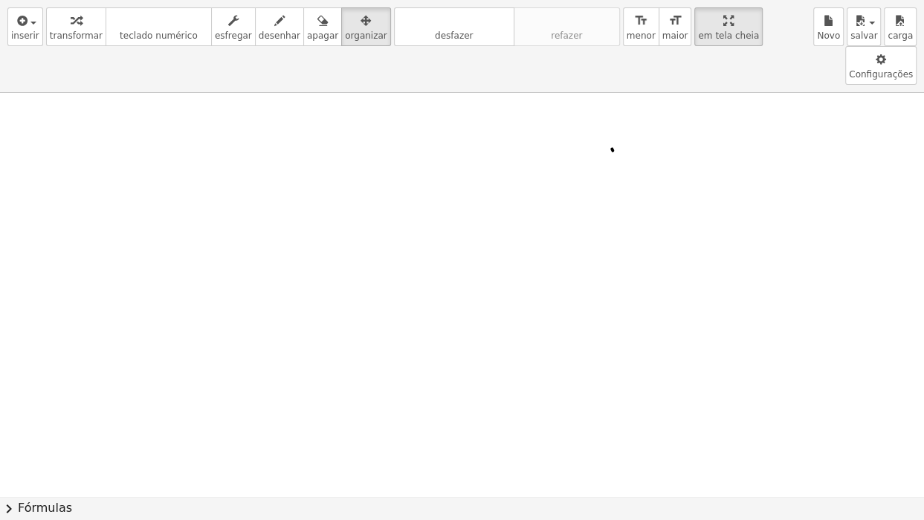
drag, startPoint x: 673, startPoint y: 34, endPoint x: 635, endPoint y: -19, distance: 65.6
click at [635, 0] on html "Atividades de matemática compreensíveis Começar Banco de Atividades Trabalho At…" at bounding box center [462, 260] width 924 height 520
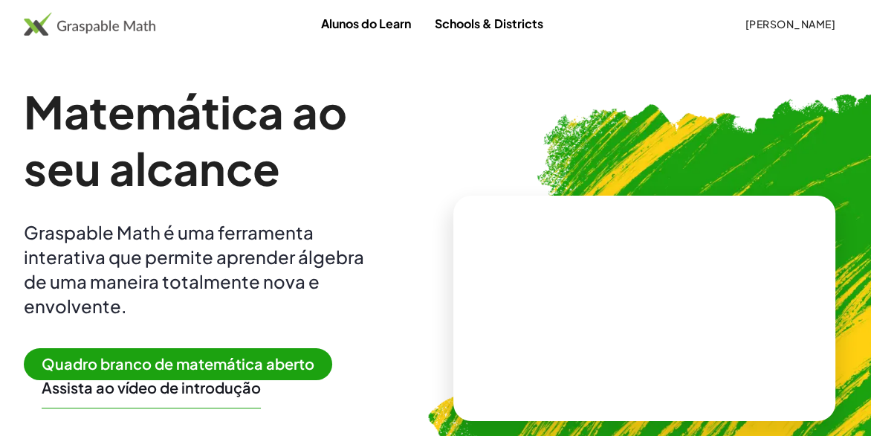
click at [787, 22] on font "[PERSON_NAME]" at bounding box center [790, 23] width 91 height 13
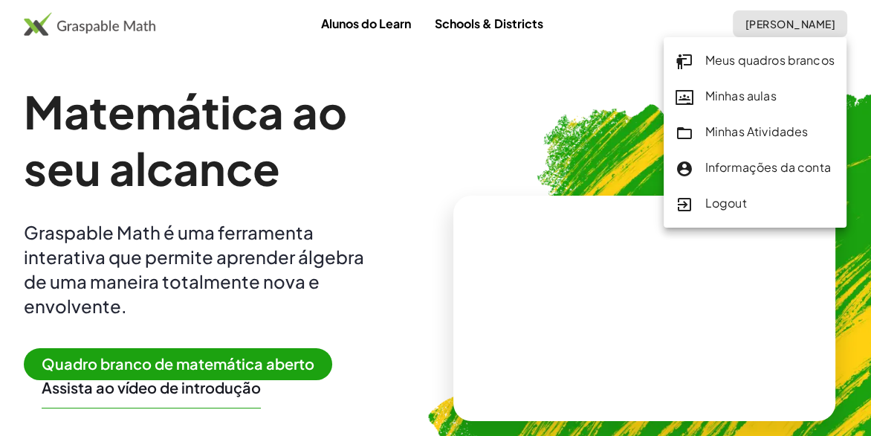
click at [767, 59] on font "Meus quadros brancos" at bounding box center [770, 60] width 129 height 16
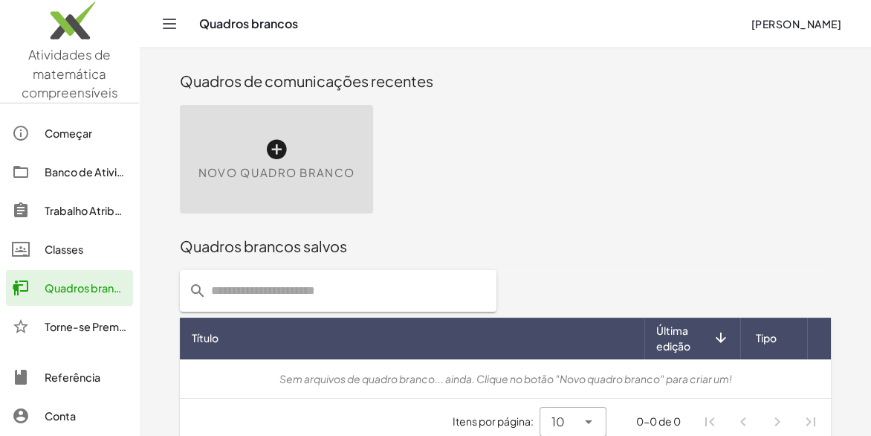
scroll to position [16, 0]
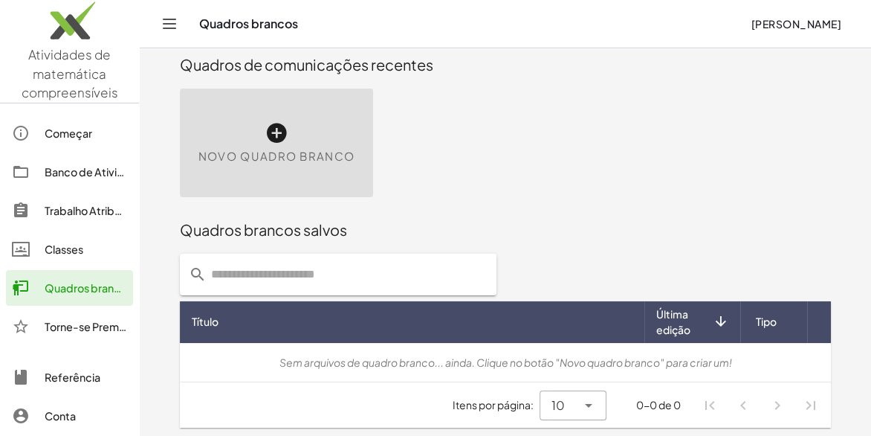
click at [86, 283] on div "Quadros brancos" at bounding box center [86, 288] width 83 height 18
click at [256, 149] on span "Novo quadro branco" at bounding box center [277, 156] width 156 height 17
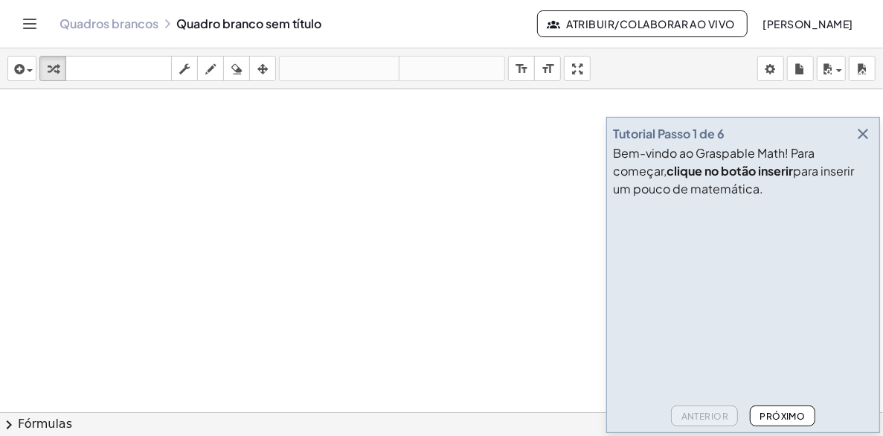
click at [865, 135] on icon "button" at bounding box center [863, 134] width 18 height 18
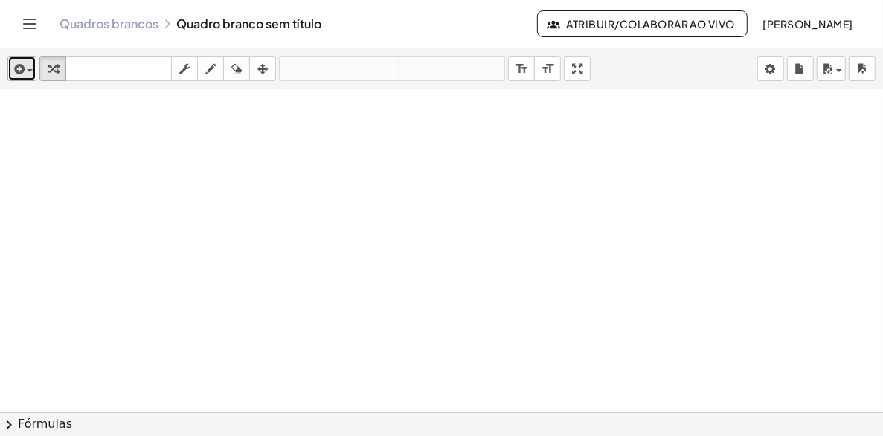
click at [28, 69] on span "button" at bounding box center [30, 70] width 6 height 3
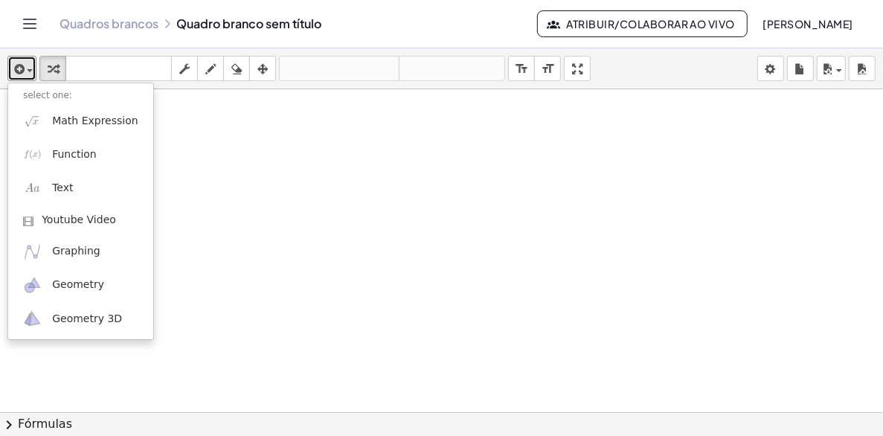
click at [258, 176] on div at bounding box center [441, 411] width 883 height 645
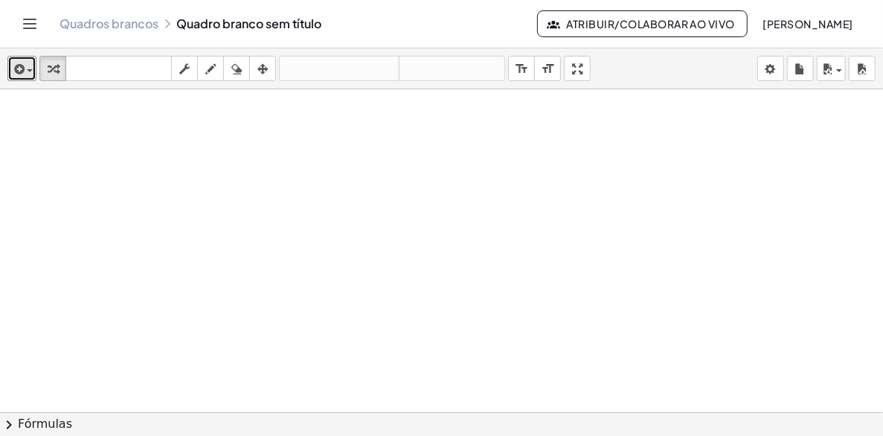
click at [257, 174] on div at bounding box center [441, 411] width 883 height 645
click at [237, 174] on div at bounding box center [441, 411] width 883 height 645
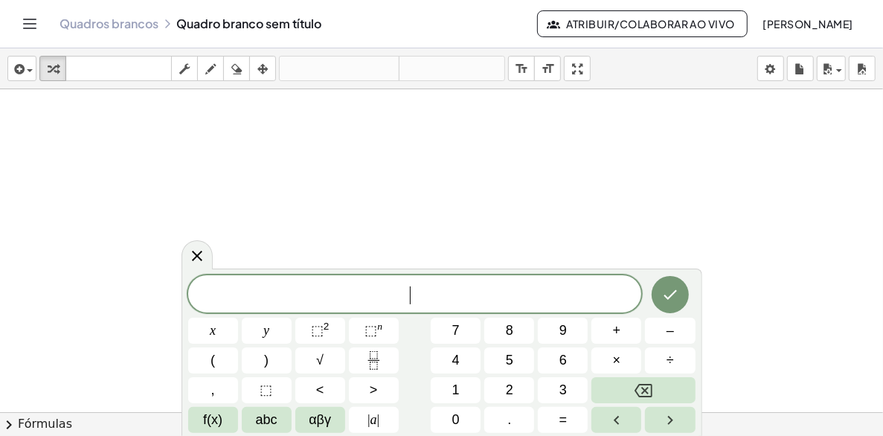
click at [245, 170] on div at bounding box center [441, 411] width 883 height 645
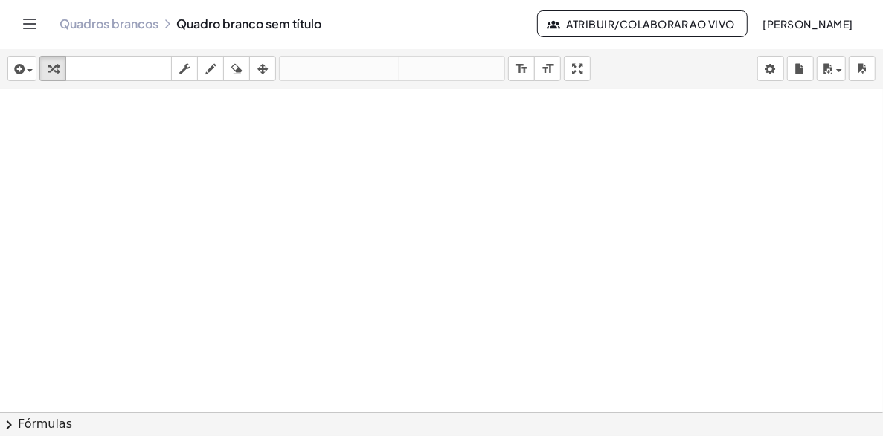
click at [215, 213] on div at bounding box center [441, 411] width 883 height 645
drag, startPoint x: 236, startPoint y: 222, endPoint x: 29, endPoint y: 103, distance: 238.8
click at [29, 103] on div at bounding box center [18, 124] width 22 height 58
drag, startPoint x: 91, startPoint y: 126, endPoint x: 125, endPoint y: 124, distance: 34.2
click at [125, 124] on div at bounding box center [102, 124] width 161 height 51
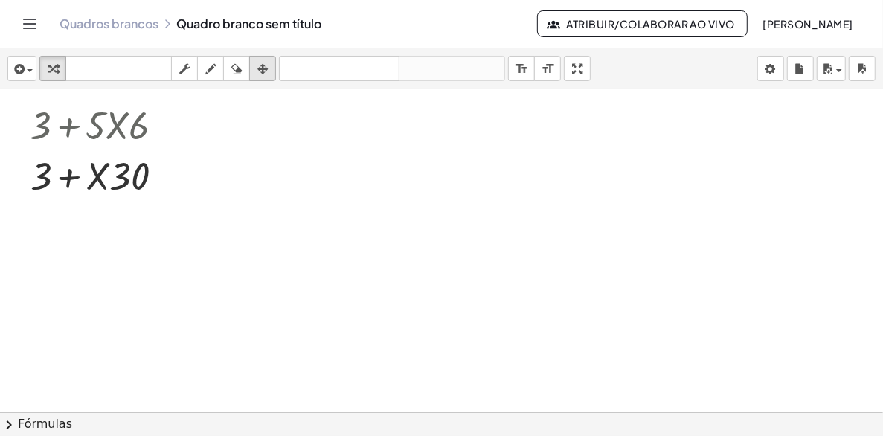
click at [262, 60] on icon "button" at bounding box center [262, 69] width 10 height 18
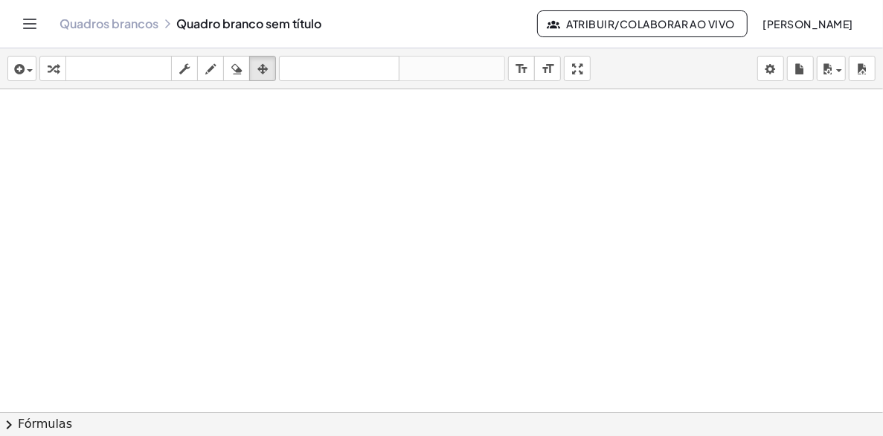
click at [190, 165] on div at bounding box center [441, 411] width 883 height 645
click at [315, 230] on div at bounding box center [441, 411] width 883 height 645
click at [356, 249] on div at bounding box center [441, 411] width 883 height 645
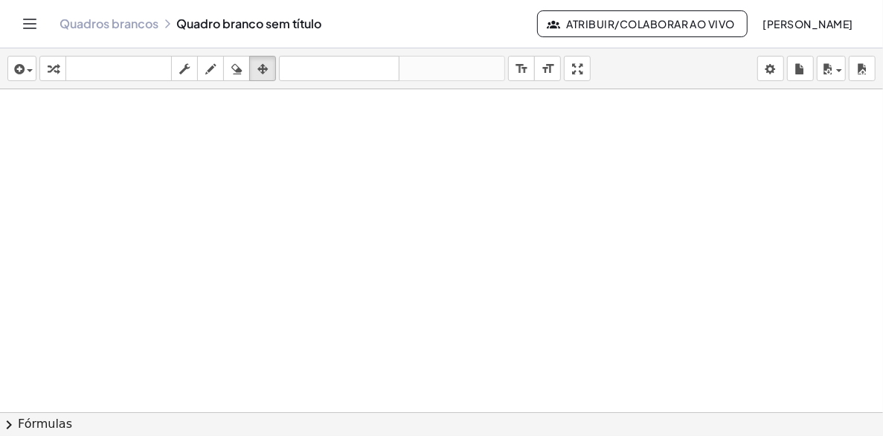
click at [356, 251] on div at bounding box center [441, 411] width 883 height 645
click at [357, 251] on div at bounding box center [441, 411] width 883 height 645
click at [210, 67] on icon "button" at bounding box center [210, 69] width 10 height 18
click at [317, 217] on div at bounding box center [441, 411] width 883 height 645
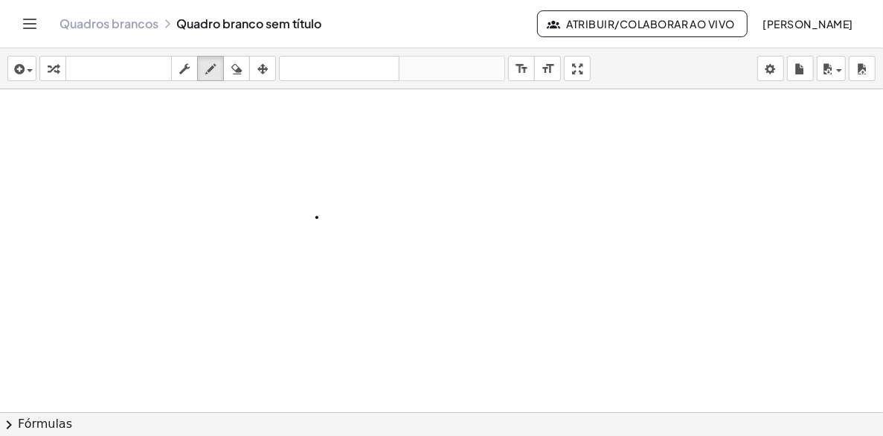
click at [317, 217] on div at bounding box center [441, 411] width 883 height 645
click at [236, 71] on icon "button" at bounding box center [236, 69] width 10 height 18
drag, startPoint x: 305, startPoint y: 203, endPoint x: 230, endPoint y: 144, distance: 95.2
click at [315, 211] on div at bounding box center [441, 411] width 883 height 645
click at [32, 65] on button "inserir" at bounding box center [21, 68] width 29 height 25
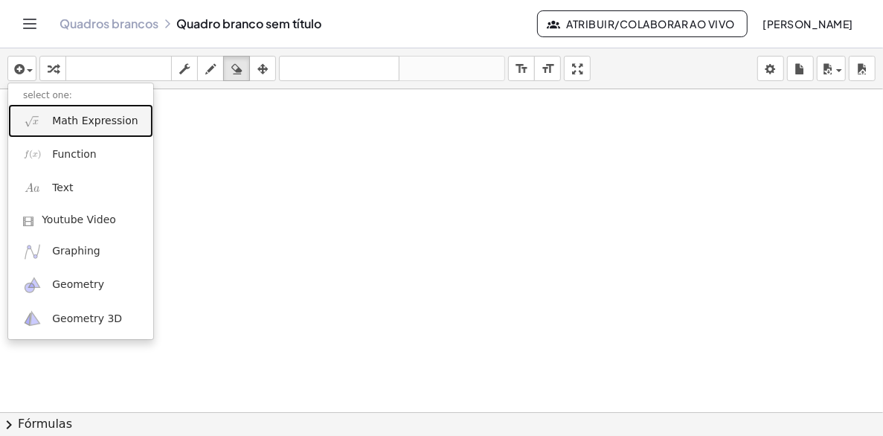
click at [118, 120] on span "Math Expression" at bounding box center [95, 121] width 86 height 15
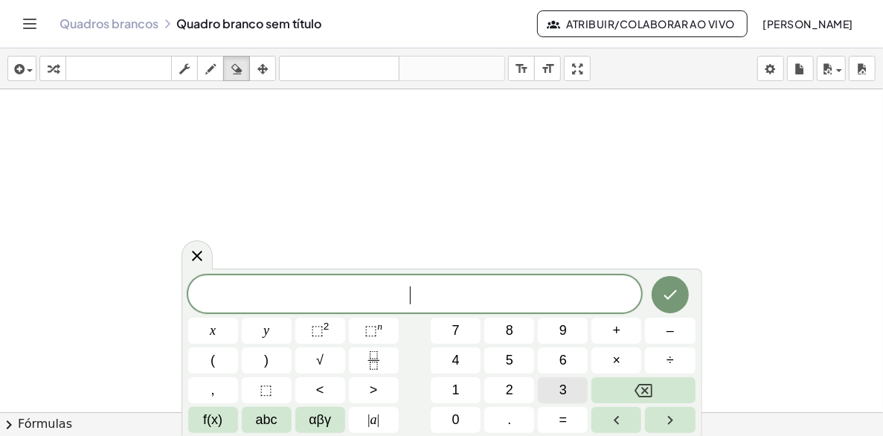
click at [556, 393] on button "3" at bounding box center [563, 390] width 50 height 26
click at [608, 358] on button "×" at bounding box center [616, 360] width 50 height 26
click at [642, 390] on icon "Backspace" at bounding box center [643, 390] width 18 height 18
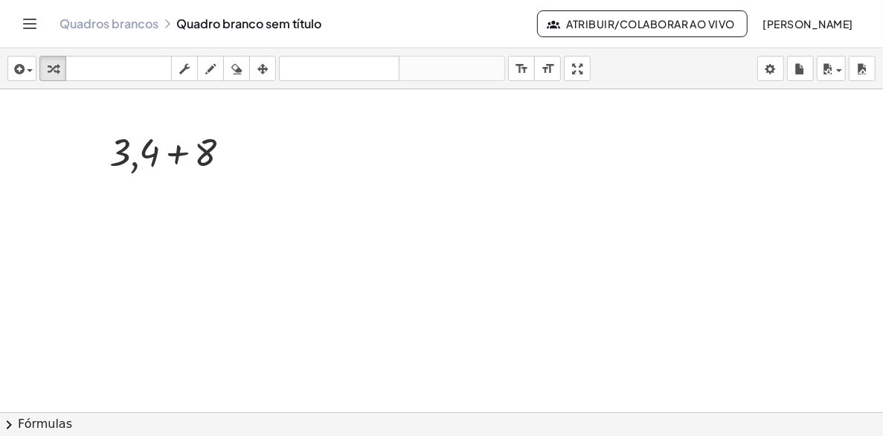
drag, startPoint x: 259, startPoint y: 68, endPoint x: 242, endPoint y: 98, distance: 34.3
click at [259, 68] on icon "button" at bounding box center [262, 69] width 10 height 18
click at [263, 206] on div at bounding box center [441, 411] width 883 height 645
click at [267, 207] on div at bounding box center [441, 411] width 883 height 645
click at [270, 206] on div at bounding box center [441, 411] width 883 height 645
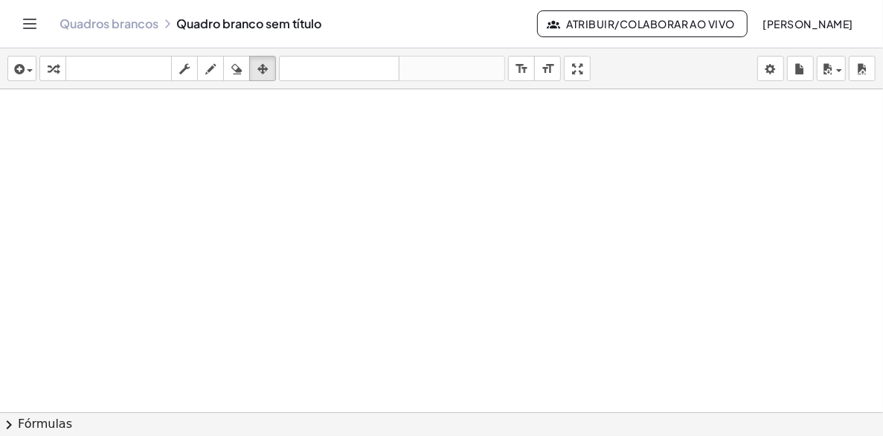
click at [271, 205] on div at bounding box center [441, 411] width 883 height 645
click at [23, 66] on icon "button" at bounding box center [17, 69] width 13 height 18
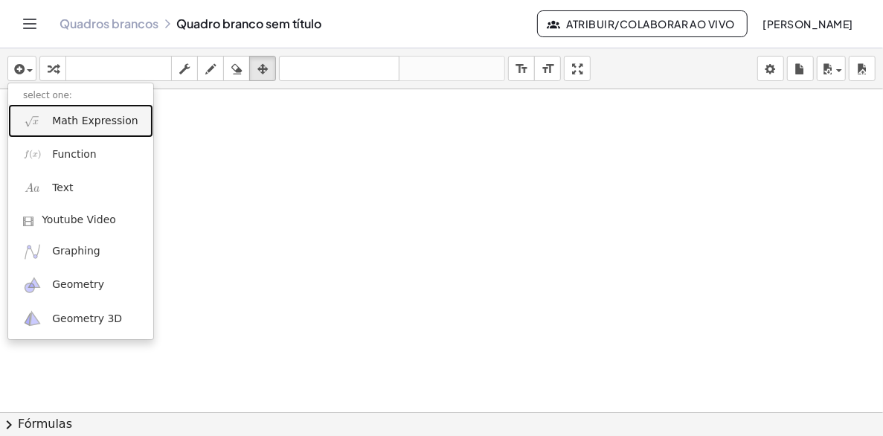
click at [65, 124] on span "Math Expression" at bounding box center [95, 121] width 86 height 15
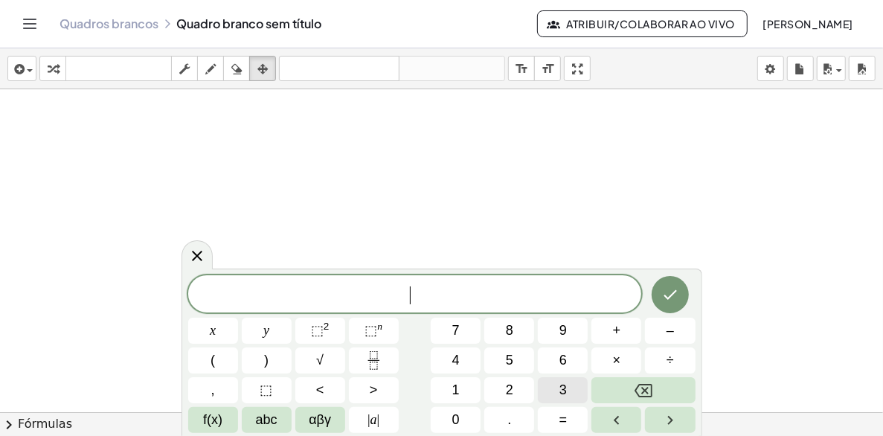
click at [561, 393] on span "3" at bounding box center [562, 390] width 7 height 20
click at [509, 419] on span "." at bounding box center [509, 420] width 4 height 20
click at [512, 385] on span "2" at bounding box center [509, 390] width 7 height 20
click at [616, 326] on span "+" at bounding box center [617, 330] width 8 height 20
click at [515, 333] on button "8" at bounding box center [509, 330] width 50 height 26
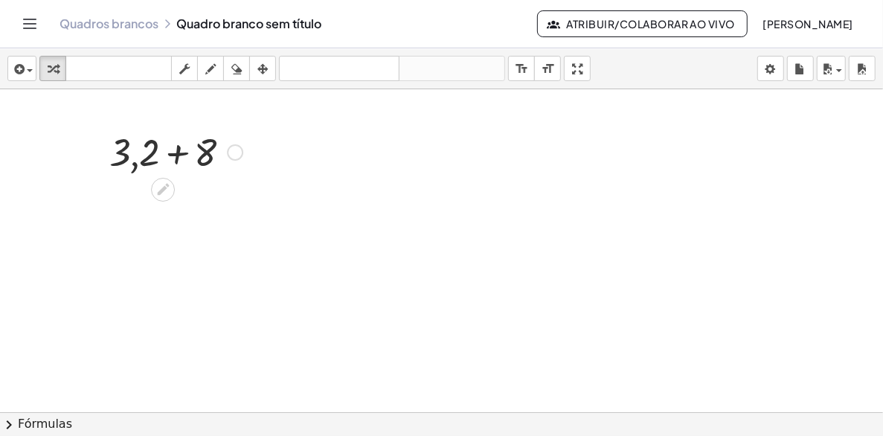
click at [236, 152] on div at bounding box center [235, 152] width 16 height 16
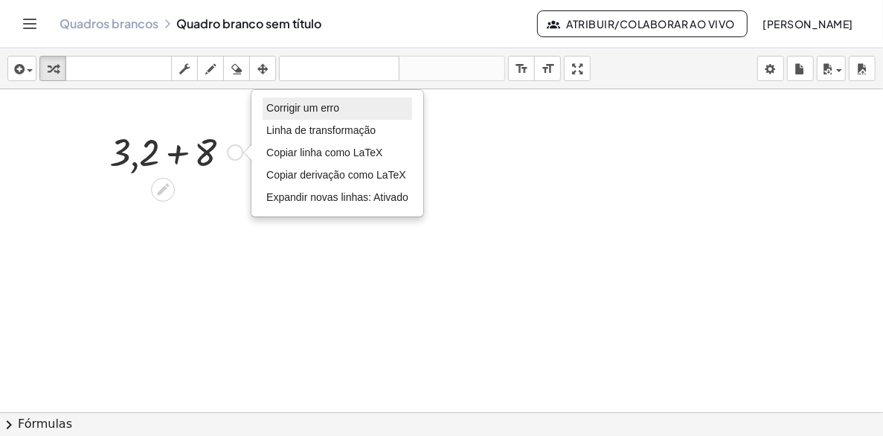
click at [306, 109] on span "Corrigir um erro" at bounding box center [302, 108] width 73 height 12
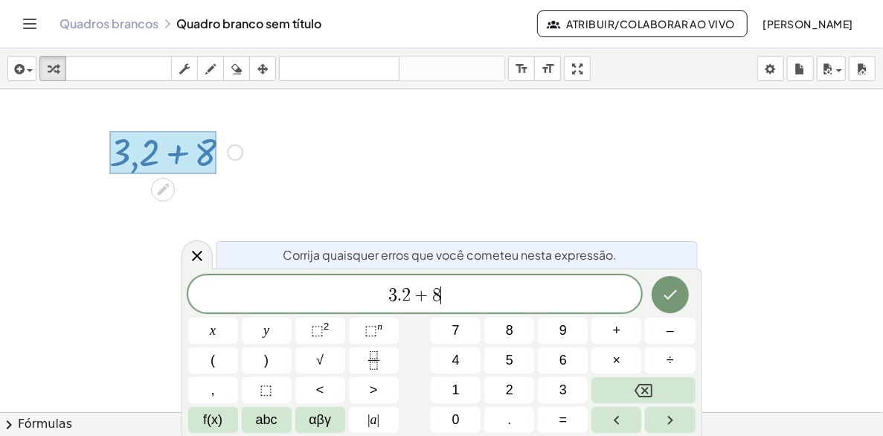
click at [401, 296] on span "3 . 2 + 8 ​" at bounding box center [415, 295] width 454 height 21
click at [610, 355] on button "×" at bounding box center [616, 360] width 50 height 26
click at [668, 291] on icon "Terminado" at bounding box center [670, 295] width 18 height 18
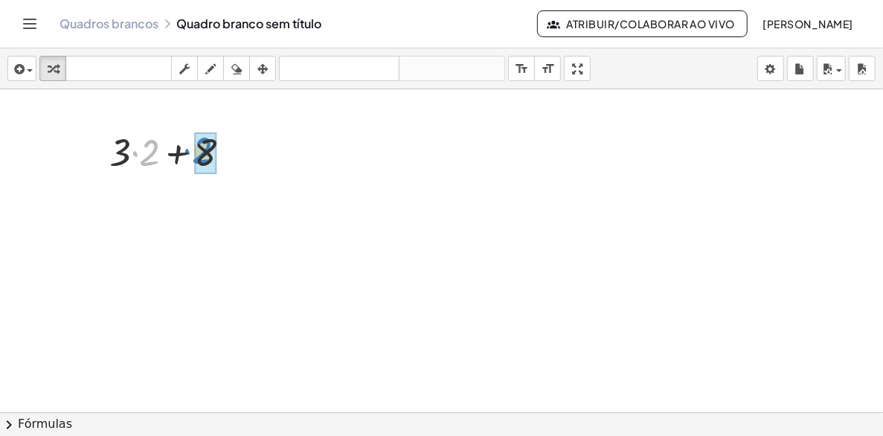
drag, startPoint x: 156, startPoint y: 141, endPoint x: 212, endPoint y: 140, distance: 55.8
click at [147, 144] on div at bounding box center [176, 151] width 149 height 51
drag, startPoint x: 118, startPoint y: 148, endPoint x: 207, endPoint y: 148, distance: 88.5
click at [207, 148] on div at bounding box center [176, 151] width 149 height 51
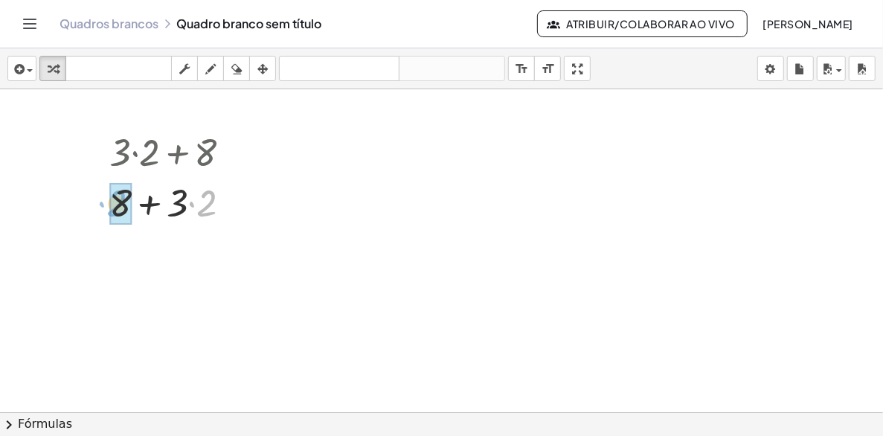
drag, startPoint x: 210, startPoint y: 202, endPoint x: 120, endPoint y: 202, distance: 90.0
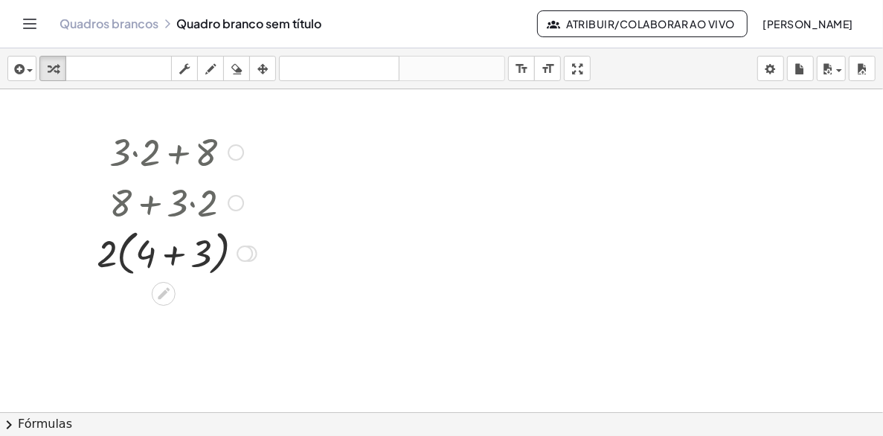
click at [236, 202] on div at bounding box center [236, 203] width 16 height 16
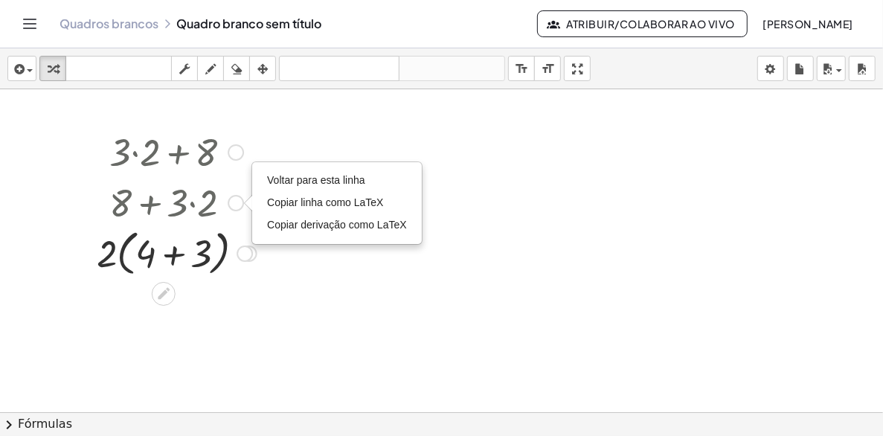
click at [236, 202] on div "Go back to this line Copy line as LaTeX Copy derivation as LaTeX" at bounding box center [236, 203] width 16 height 16
click at [237, 202] on div "Go back to this line Copy line as LaTeX Copy derivation as LaTeX" at bounding box center [236, 203] width 16 height 16
click at [281, 174] on span "Voltar para esta linha" at bounding box center [316, 180] width 98 height 12
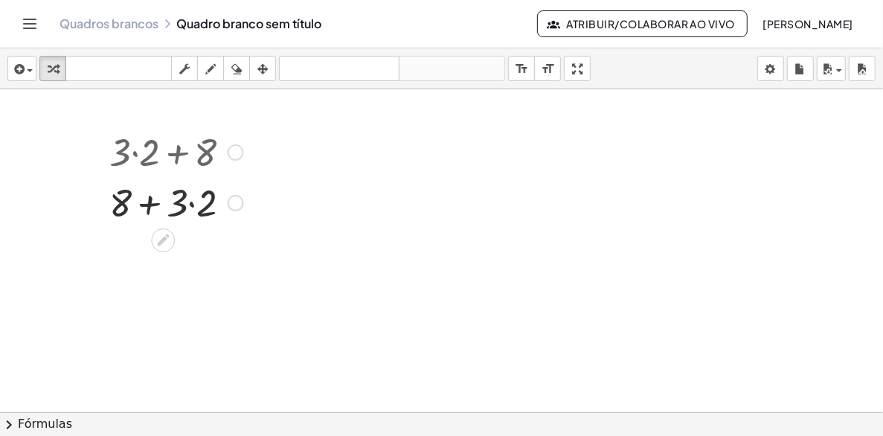
click at [239, 201] on div "Go back to this line Copy line as LaTeX Copy derivation as LaTeX" at bounding box center [236, 203] width 16 height 16
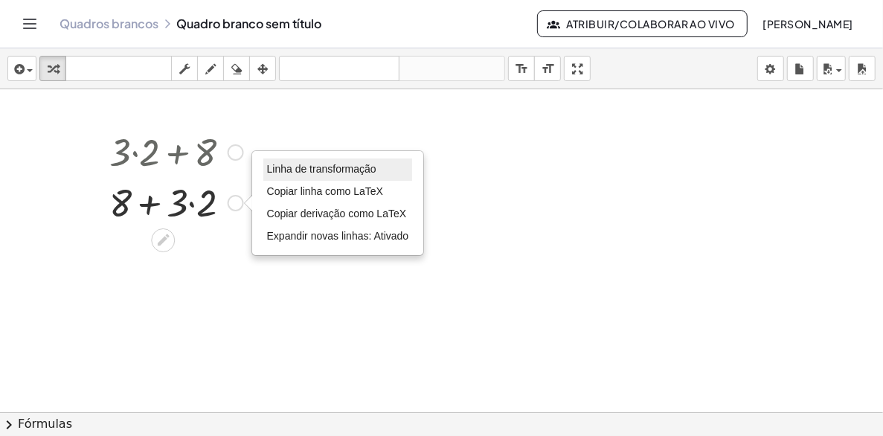
click at [276, 167] on span "Linha de transformação" at bounding box center [321, 169] width 109 height 12
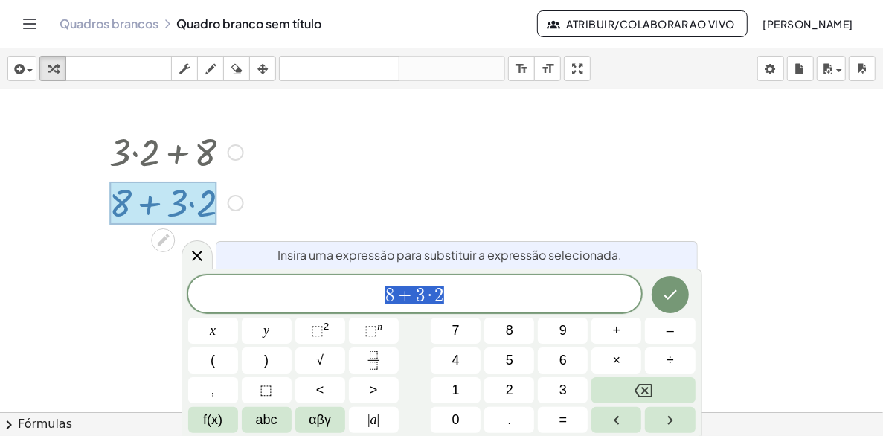
click at [386, 178] on div at bounding box center [441, 411] width 883 height 645
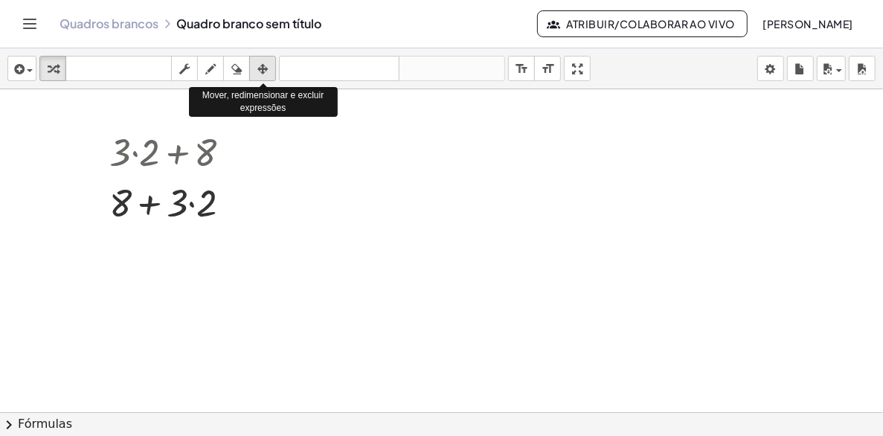
click at [263, 66] on icon "button" at bounding box center [262, 69] width 10 height 18
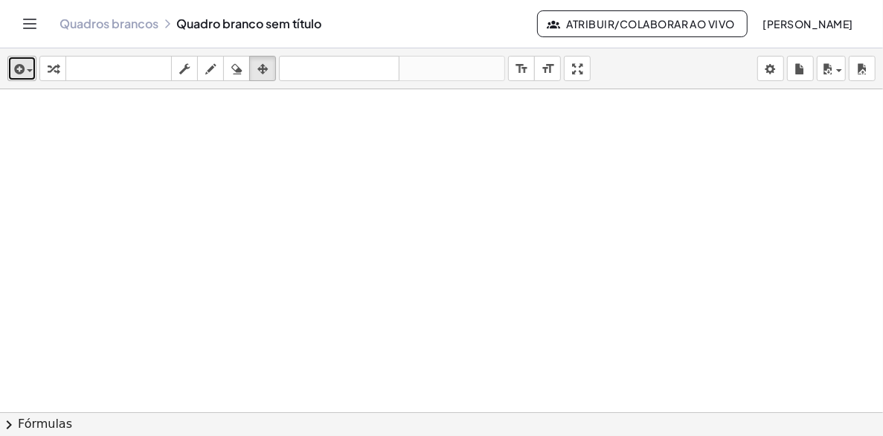
click at [24, 69] on icon "button" at bounding box center [17, 69] width 13 height 18
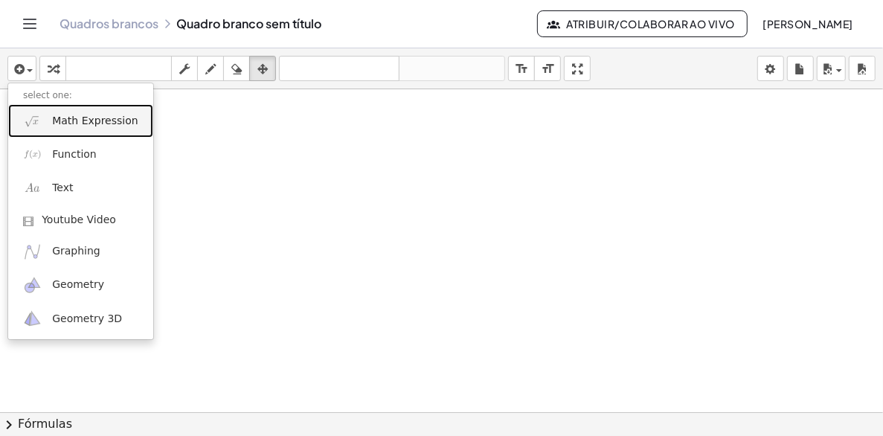
click at [49, 118] on link "Math Expression" at bounding box center [80, 120] width 145 height 33
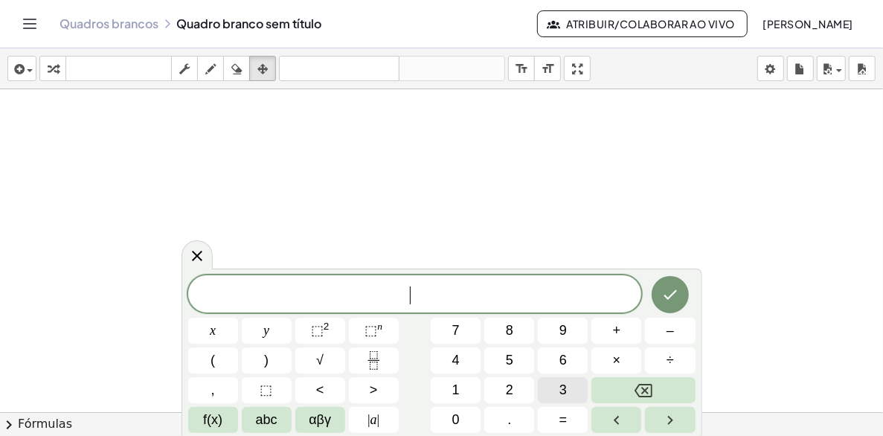
click at [556, 394] on button "3" at bounding box center [563, 390] width 50 height 26
click at [616, 359] on span "×" at bounding box center [617, 360] width 8 height 20
click at [512, 389] on span "2" at bounding box center [509, 390] width 7 height 20
click at [616, 326] on span "+" at bounding box center [617, 330] width 8 height 20
click at [514, 329] on button "8" at bounding box center [509, 330] width 50 height 26
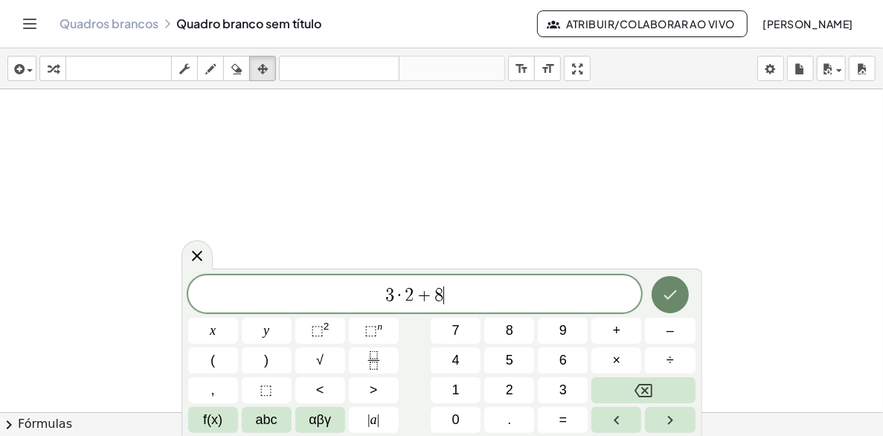
click at [672, 290] on icon "Terminado" at bounding box center [670, 295] width 18 height 18
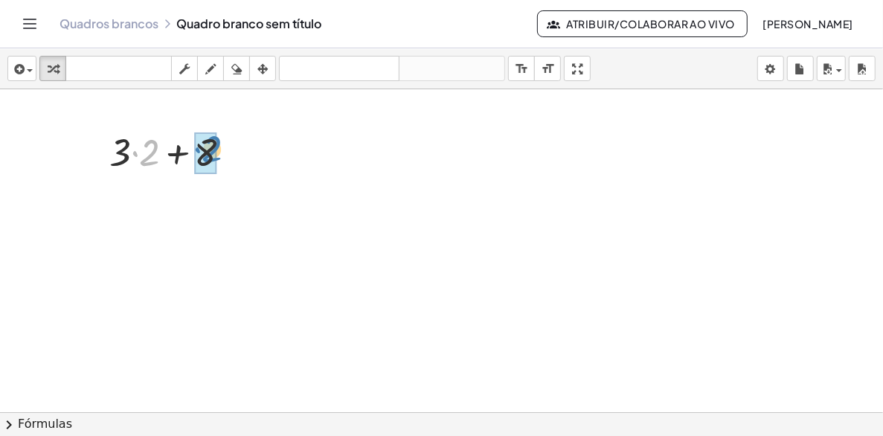
drag, startPoint x: 152, startPoint y: 144, endPoint x: 215, endPoint y: 141, distance: 62.6
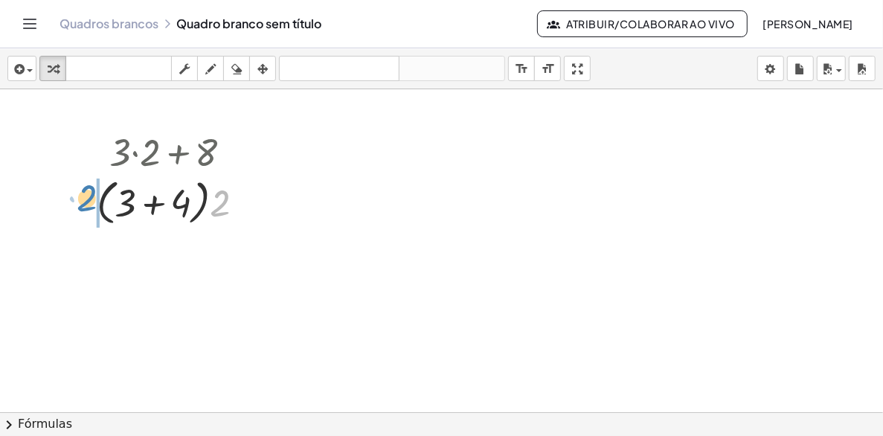
drag, startPoint x: 214, startPoint y: 210, endPoint x: 81, endPoint y: 204, distance: 133.2
click at [81, 204] on div "+ · 3 · 2 + 8 + · 3 · 2 + · 2 · 4 · 2 + 3 · 2 + 4 · ( )" at bounding box center [170, 178] width 193 height 112
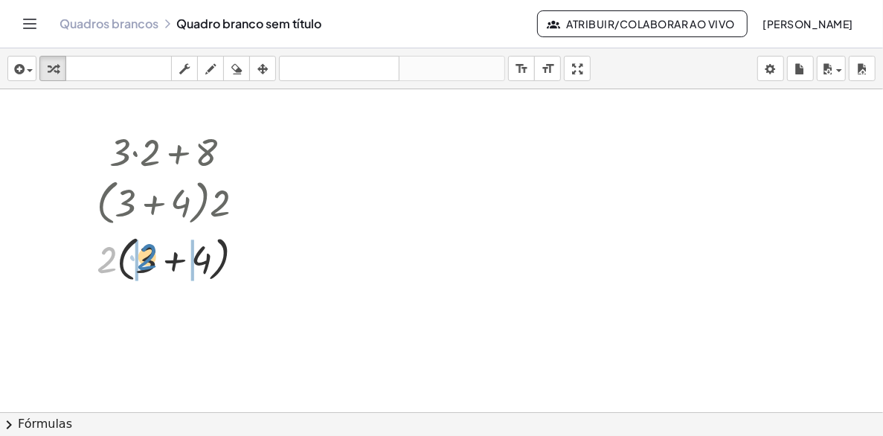
drag, startPoint x: 112, startPoint y: 246, endPoint x: 148, endPoint y: 256, distance: 37.0
click at [148, 256] on div at bounding box center [176, 258] width 175 height 57
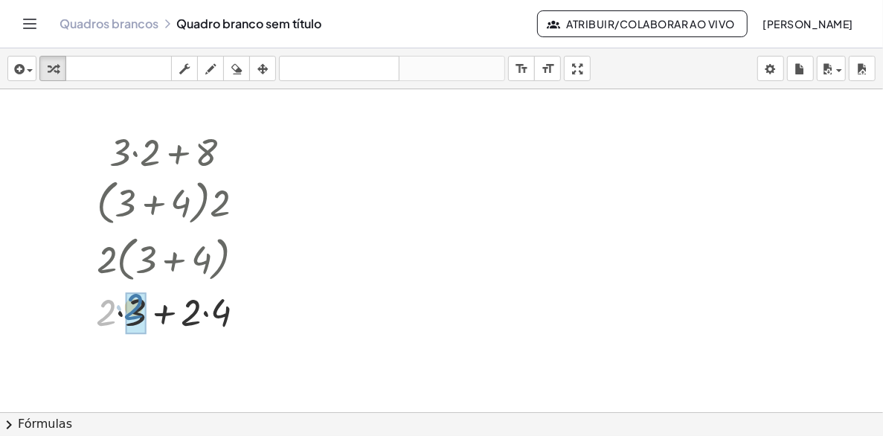
drag, startPoint x: 108, startPoint y: 314, endPoint x: 135, endPoint y: 309, distance: 27.9
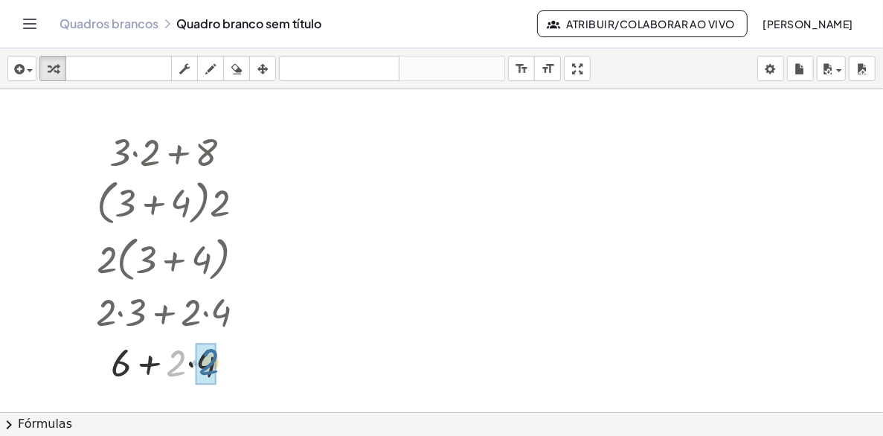
drag, startPoint x: 173, startPoint y: 353, endPoint x: 207, endPoint y: 352, distance: 33.5
drag, startPoint x: 133, startPoint y: 361, endPoint x: 193, endPoint y: 362, distance: 59.5
drag, startPoint x: 116, startPoint y: 147, endPoint x: 147, endPoint y: 143, distance: 31.5
click at [147, 143] on div at bounding box center [175, 151] width 175 height 51
drag, startPoint x: 122, startPoint y: 149, endPoint x: 147, endPoint y: 140, distance: 27.1
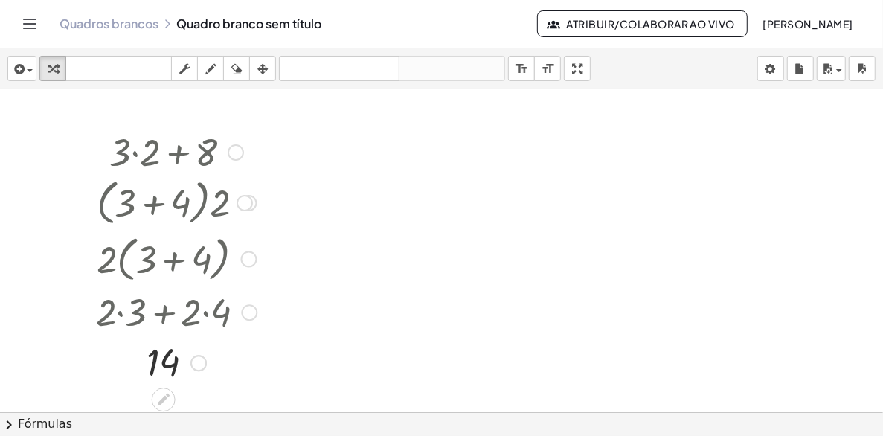
click at [147, 140] on div at bounding box center [175, 151] width 175 height 51
drag, startPoint x: 123, startPoint y: 154, endPoint x: 138, endPoint y: 145, distance: 17.3
click at [142, 141] on div at bounding box center [175, 151] width 175 height 51
drag, startPoint x: 127, startPoint y: 143, endPoint x: 138, endPoint y: 151, distance: 13.8
click at [132, 141] on div at bounding box center [175, 151] width 175 height 51
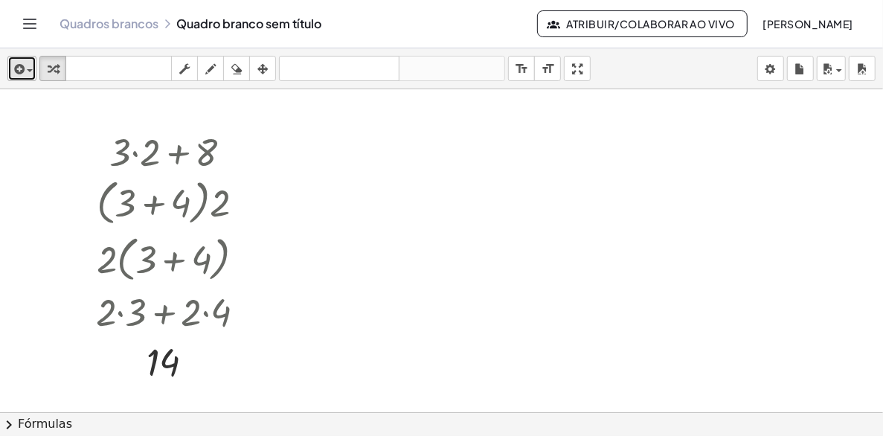
click at [20, 69] on icon "button" at bounding box center [17, 69] width 13 height 18
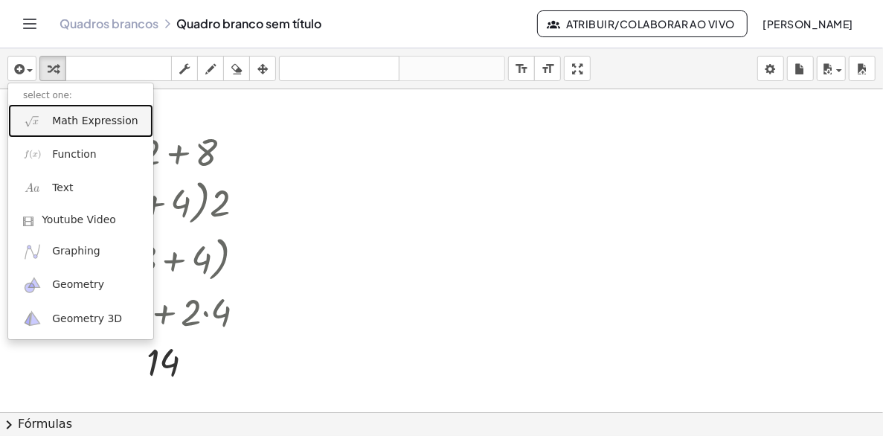
click at [93, 120] on span "Math Expression" at bounding box center [95, 121] width 86 height 15
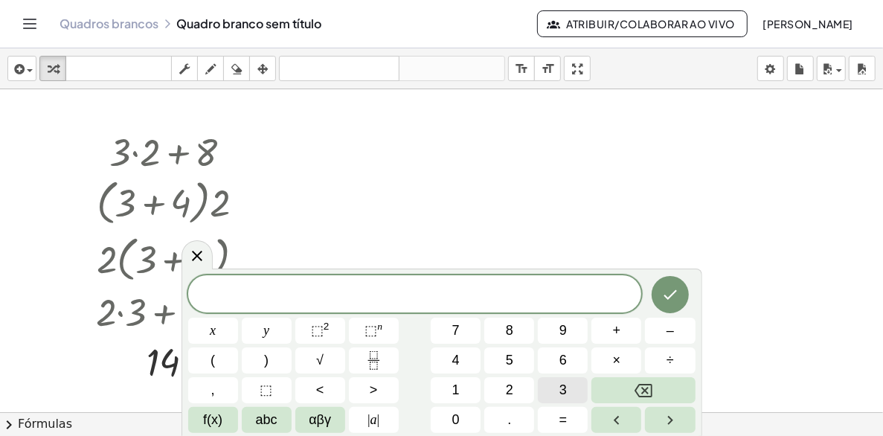
click at [557, 393] on button "3" at bounding box center [563, 390] width 50 height 26
click at [610, 355] on button "×" at bounding box center [616, 360] width 50 height 26
click at [518, 390] on button "2" at bounding box center [509, 390] width 50 height 26
click at [622, 331] on button "+" at bounding box center [616, 330] width 50 height 26
click at [518, 333] on button "8" at bounding box center [509, 330] width 50 height 26
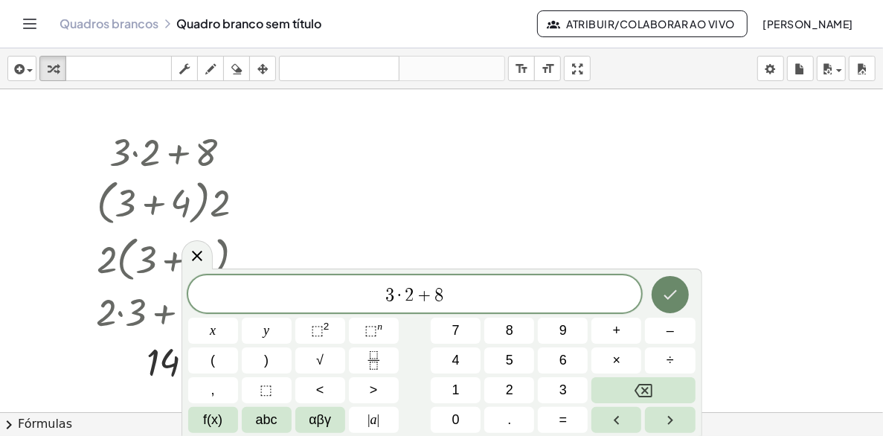
click at [674, 291] on icon "Terminado" at bounding box center [669, 295] width 13 height 10
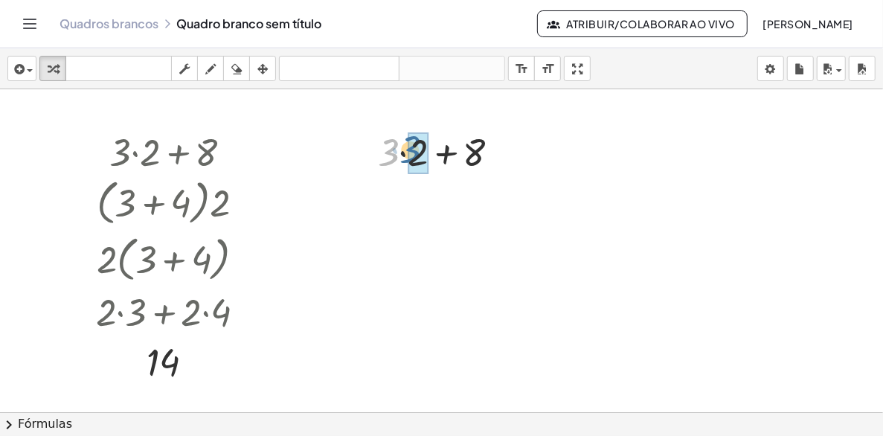
drag, startPoint x: 389, startPoint y: 146, endPoint x: 413, endPoint y: 147, distance: 23.8
drag, startPoint x: 401, startPoint y: 199, endPoint x: 454, endPoint y: 200, distance: 53.5
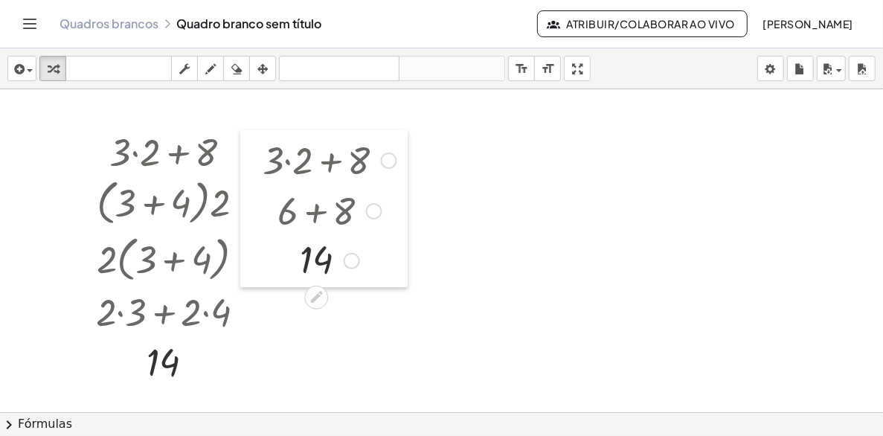
drag, startPoint x: 368, startPoint y: 150, endPoint x: 253, endPoint y: 158, distance: 115.5
click at [253, 158] on div at bounding box center [251, 209] width 22 height 158
click at [448, 177] on div at bounding box center [441, 411] width 883 height 645
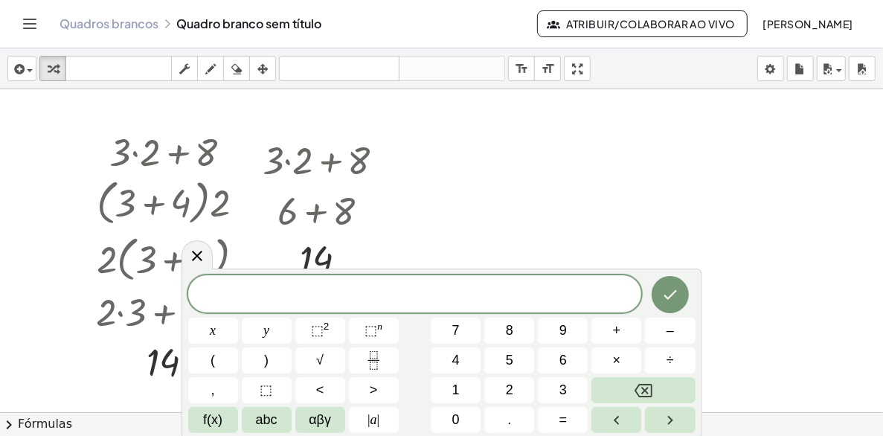
click at [497, 201] on div at bounding box center [441, 411] width 883 height 645
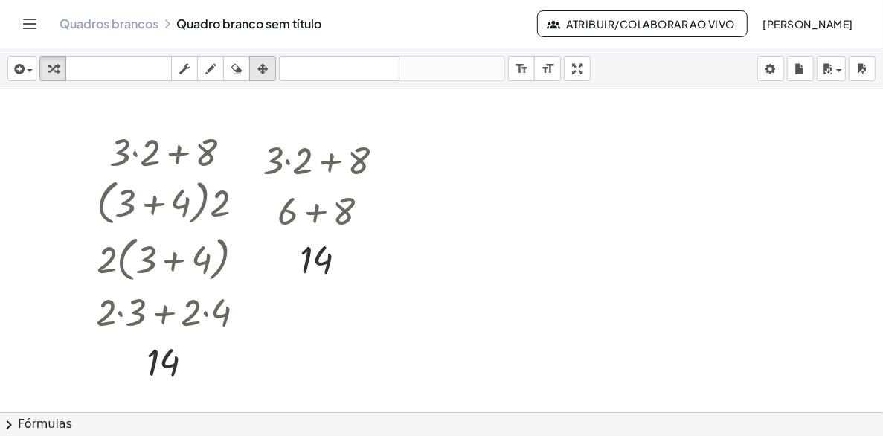
click at [261, 68] on icon "button" at bounding box center [262, 69] width 10 height 18
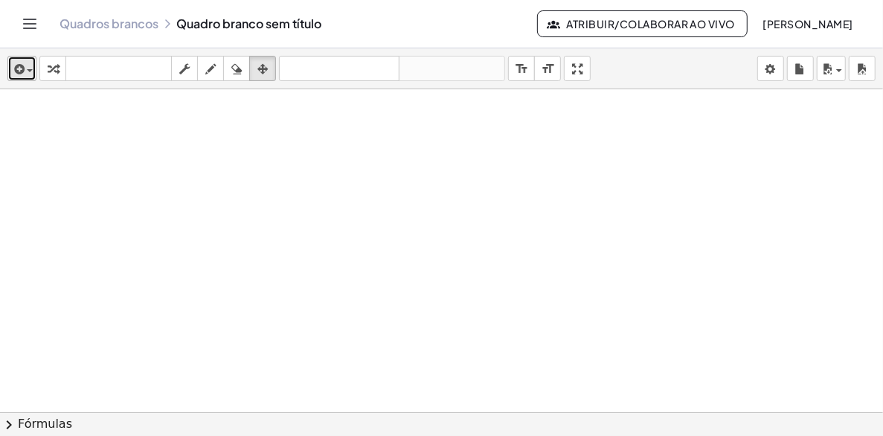
click at [25, 71] on span "button" at bounding box center [26, 70] width 3 height 10
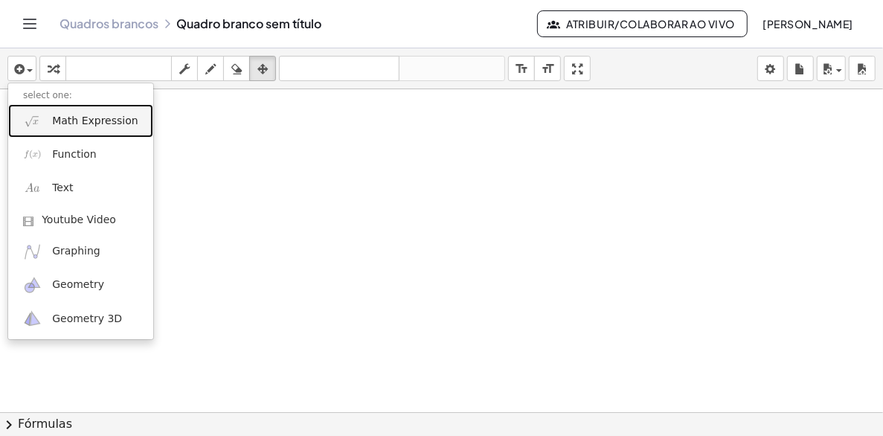
drag, startPoint x: 62, startPoint y: 123, endPoint x: 72, endPoint y: 130, distance: 12.4
click at [62, 123] on span "Math Expression" at bounding box center [95, 121] width 86 height 15
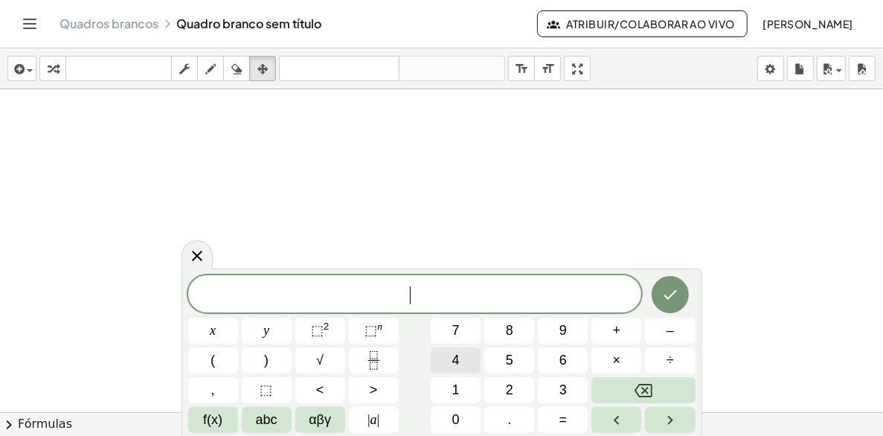
click at [460, 360] on button "4" at bounding box center [456, 360] width 50 height 26
click at [328, 326] on sup "2" at bounding box center [326, 325] width 6 height 11
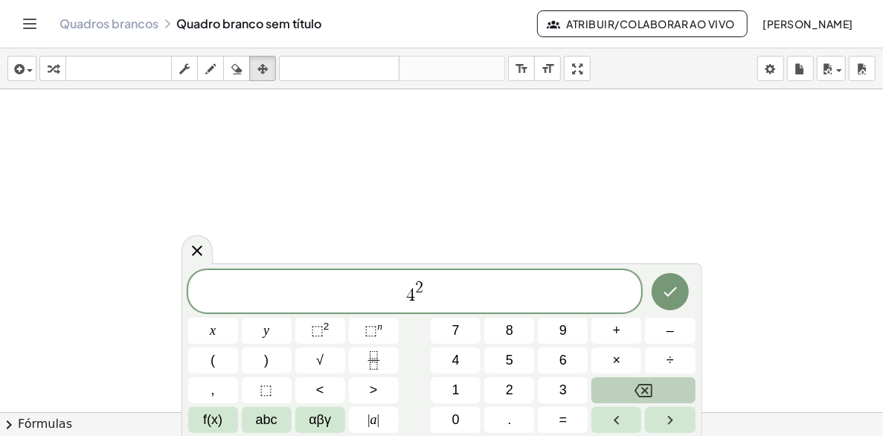
click at [652, 387] on button "Backspace" at bounding box center [642, 390] width 103 height 26
click at [652, 390] on button "Backspace" at bounding box center [642, 390] width 103 height 26
click at [565, 381] on span "3" at bounding box center [562, 390] width 7 height 20
click at [677, 294] on icon "Terminado" at bounding box center [670, 292] width 18 height 18
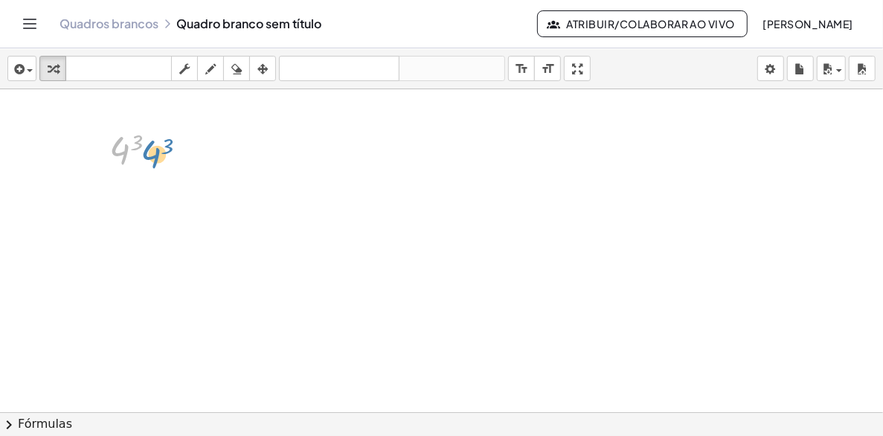
drag, startPoint x: 112, startPoint y: 155, endPoint x: 147, endPoint y: 158, distance: 35.9
click at [146, 158] on div at bounding box center [139, 150] width 74 height 49
drag, startPoint x: 124, startPoint y: 151, endPoint x: 125, endPoint y: 184, distance: 33.5
drag, startPoint x: 125, startPoint y: 199, endPoint x: 121, endPoint y: 232, distance: 32.9
click at [121, 232] on div at bounding box center [139, 211] width 86 height 74
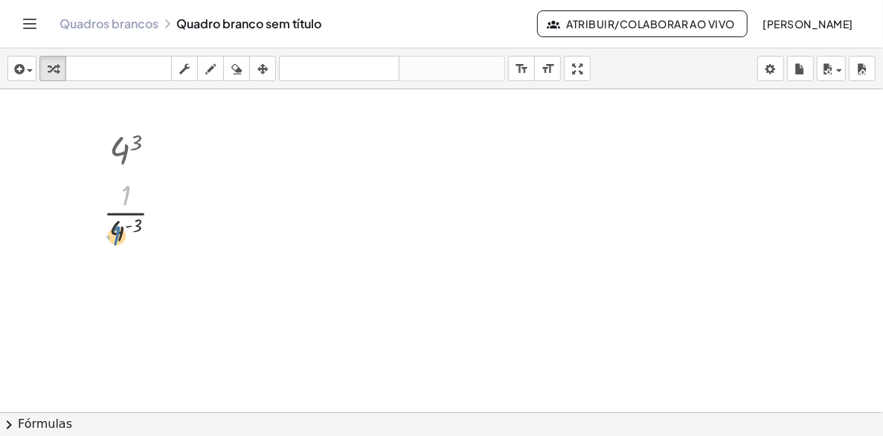
drag, startPoint x: 120, startPoint y: 196, endPoint x: 111, endPoint y: 236, distance: 41.3
click at [111, 236] on div at bounding box center [139, 211] width 86 height 74
drag, startPoint x: 118, startPoint y: 233, endPoint x: 121, endPoint y: 193, distance: 41.0
click at [121, 193] on div at bounding box center [139, 211] width 86 height 74
drag, startPoint x: 130, startPoint y: 254, endPoint x: 127, endPoint y: 219, distance: 35.8
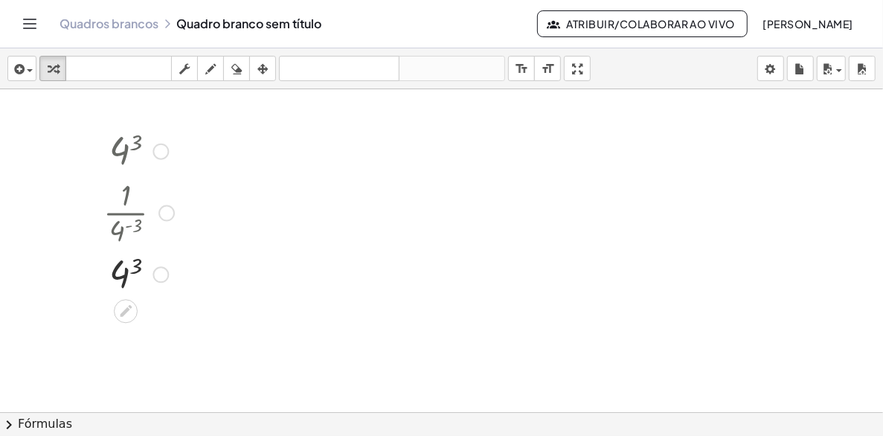
click at [161, 271] on div at bounding box center [160, 274] width 16 height 16
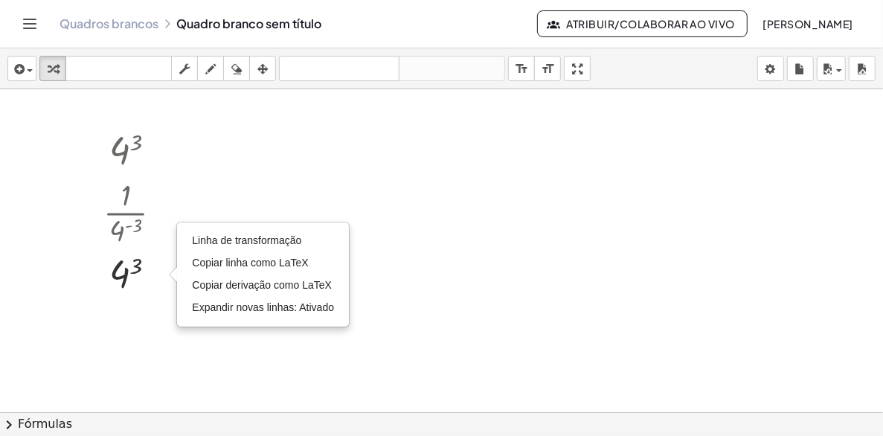
click at [234, 178] on div at bounding box center [441, 411] width 883 height 645
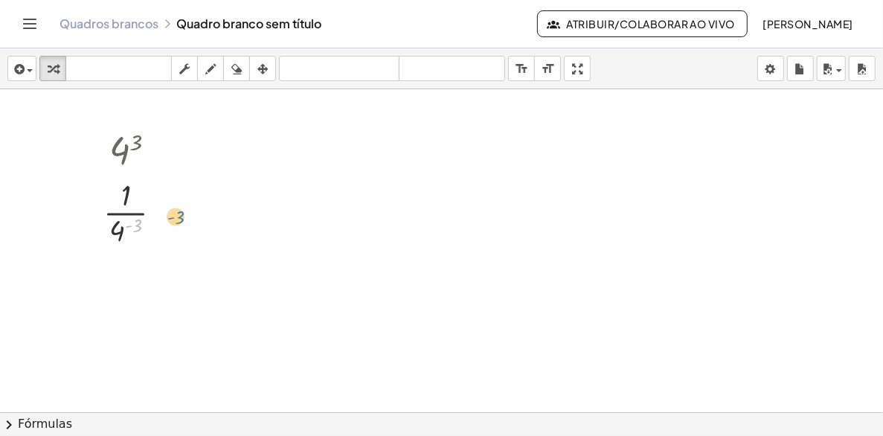
drag, startPoint x: 133, startPoint y: 219, endPoint x: 176, endPoint y: 210, distance: 43.9
click at [176, 210] on div at bounding box center [139, 211] width 86 height 74
drag, startPoint x: 126, startPoint y: 202, endPoint x: 124, endPoint y: 232, distance: 30.6
click at [124, 231] on div at bounding box center [139, 211] width 86 height 74
drag, startPoint x: 133, startPoint y: 219, endPoint x: 116, endPoint y: 193, distance: 30.5
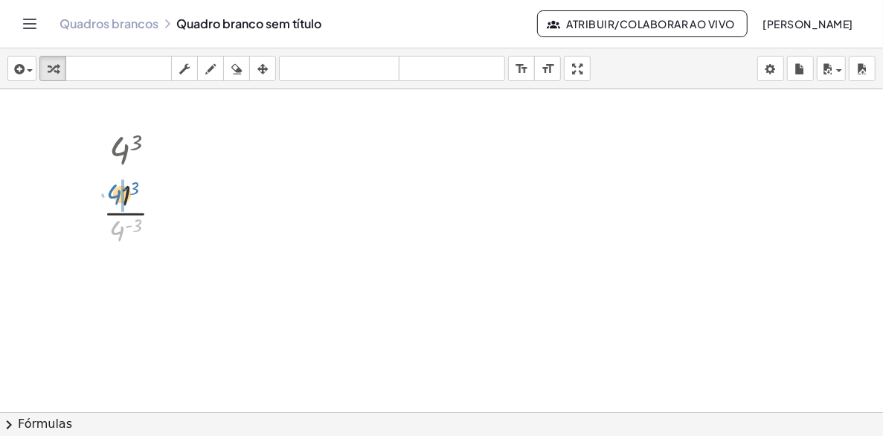
click at [116, 193] on div at bounding box center [139, 211] width 86 height 74
drag, startPoint x: 142, startPoint y: 214, endPoint x: 187, endPoint y: 211, distance: 44.7
drag, startPoint x: 126, startPoint y: 144, endPoint x: 145, endPoint y: 155, distance: 22.3
click at [145, 155] on div at bounding box center [139, 150] width 86 height 49
drag, startPoint x: 125, startPoint y: 149, endPoint x: 122, endPoint y: 188, distance: 39.5
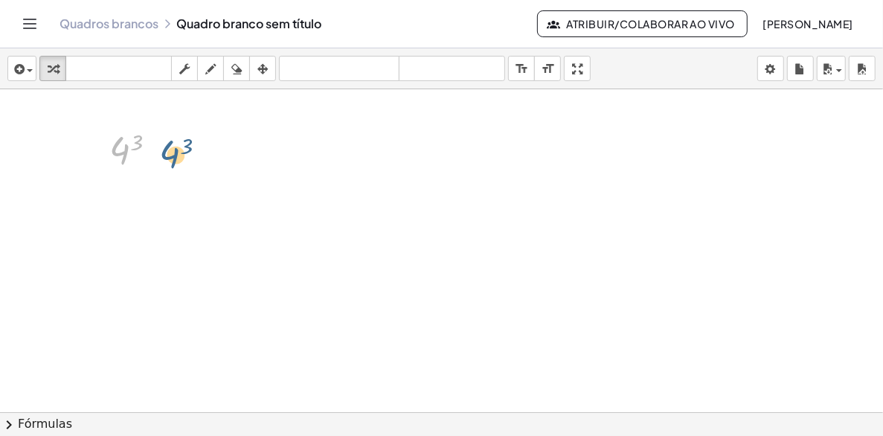
drag, startPoint x: 128, startPoint y: 148, endPoint x: 178, endPoint y: 150, distance: 49.9
click at [133, 144] on div at bounding box center [139, 150] width 74 height 49
click at [133, 201] on div at bounding box center [139, 198] width 82 height 49
click at [132, 202] on div at bounding box center [139, 198] width 82 height 49
click at [265, 63] on icon "button" at bounding box center [262, 69] width 10 height 18
